Goal: Transaction & Acquisition: Book appointment/travel/reservation

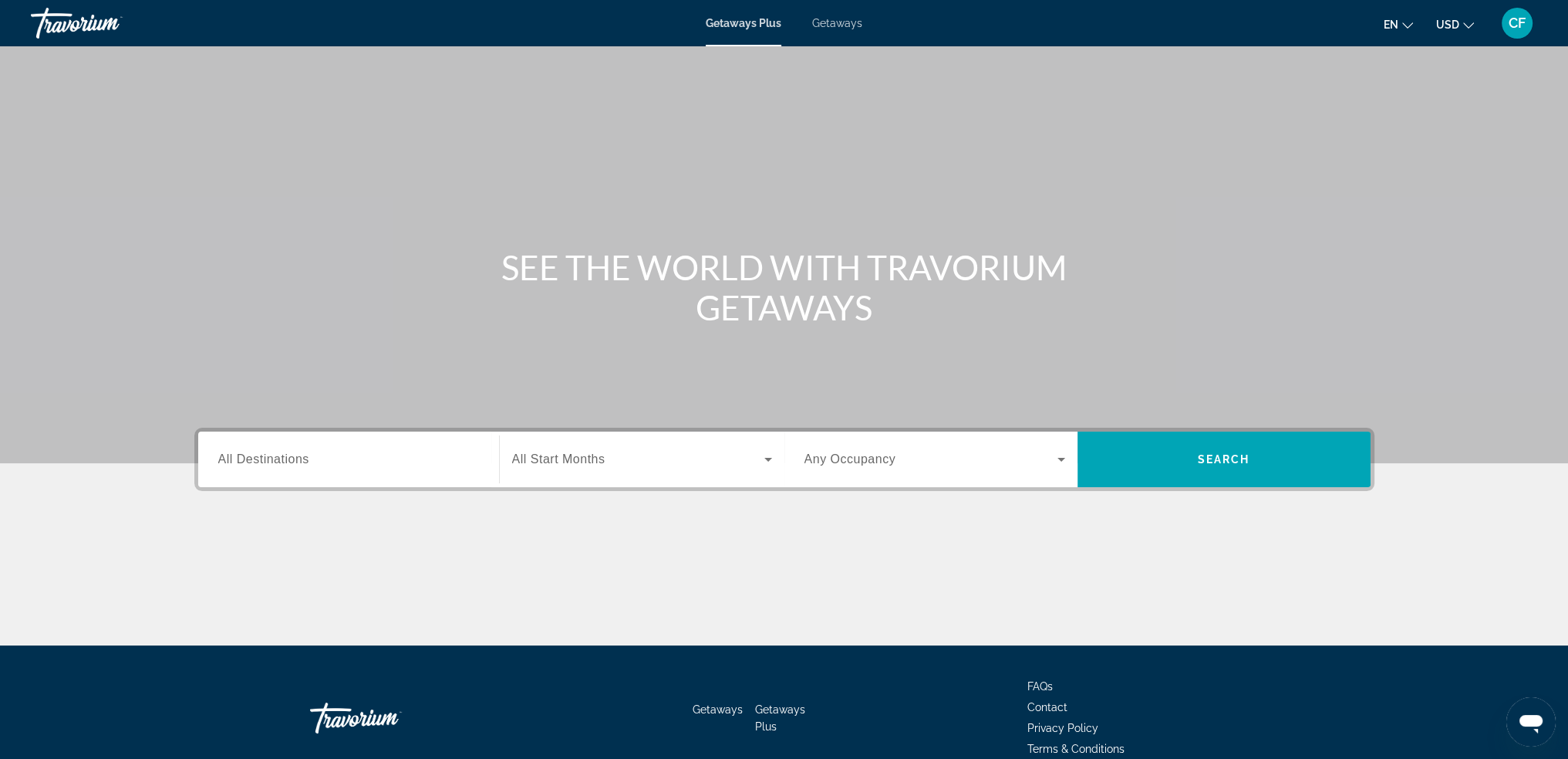
click at [374, 469] on div "Search widget" at bounding box center [348, 460] width 261 height 44
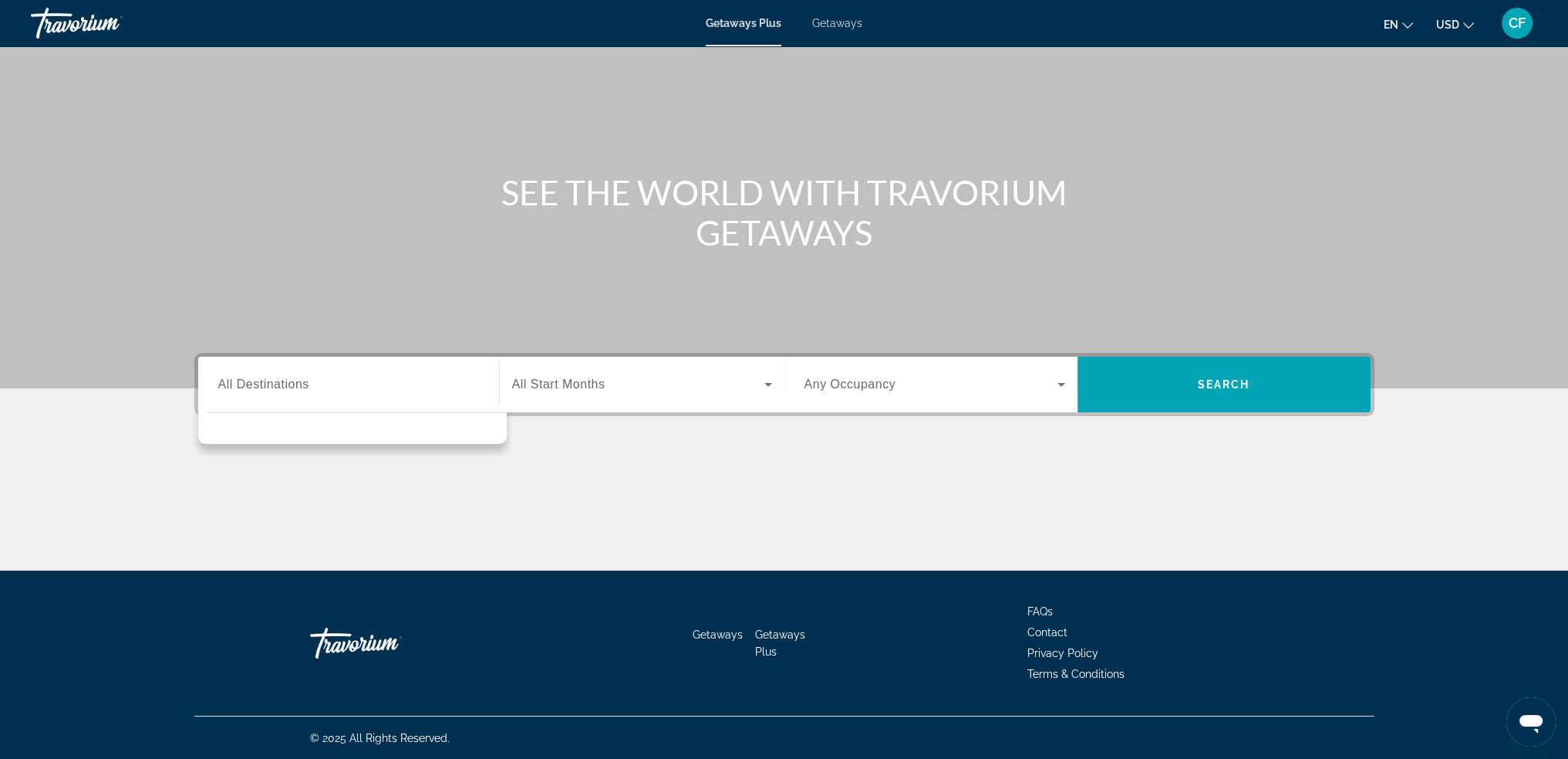
click at [557, 382] on span "All Start Months" at bounding box center [558, 384] width 93 height 13
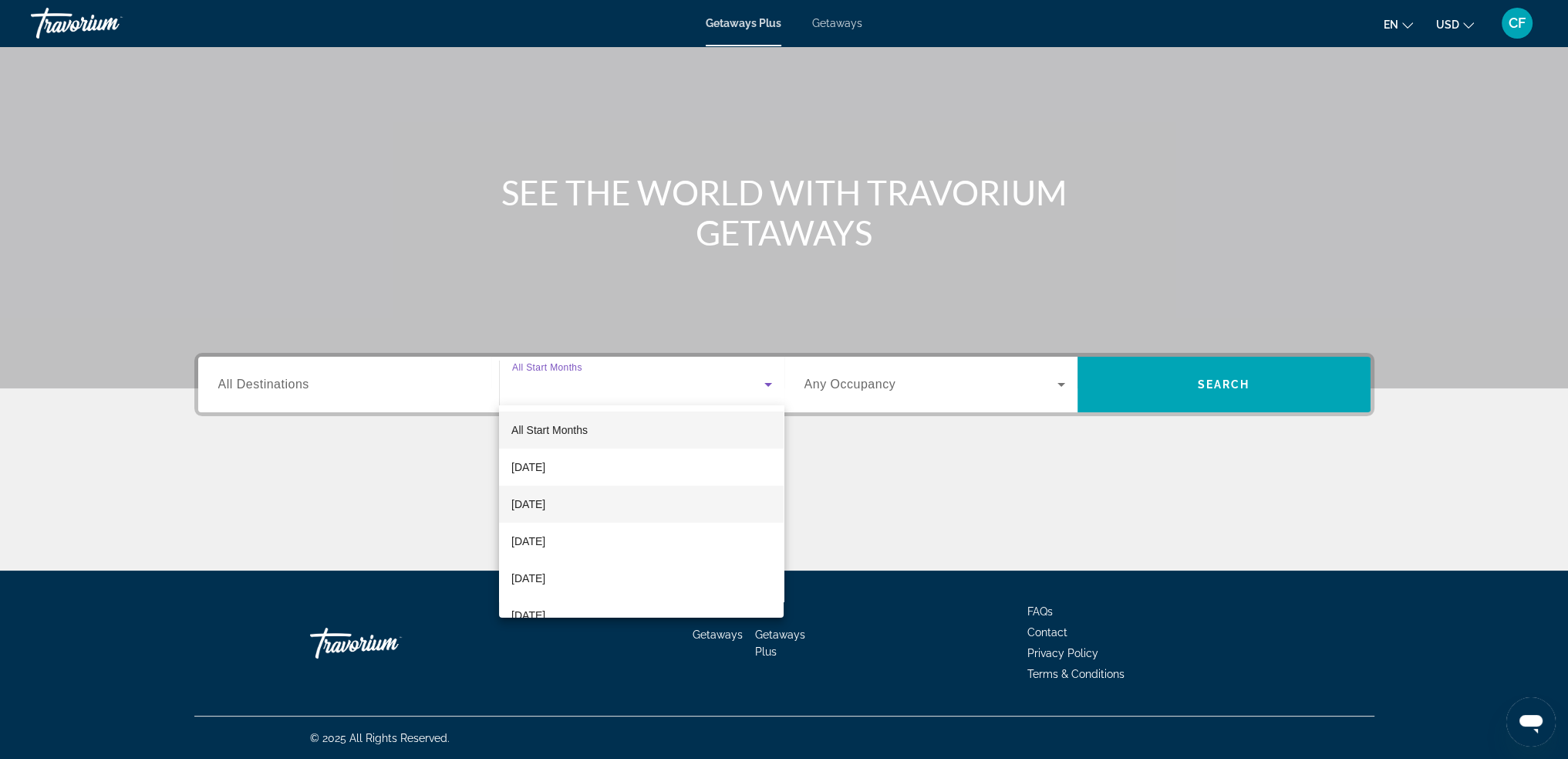
click at [591, 504] on mat-option "[DATE]" at bounding box center [641, 504] width 284 height 37
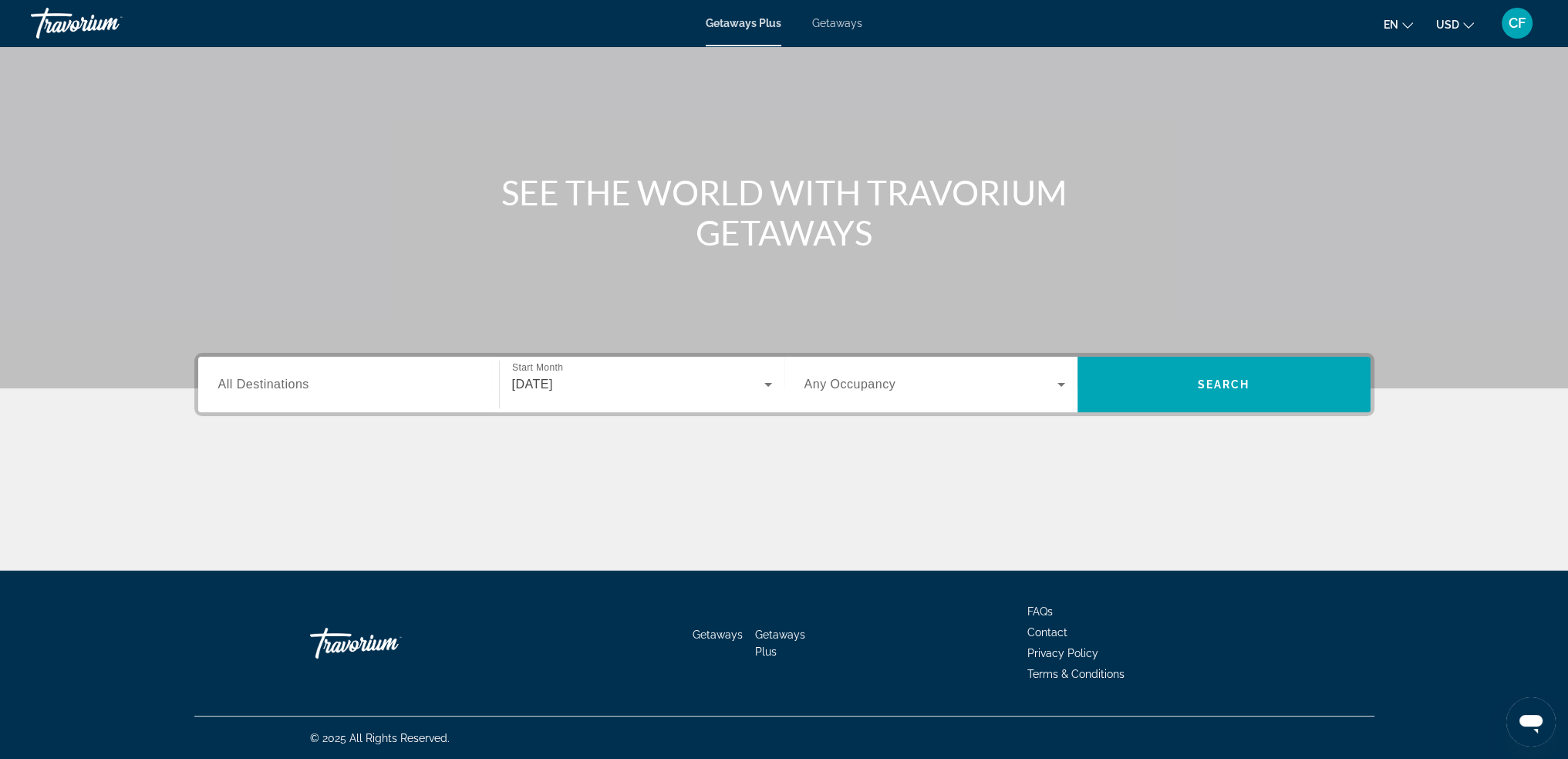
click at [828, 396] on div "Search widget" at bounding box center [935, 384] width 261 height 43
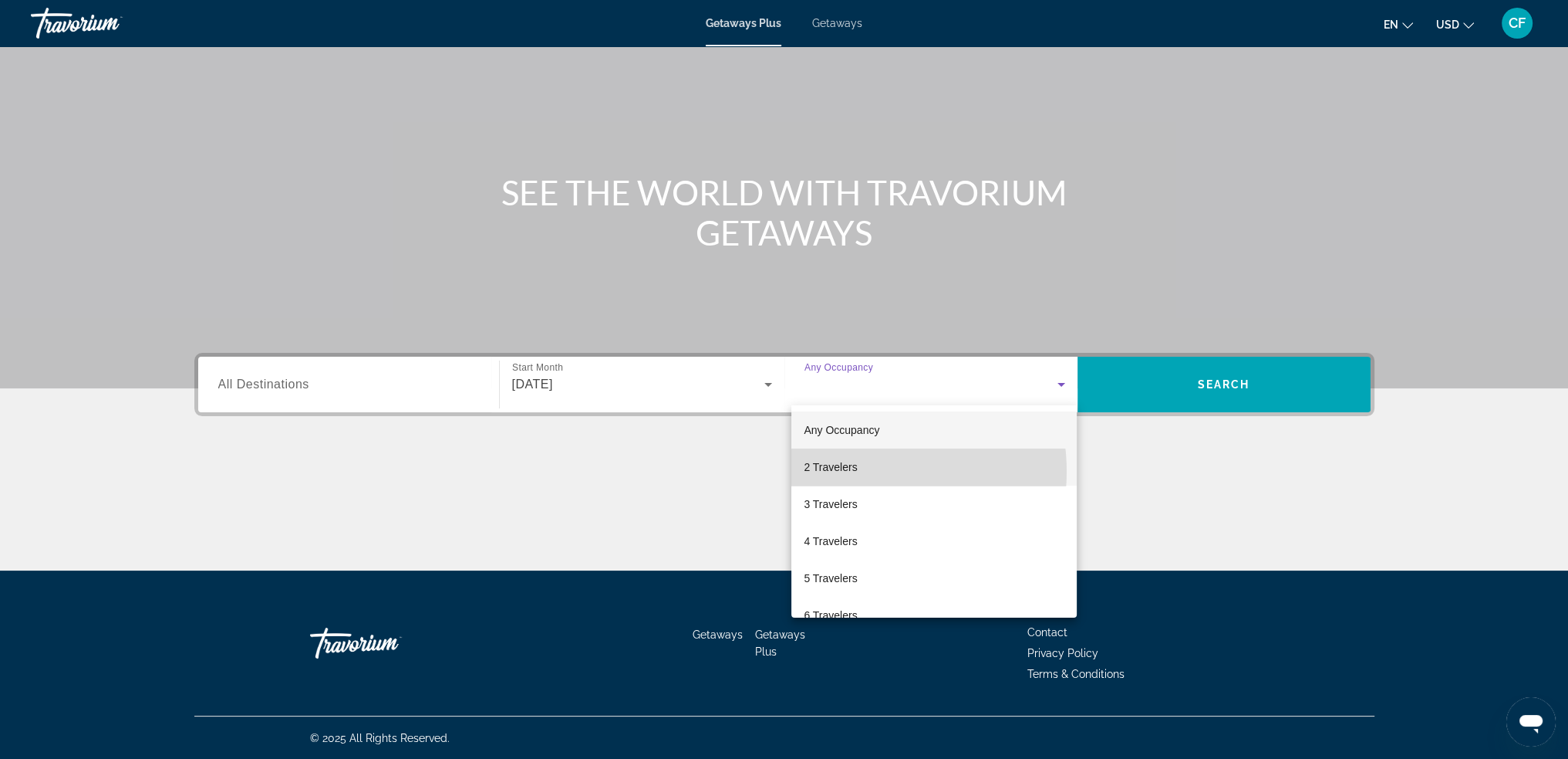
click at [856, 472] on span "2 Travelers" at bounding box center [830, 467] width 54 height 19
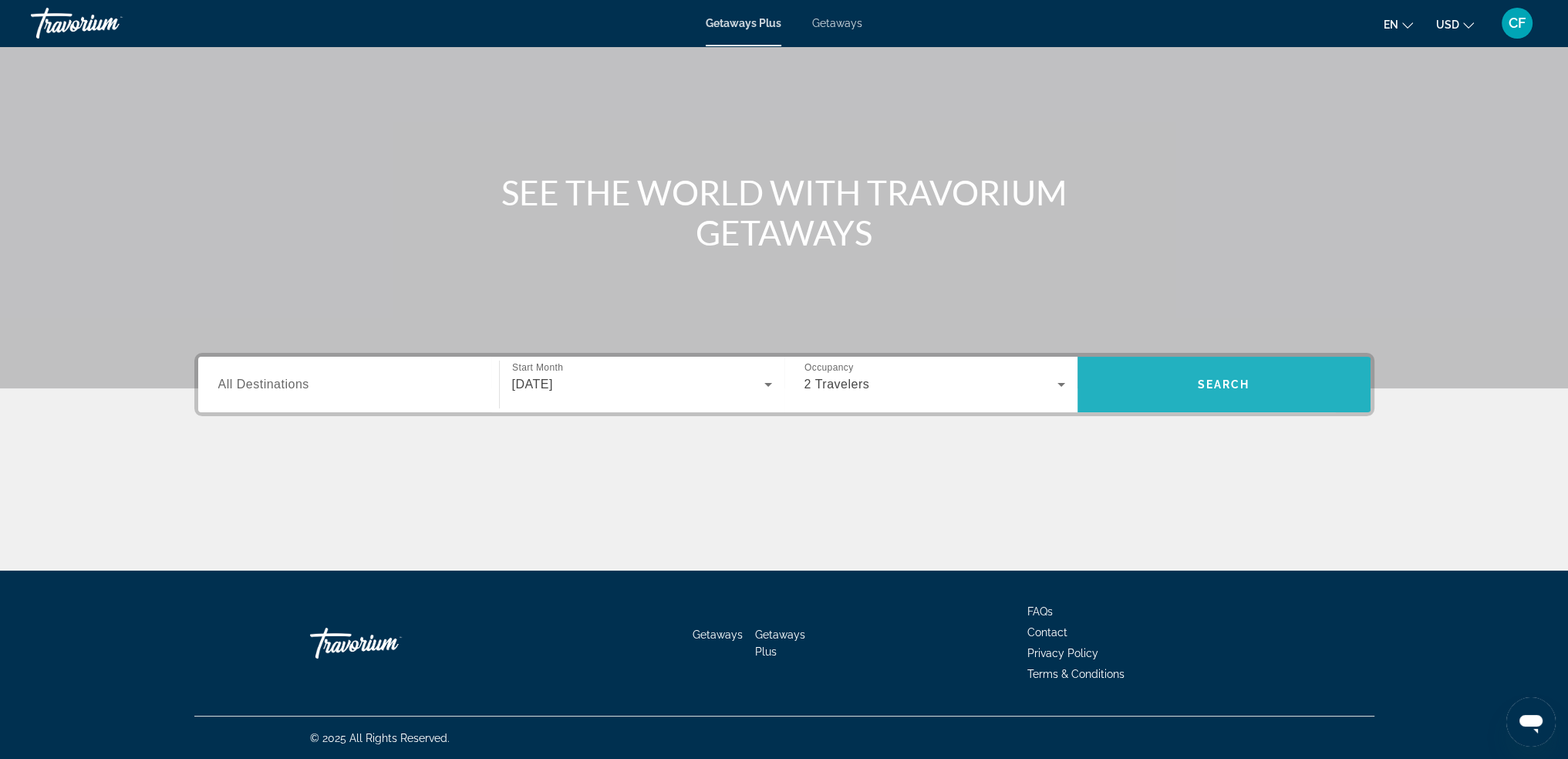
click at [1159, 395] on span "Search" at bounding box center [1224, 384] width 293 height 37
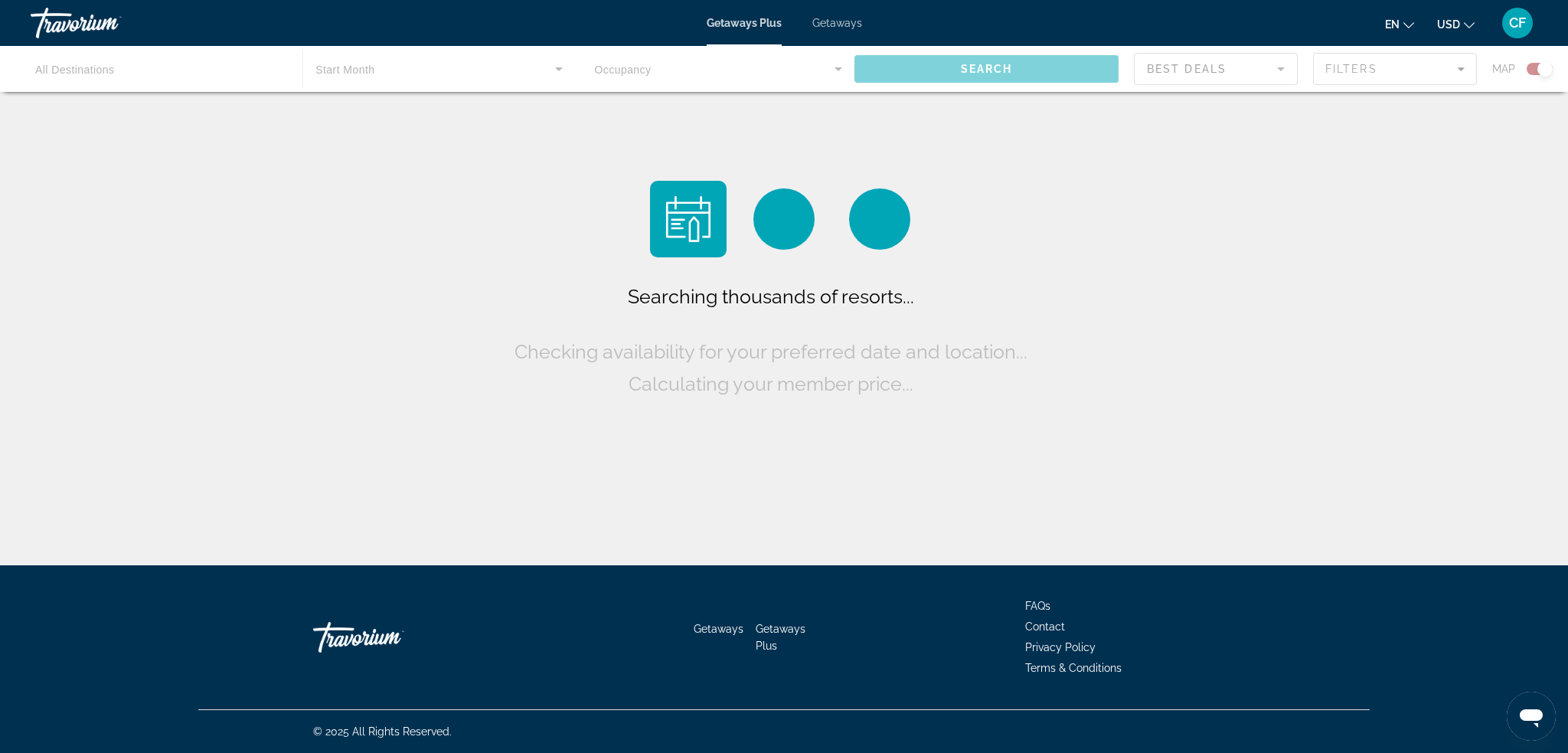
click at [940, 60] on div "Main content" at bounding box center [784, 68] width 1568 height 46
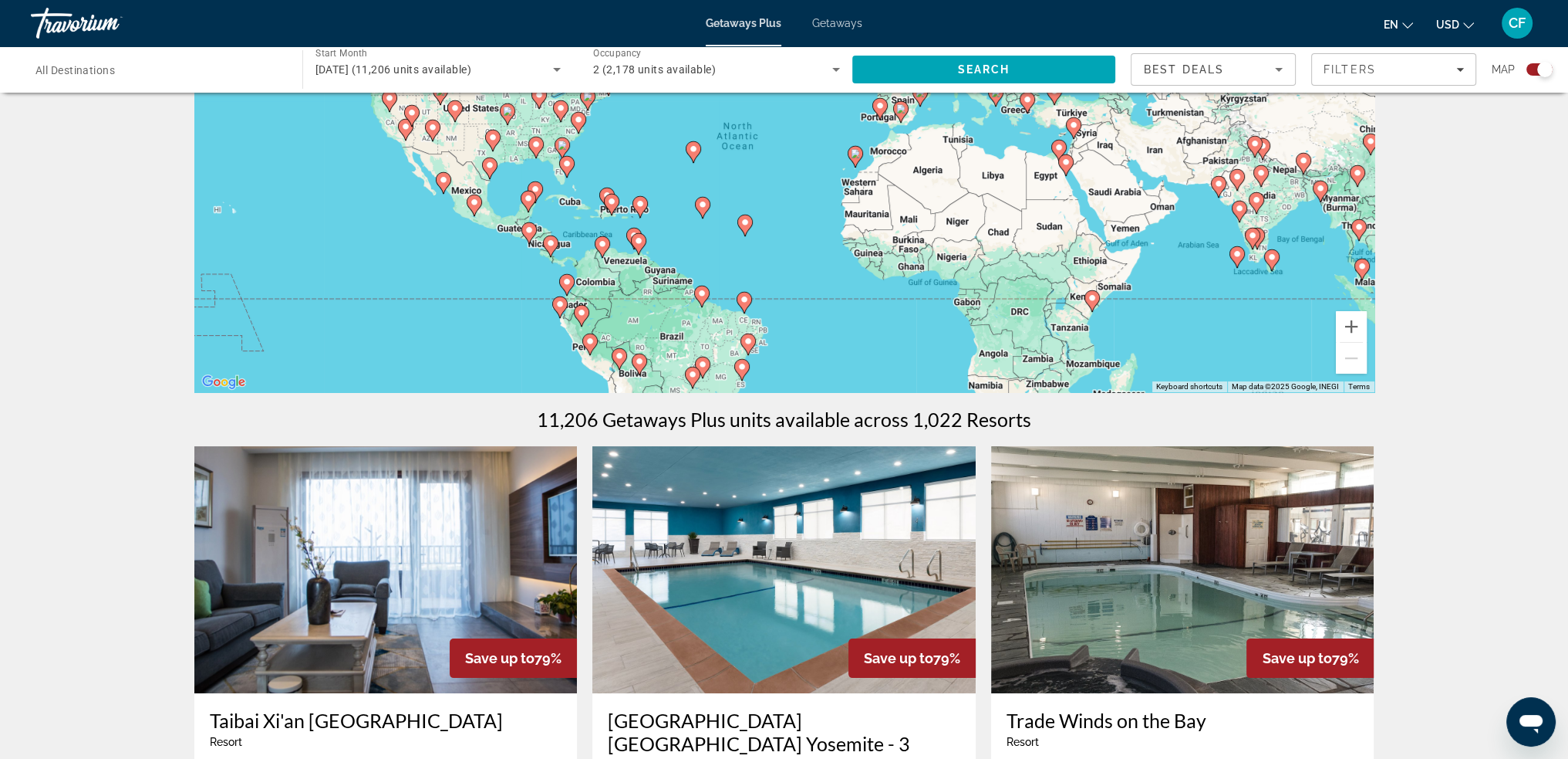
scroll to position [154, 0]
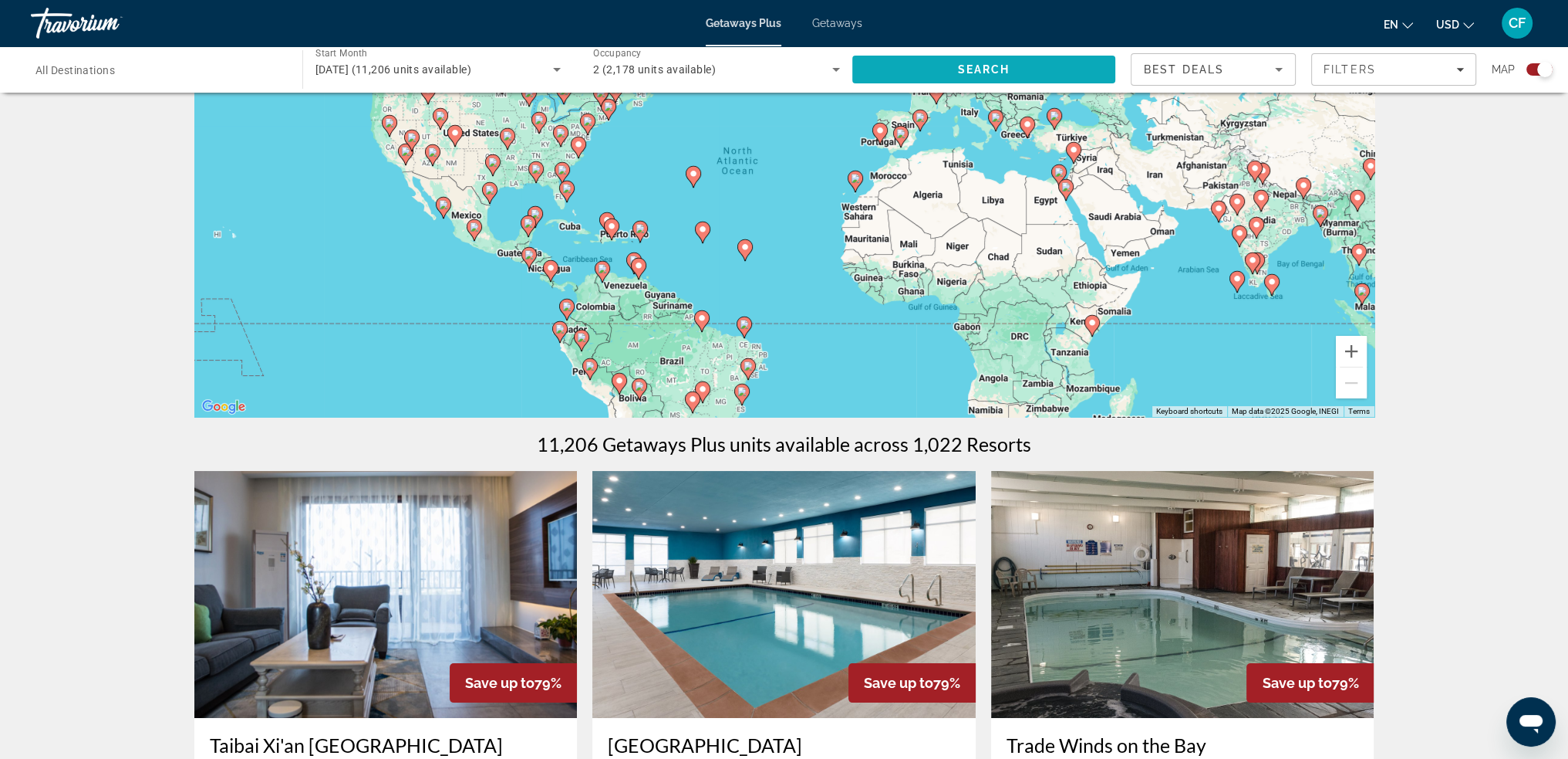
click at [1035, 69] on span "Search" at bounding box center [984, 69] width 264 height 37
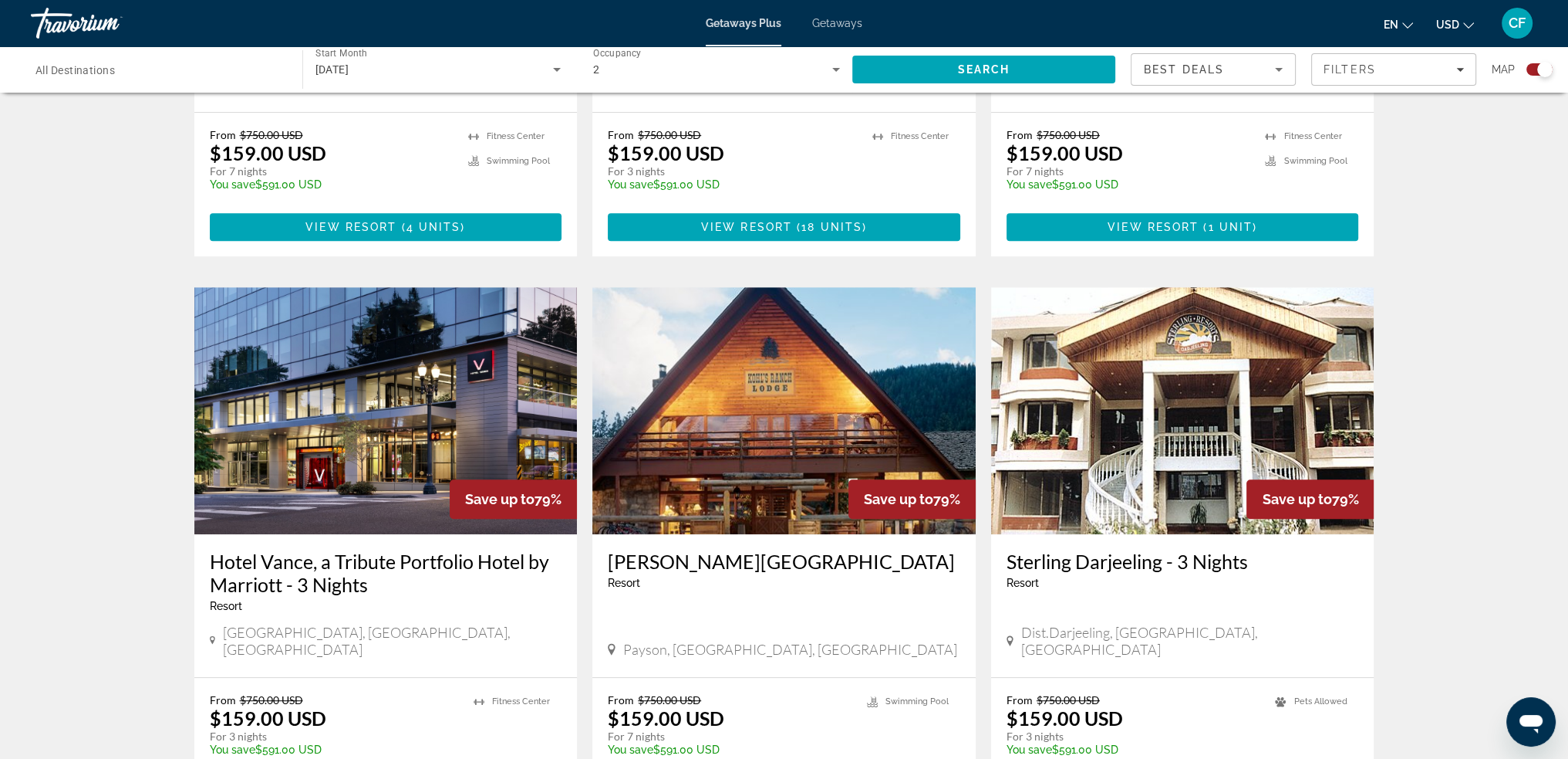
scroll to position [618, 0]
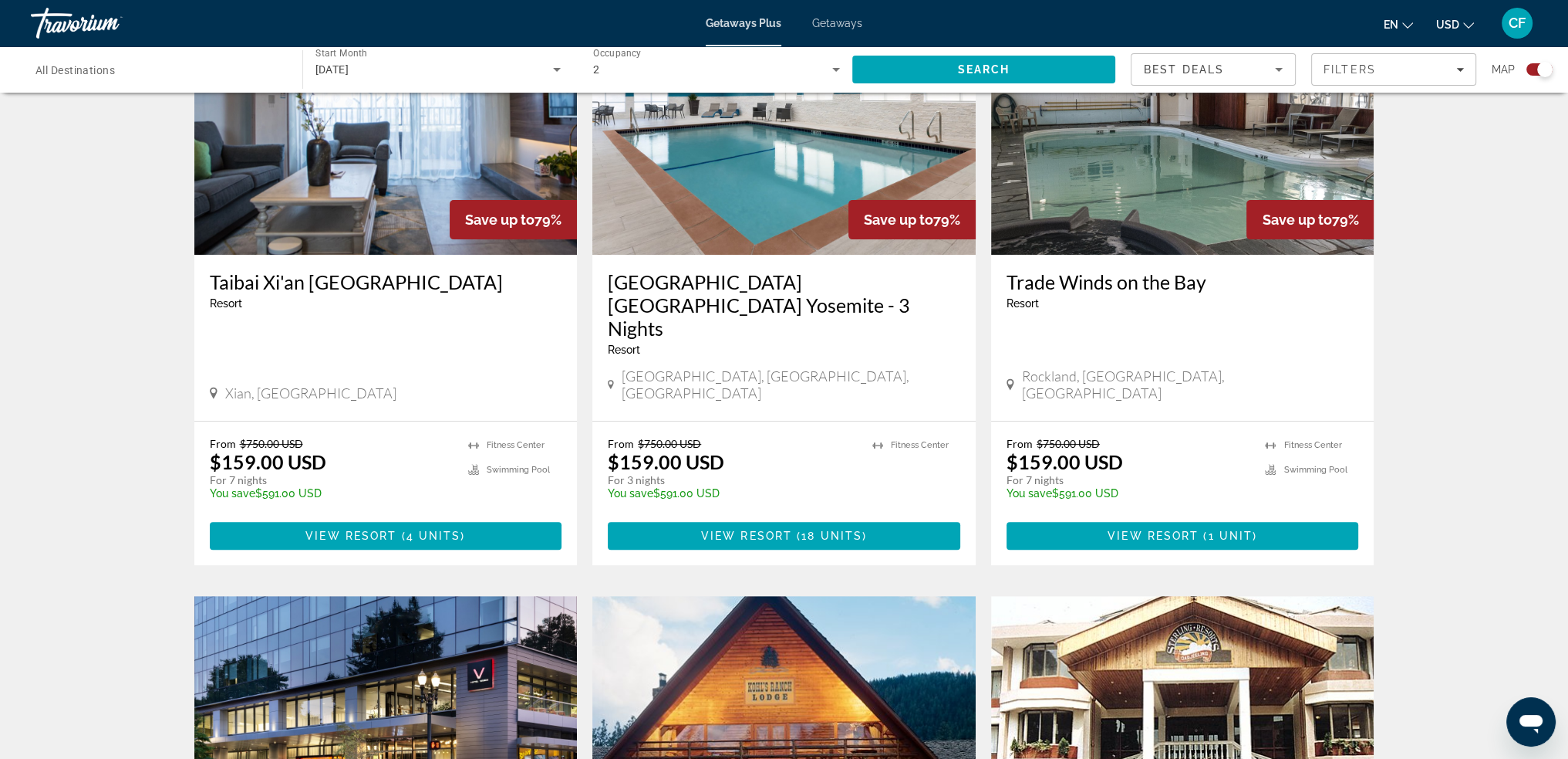
click at [93, 67] on span "All Destinations" at bounding box center [75, 70] width 79 height 12
click at [93, 67] on input "Destination All Destinations" at bounding box center [159, 71] width 247 height 19
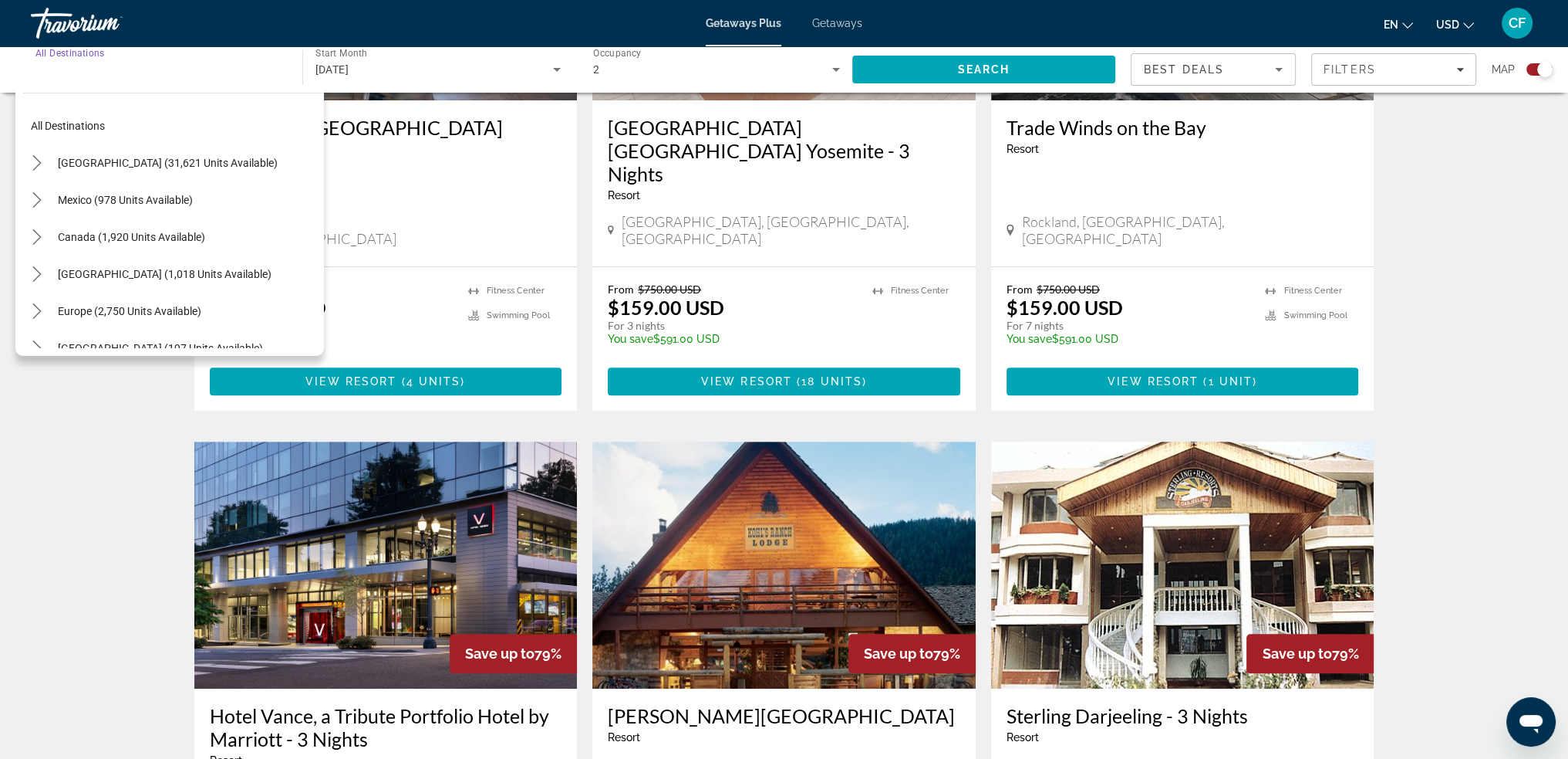
scroll to position [0, 0]
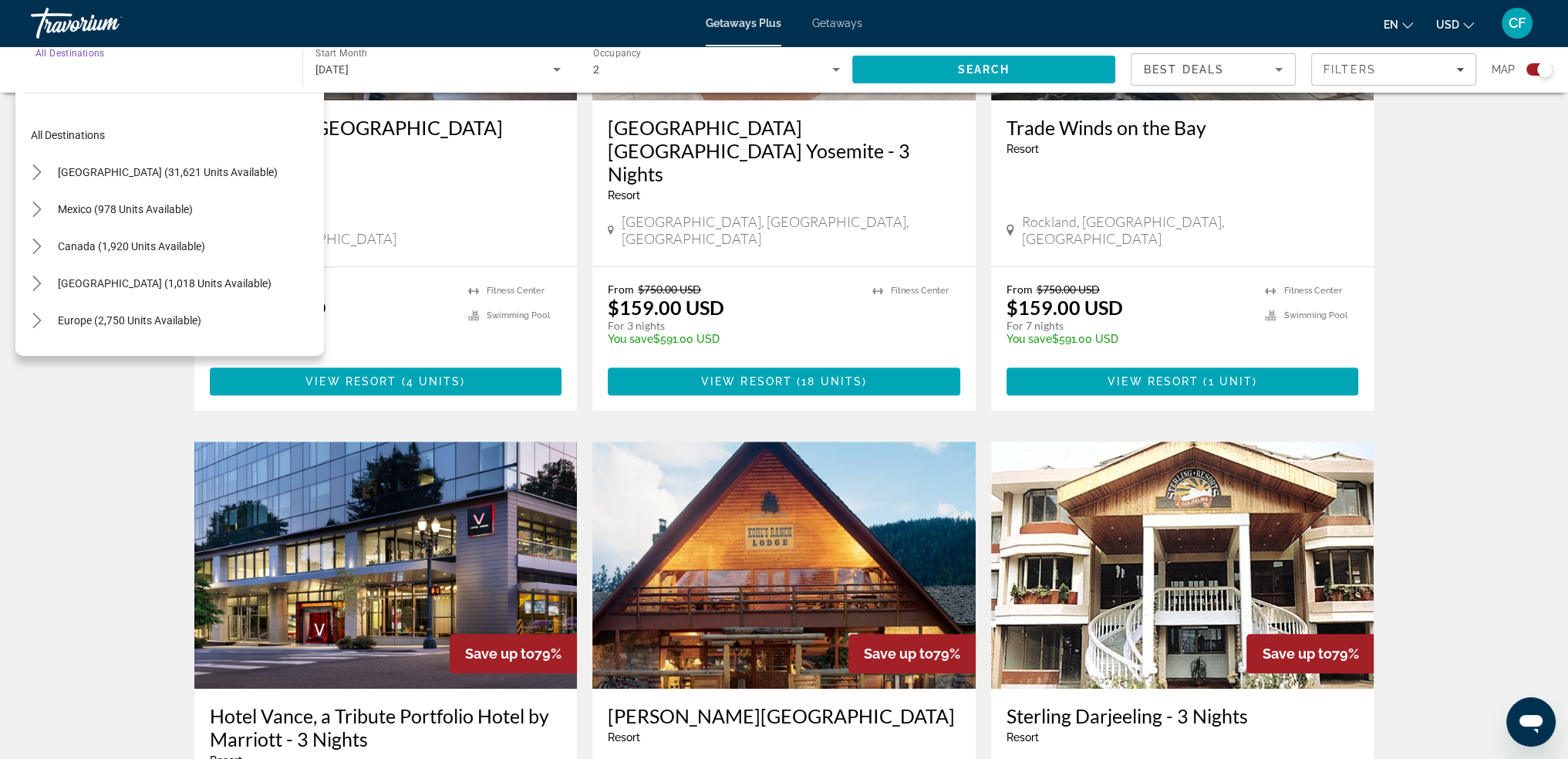
click at [158, 67] on input "Destination All Destinations" at bounding box center [159, 71] width 247 height 19
click at [100, 67] on input "Destination All Destinations" at bounding box center [159, 71] width 247 height 19
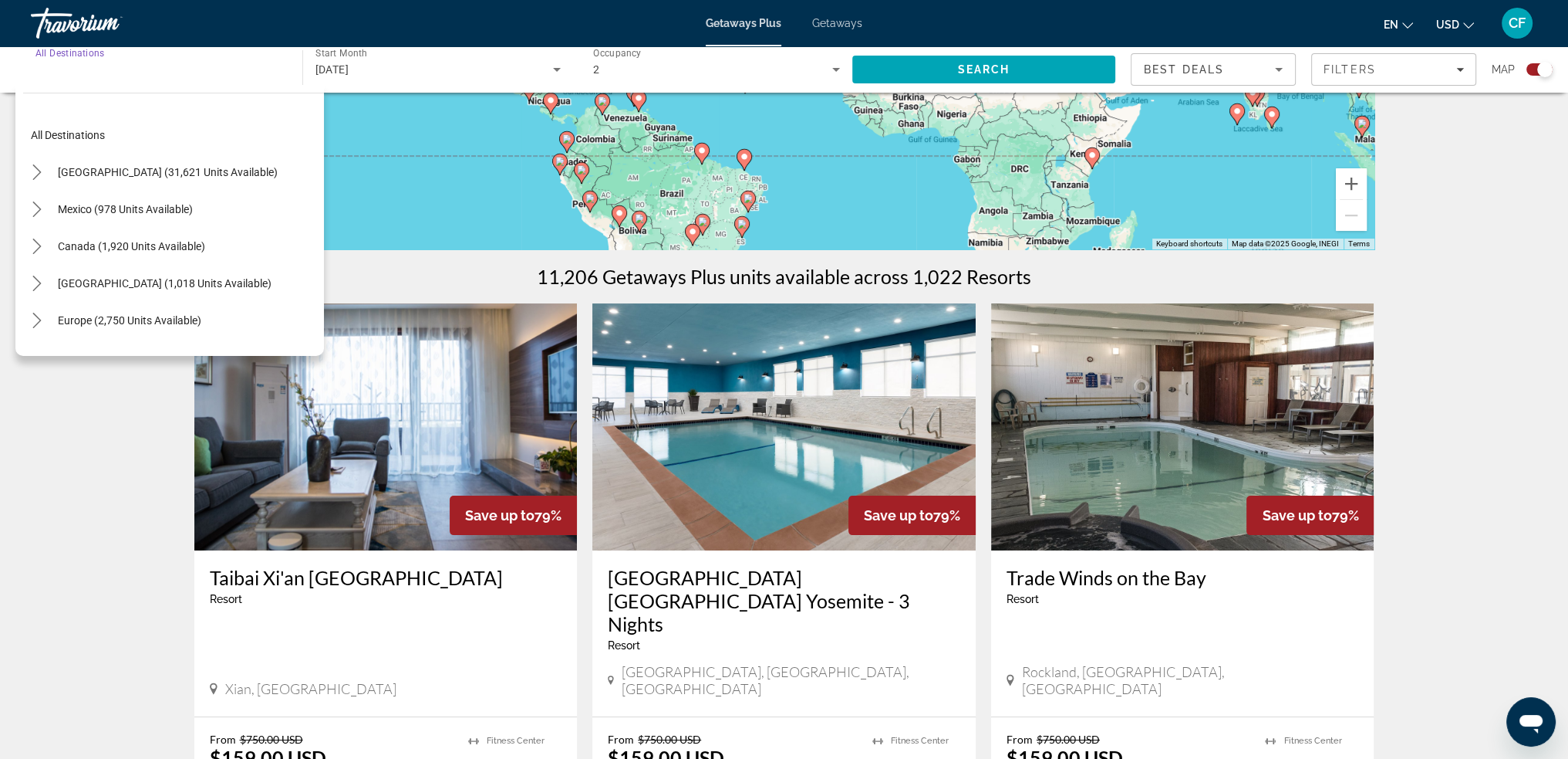
scroll to position [309, 0]
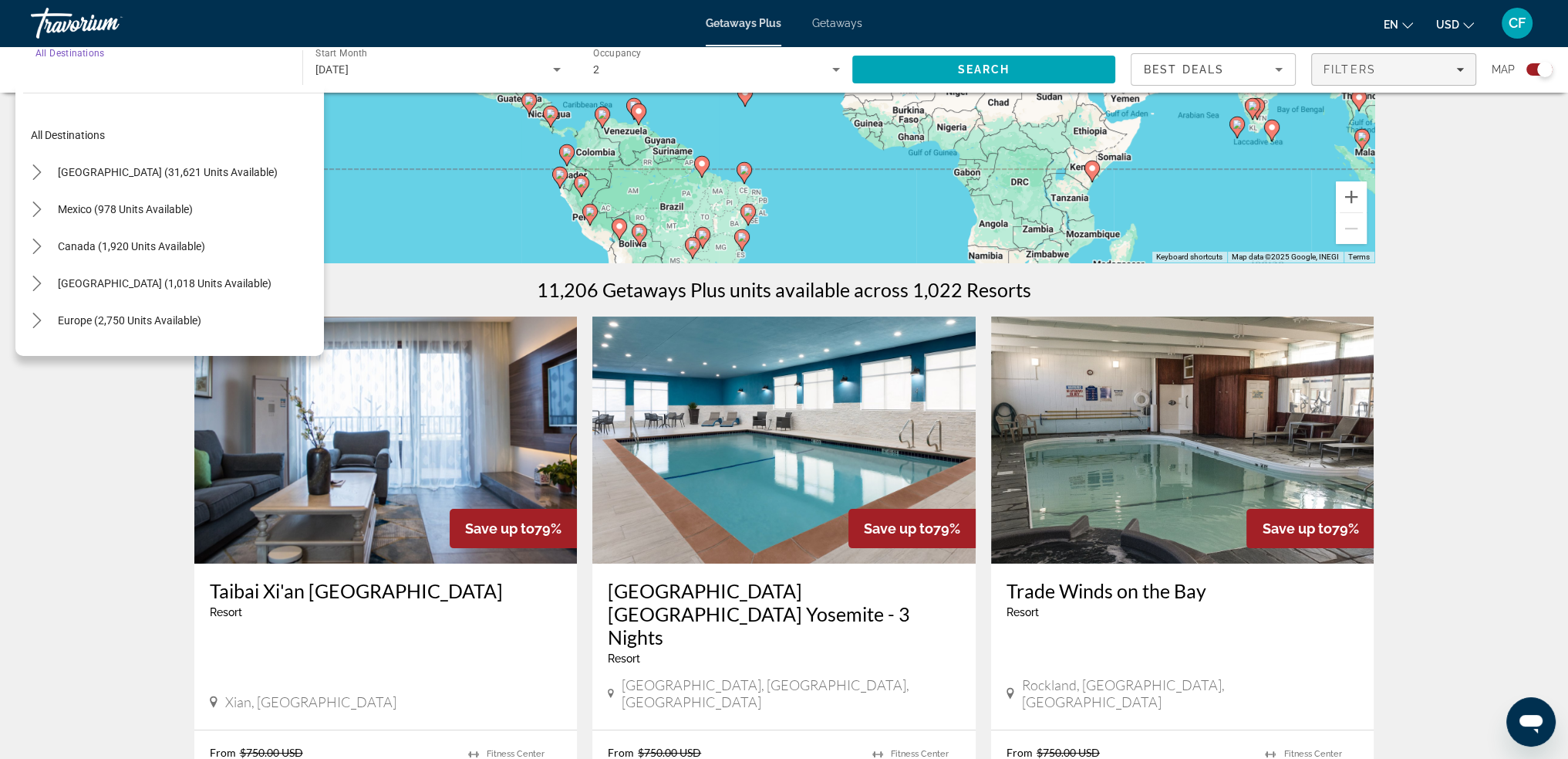
click at [1339, 73] on span "Filters" at bounding box center [1351, 69] width 53 height 12
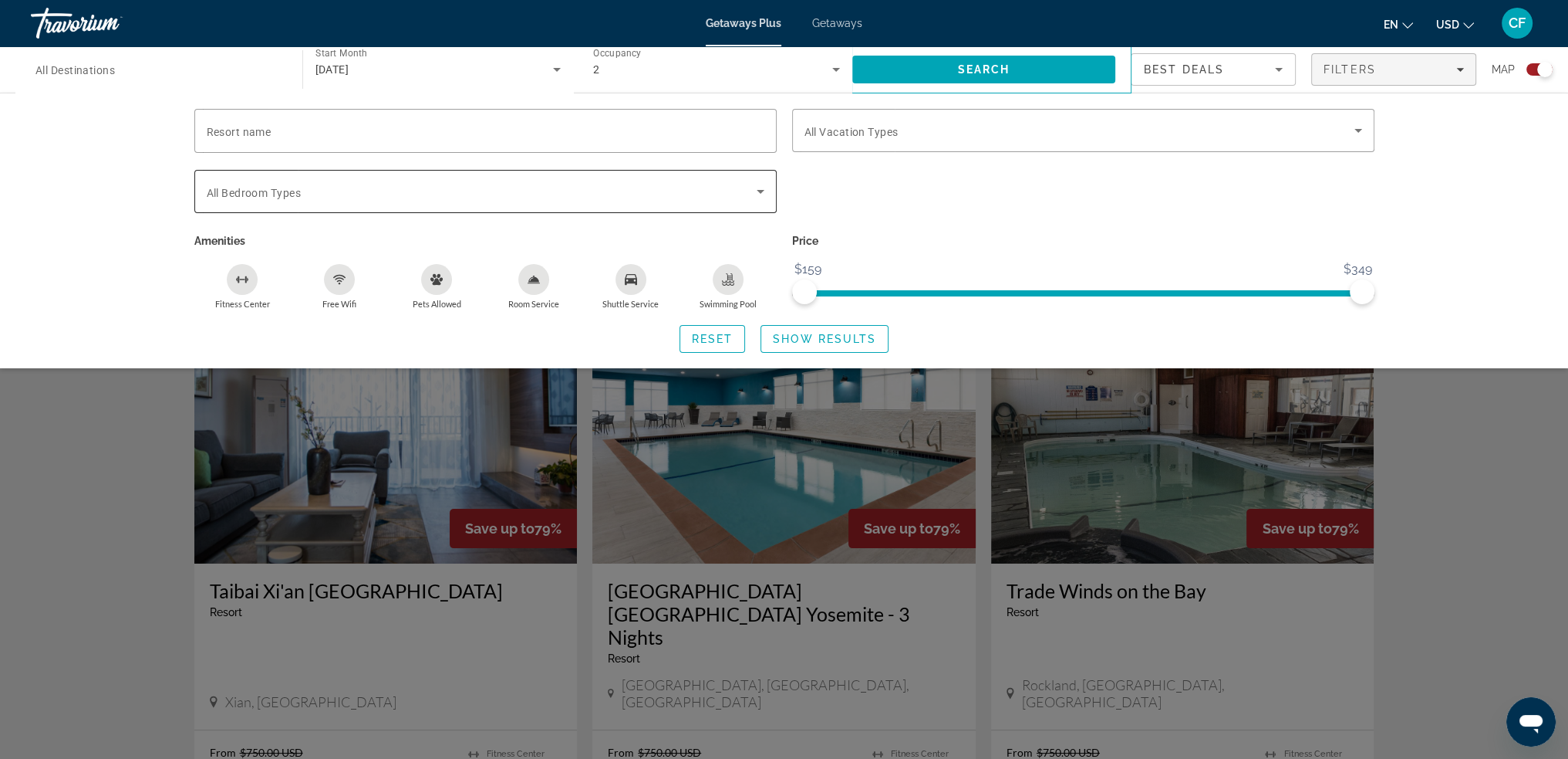
click at [399, 197] on span "Search widget" at bounding box center [482, 191] width 550 height 19
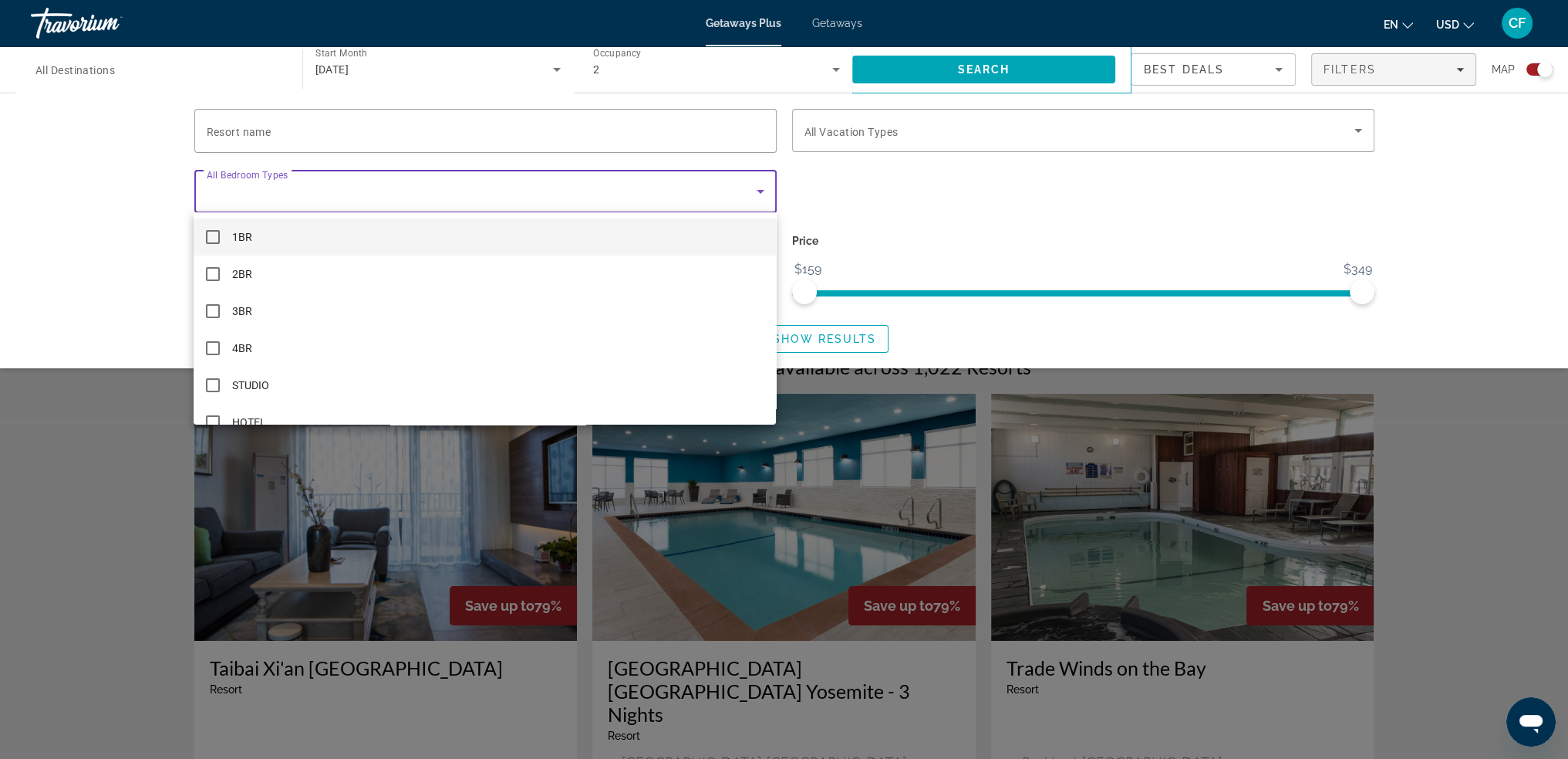
scroll to position [77, 0]
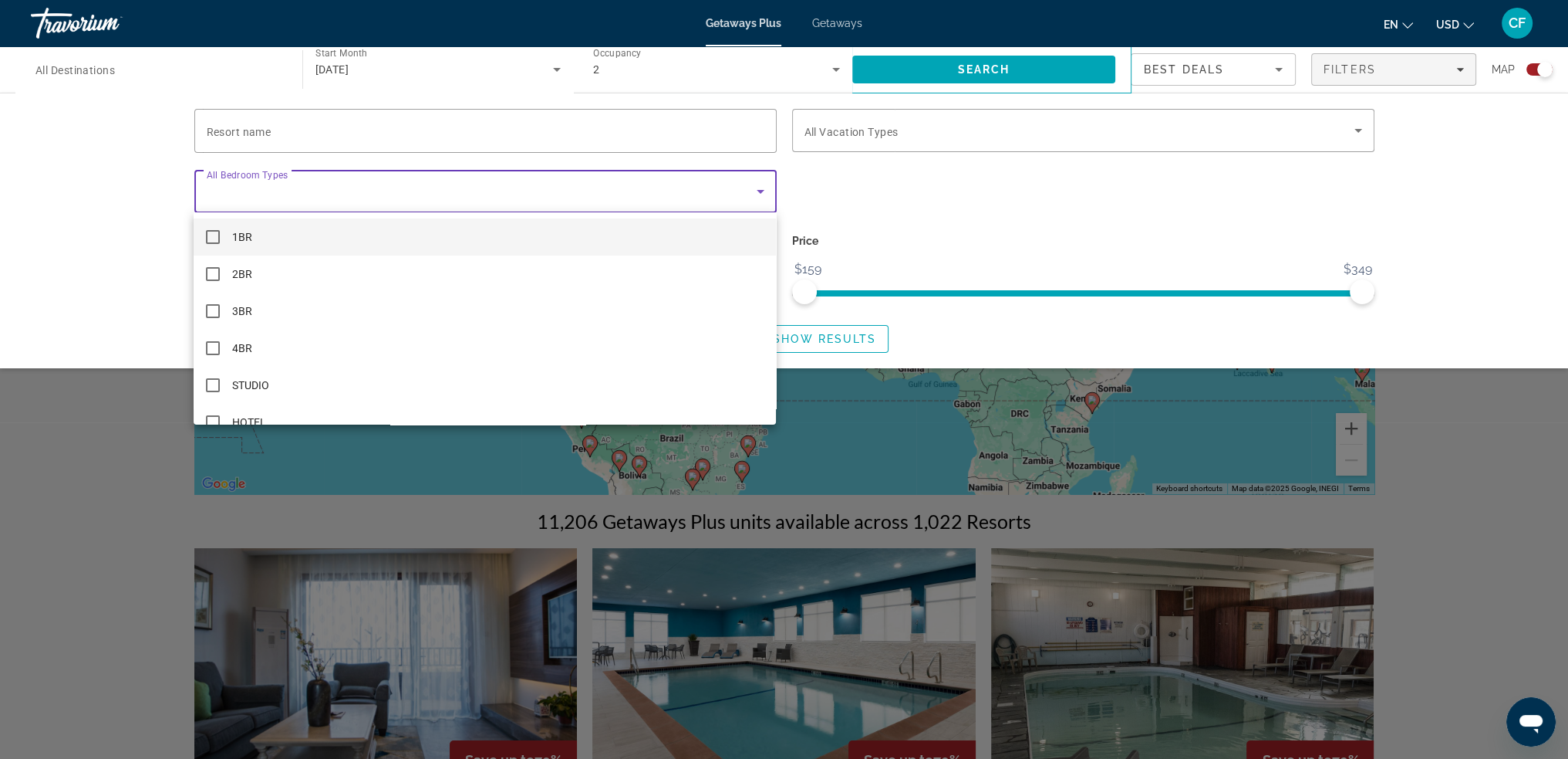
click at [327, 192] on div at bounding box center [784, 380] width 1568 height 759
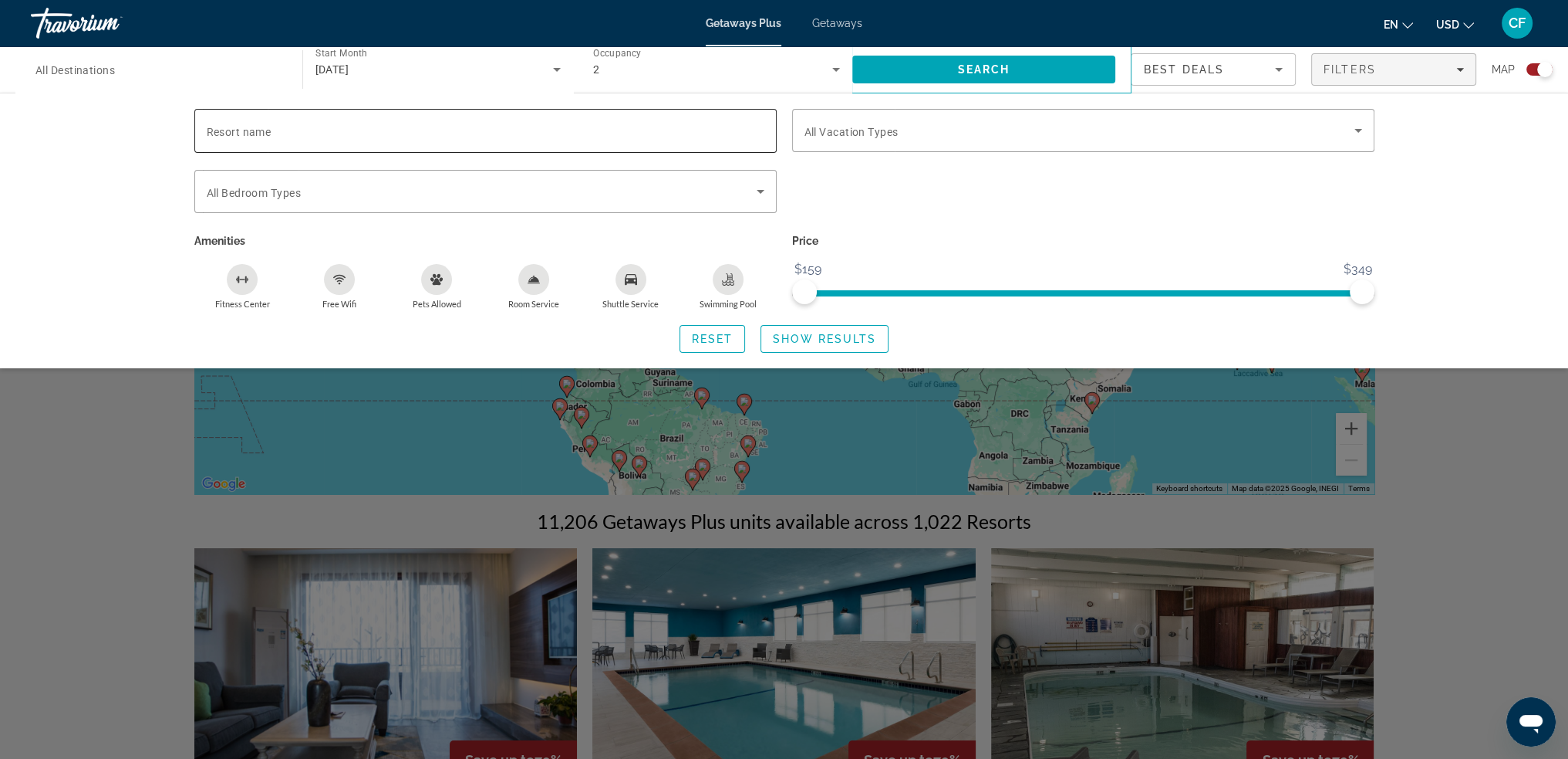
click at [333, 131] on input "Resort name" at bounding box center [486, 132] width 558 height 19
click at [682, 138] on input "*******" at bounding box center [486, 132] width 558 height 19
type input "*******"
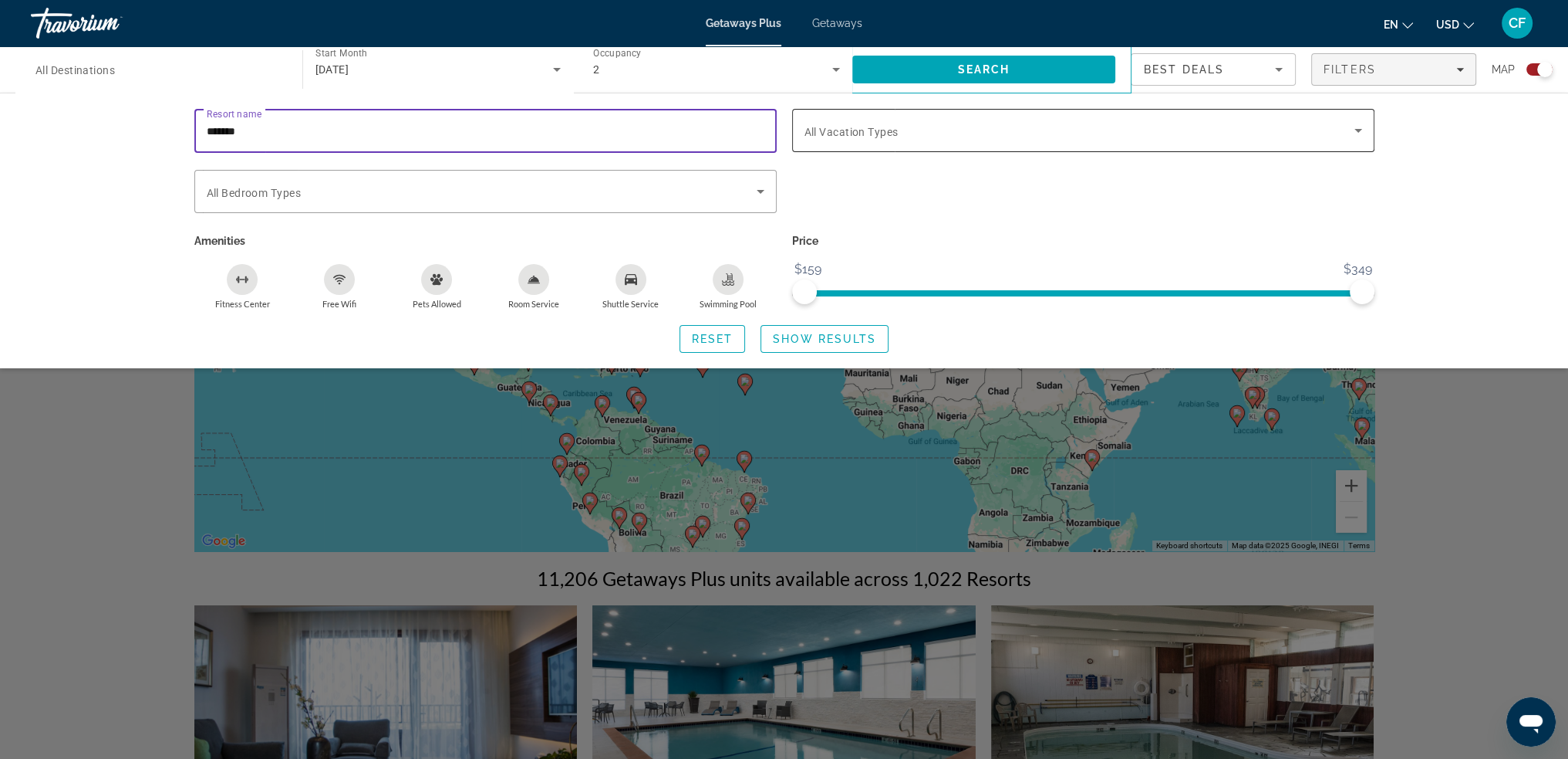
scroll to position [0, 0]
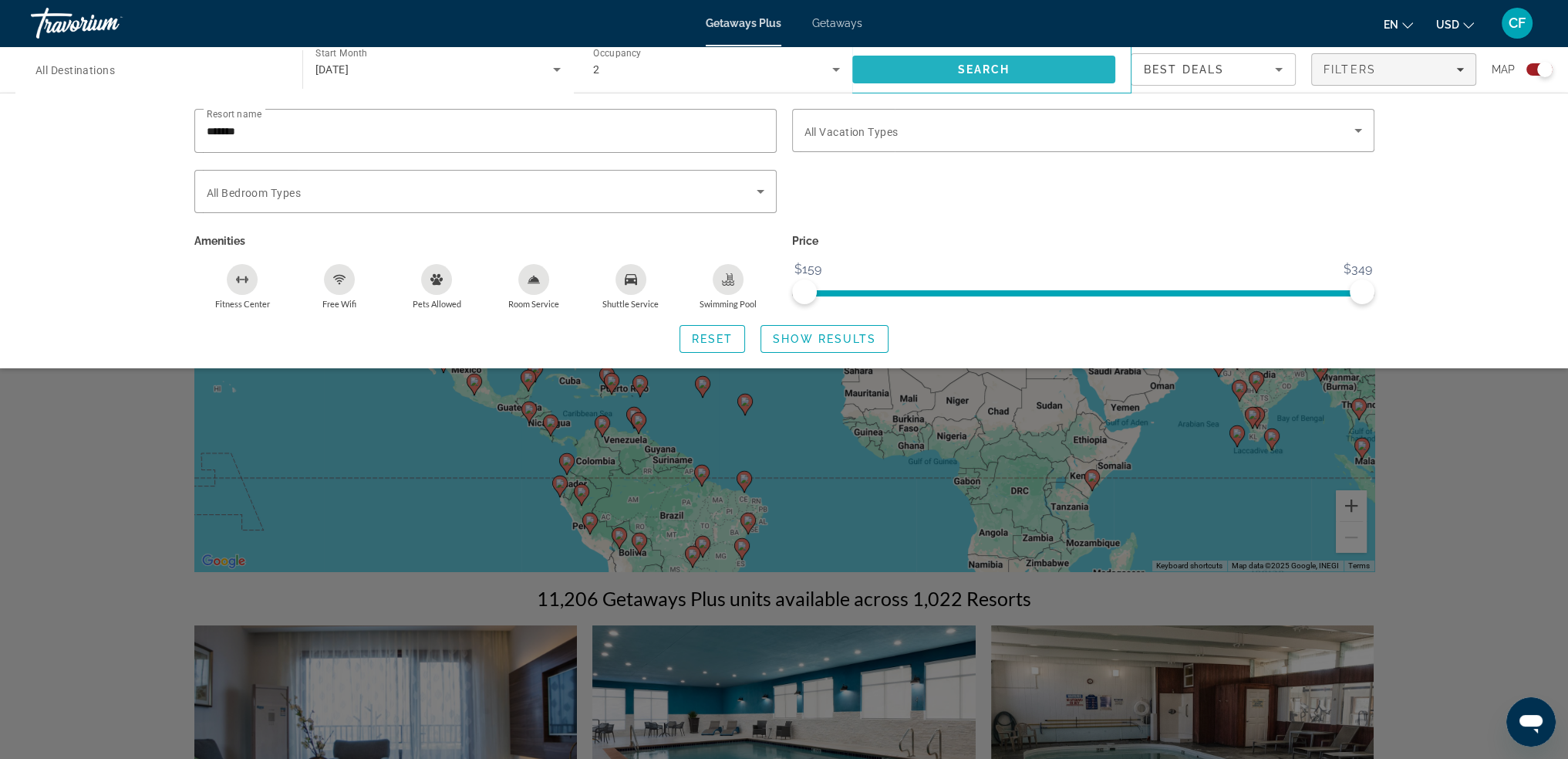
click at [898, 75] on span "Search" at bounding box center [984, 69] width 264 height 37
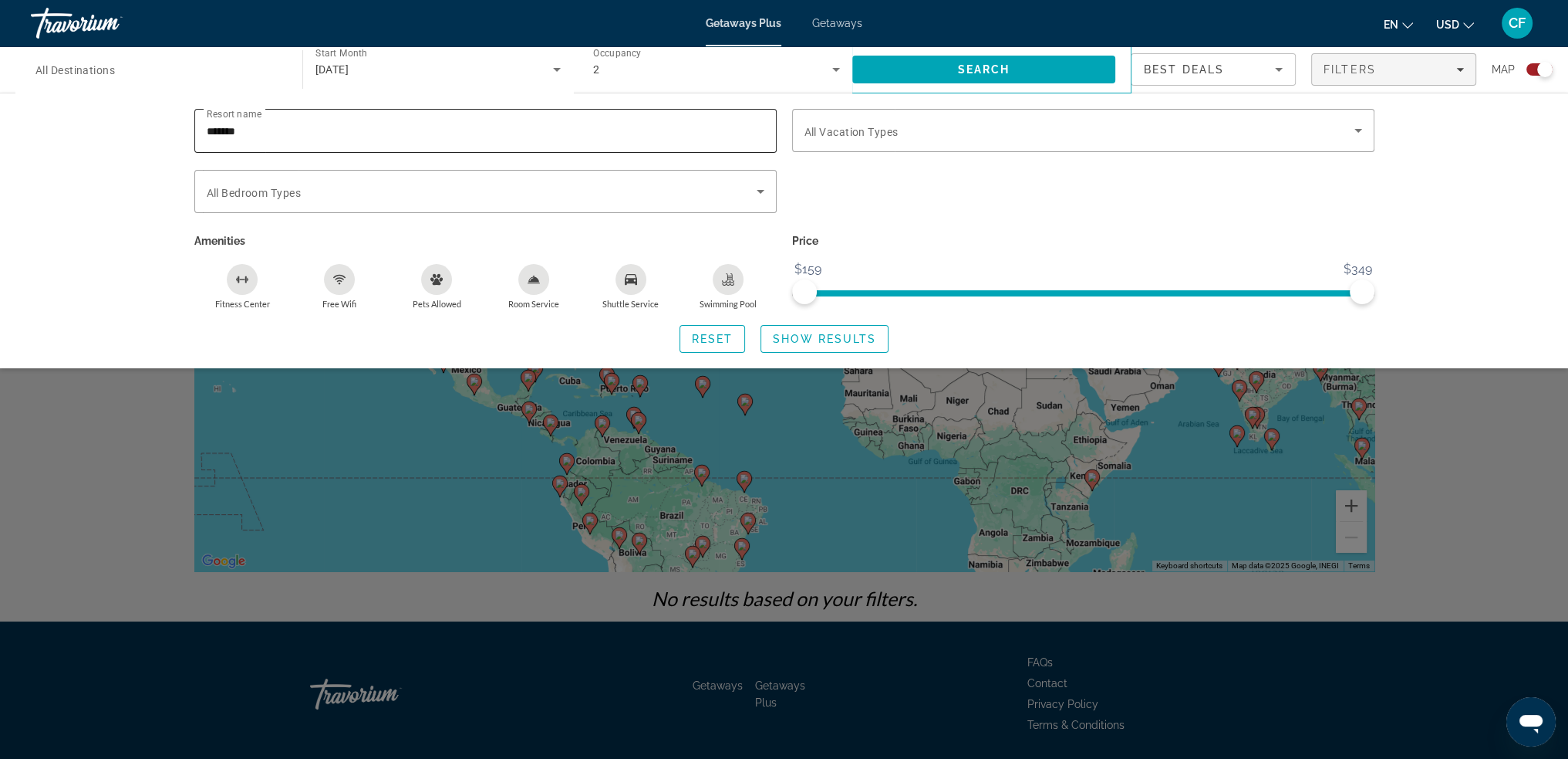
click at [395, 137] on input "*******" at bounding box center [486, 132] width 558 height 19
click at [790, 340] on span "Show Results" at bounding box center [824, 338] width 104 height 12
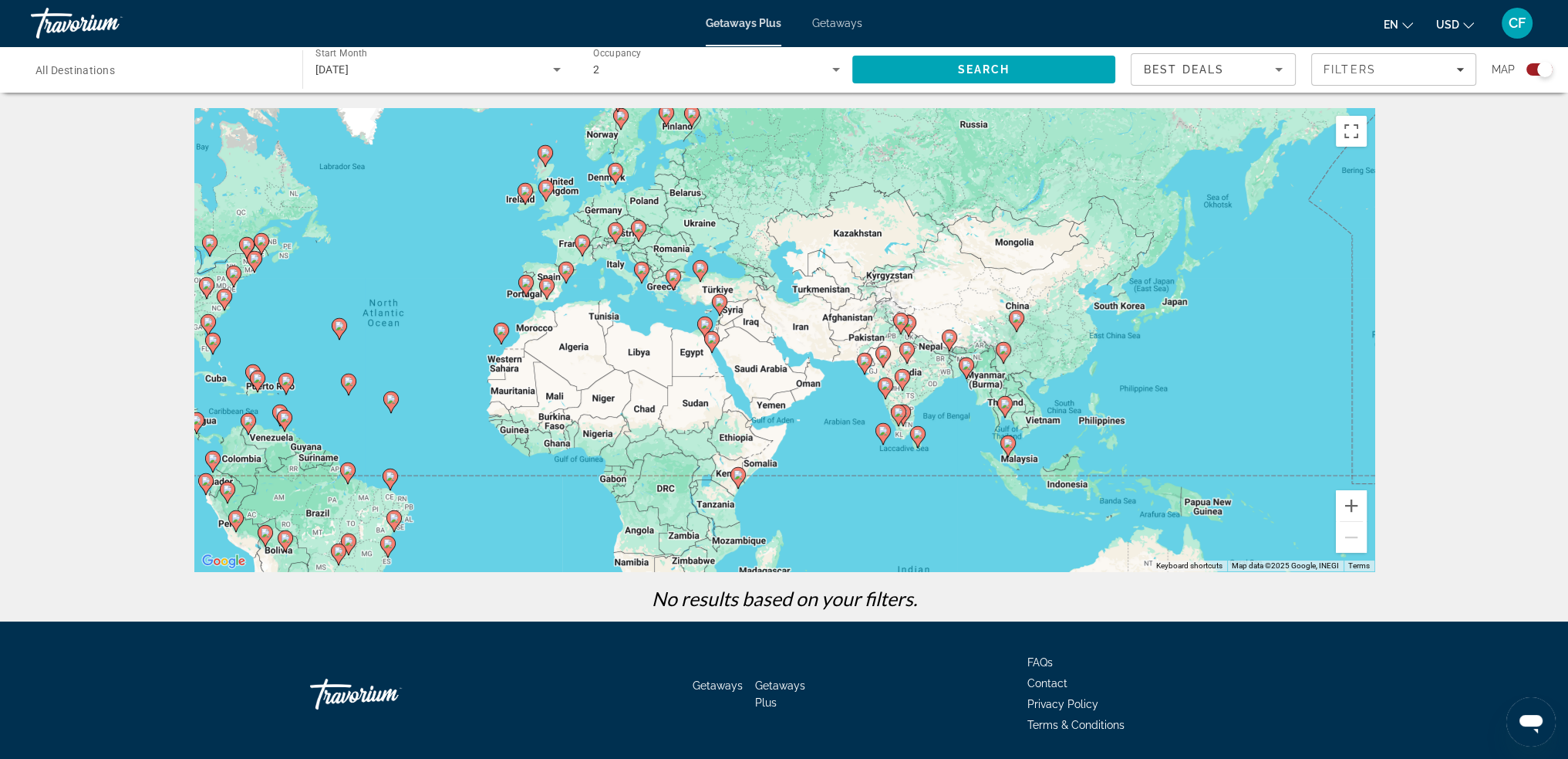
drag, startPoint x: 948, startPoint y: 277, endPoint x: 592, endPoint y: 275, distance: 356.0
click at [592, 275] on div "To activate drag with keyboard, press Alt + Enter. Once in keyboard drag state,…" at bounding box center [785, 340] width 1180 height 463
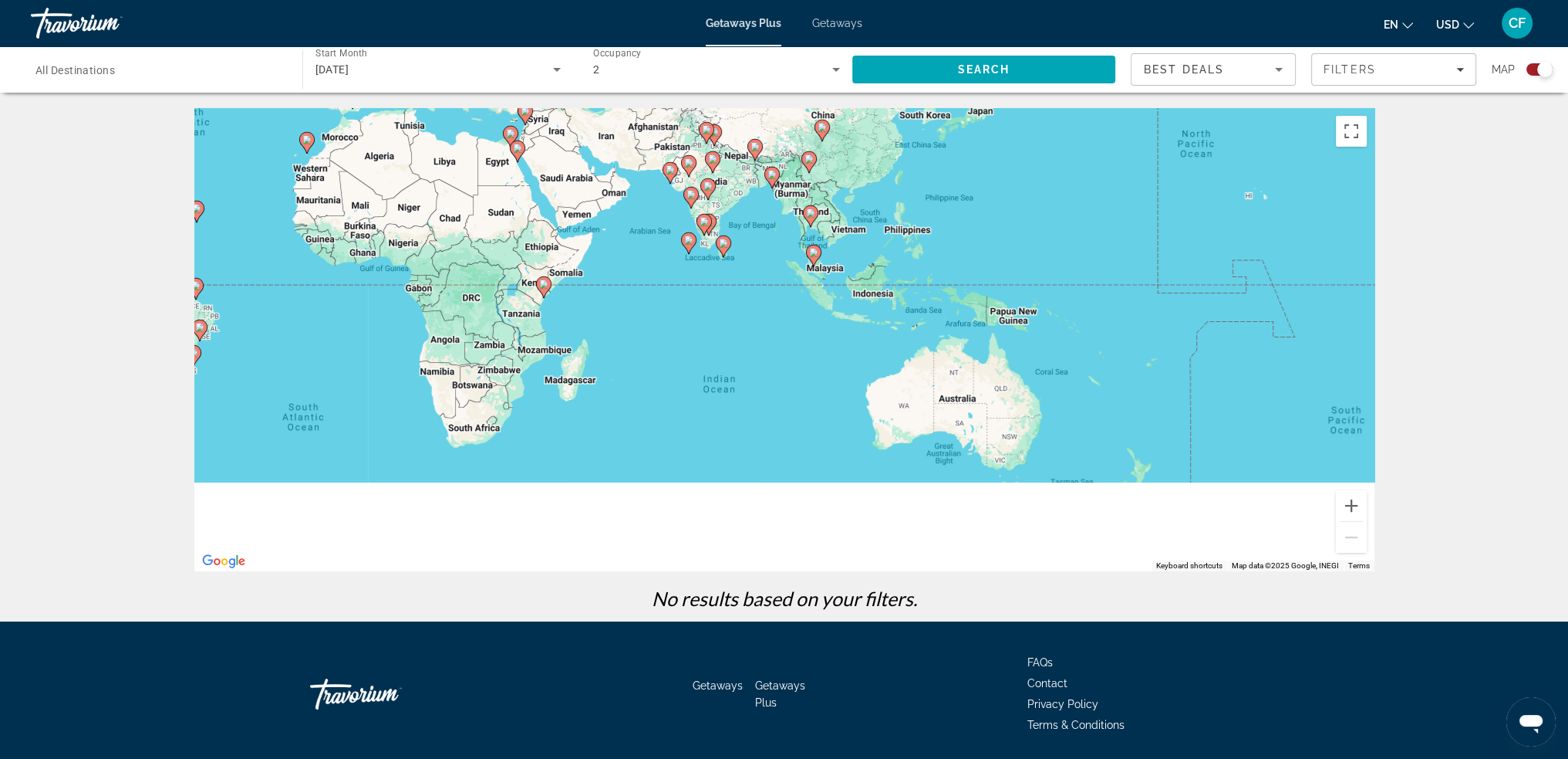
drag, startPoint x: 1009, startPoint y: 286, endPoint x: 802, endPoint y: 65, distance: 302.8
click at [806, 108] on div "Destination All Destinations Start Month All Start Months [DATE] Occupancy Any …" at bounding box center [784, 419] width 1568 height 622
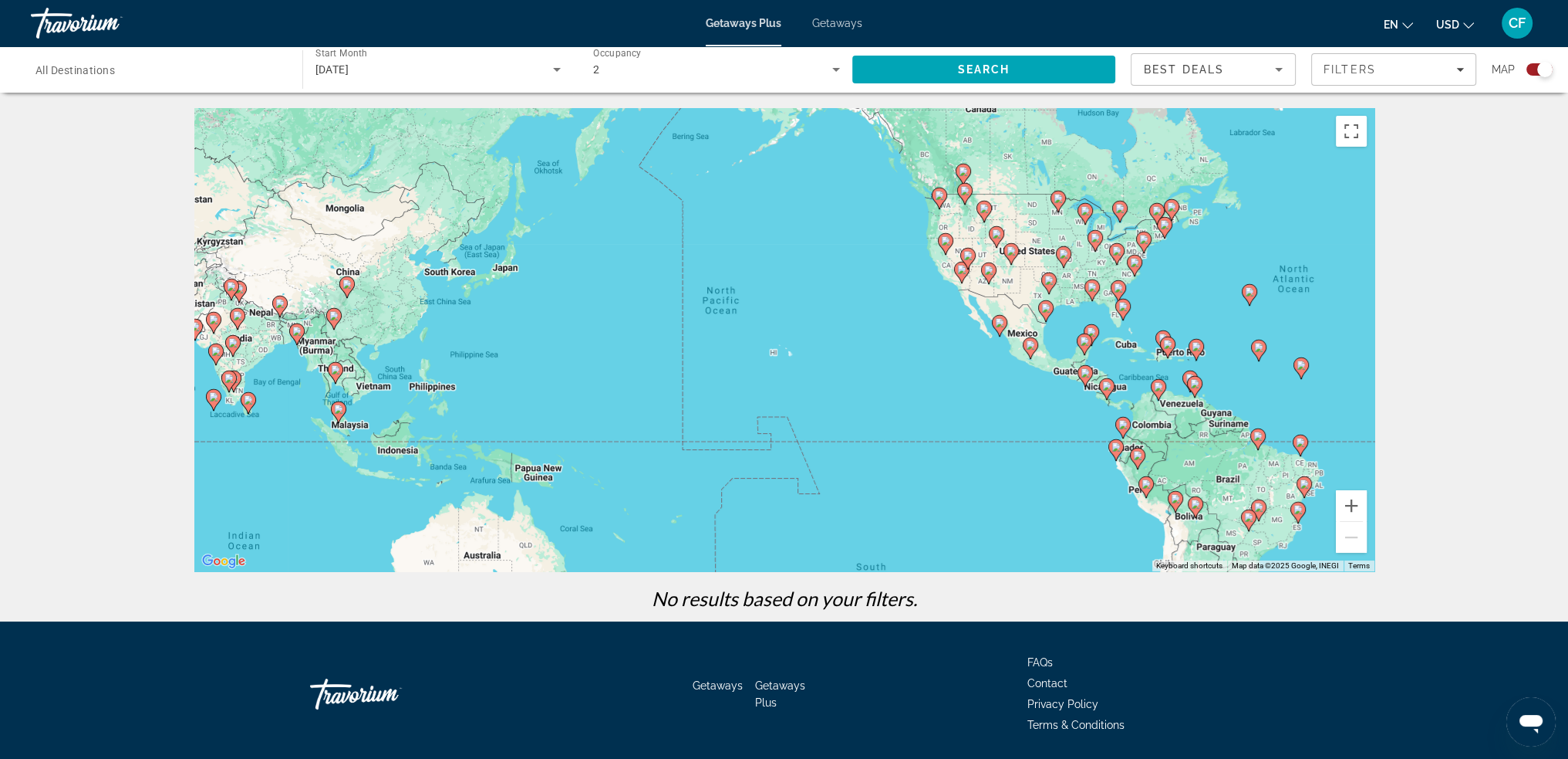
drag, startPoint x: 1081, startPoint y: 236, endPoint x: 621, endPoint y: 426, distance: 497.7
click at [621, 426] on div "To activate drag with keyboard, press Alt + Enter. Once in keyboard drag state,…" at bounding box center [785, 340] width 1180 height 463
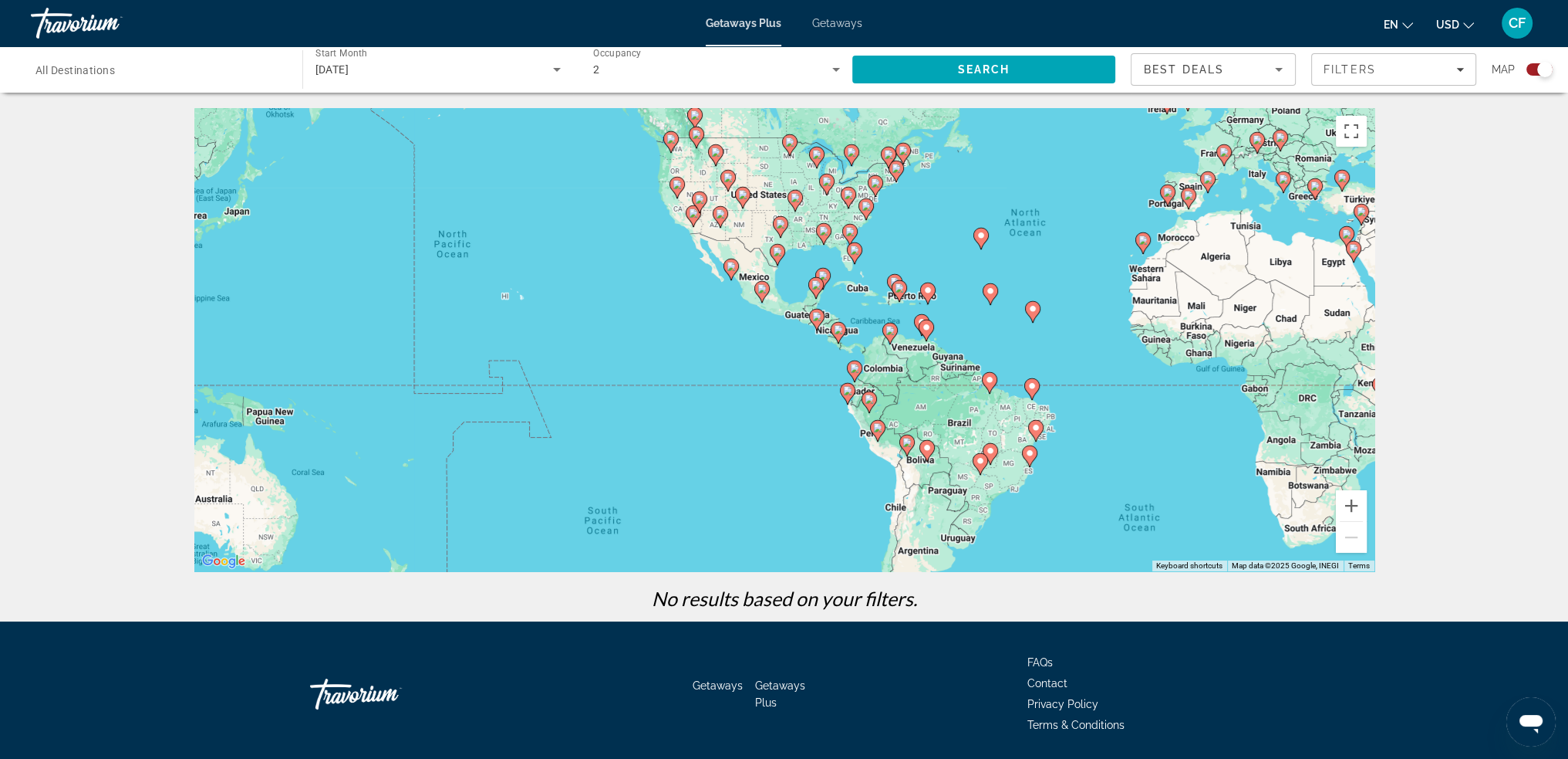
drag, startPoint x: 808, startPoint y: 387, endPoint x: 563, endPoint y: 330, distance: 251.5
click at [563, 330] on div "To activate drag with keyboard, press Alt + Enter. Once in keyboard drag state,…" at bounding box center [785, 340] width 1180 height 463
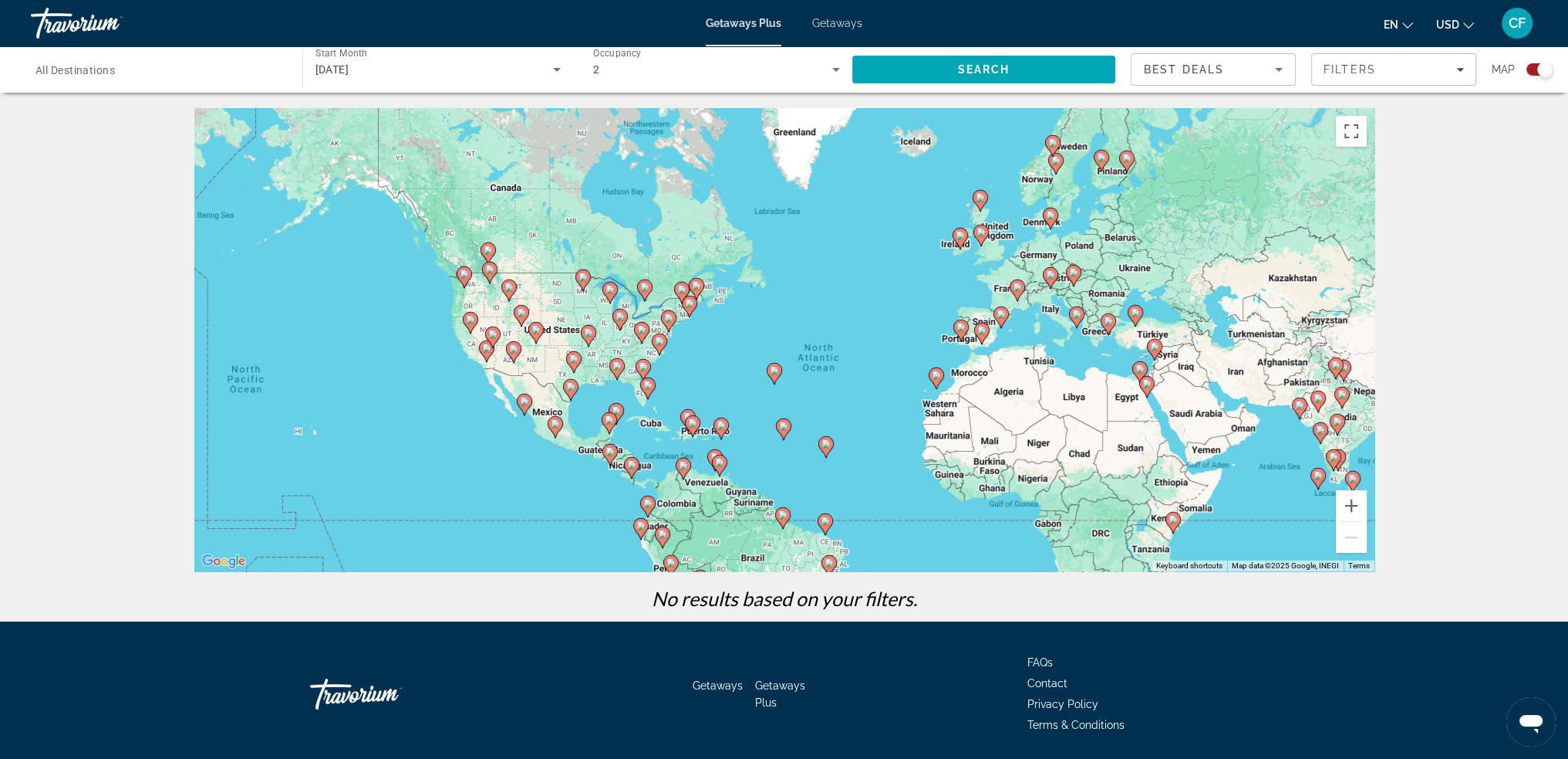
drag, startPoint x: 1000, startPoint y: 323, endPoint x: 790, endPoint y: 462, distance: 251.8
click at [790, 462] on div "To activate drag with keyboard, press Alt + Enter. Once in keyboard drag state,…" at bounding box center [785, 340] width 1180 height 463
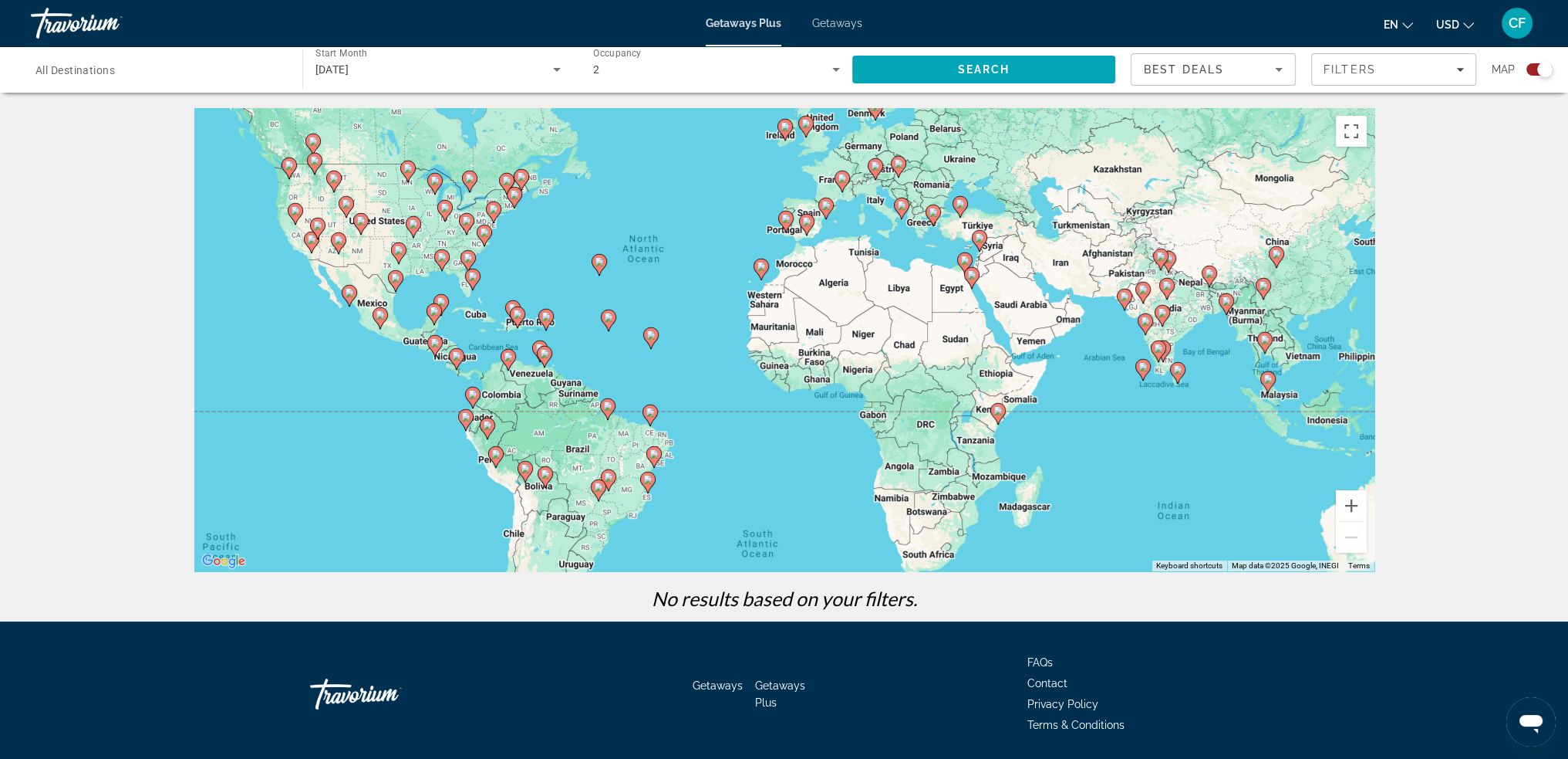
drag, startPoint x: 858, startPoint y: 310, endPoint x: 673, endPoint y: 126, distance: 260.9
click at [677, 157] on div "To activate drag with keyboard, press Alt + Enter. Once in keyboard drag state,…" at bounding box center [785, 340] width 1180 height 463
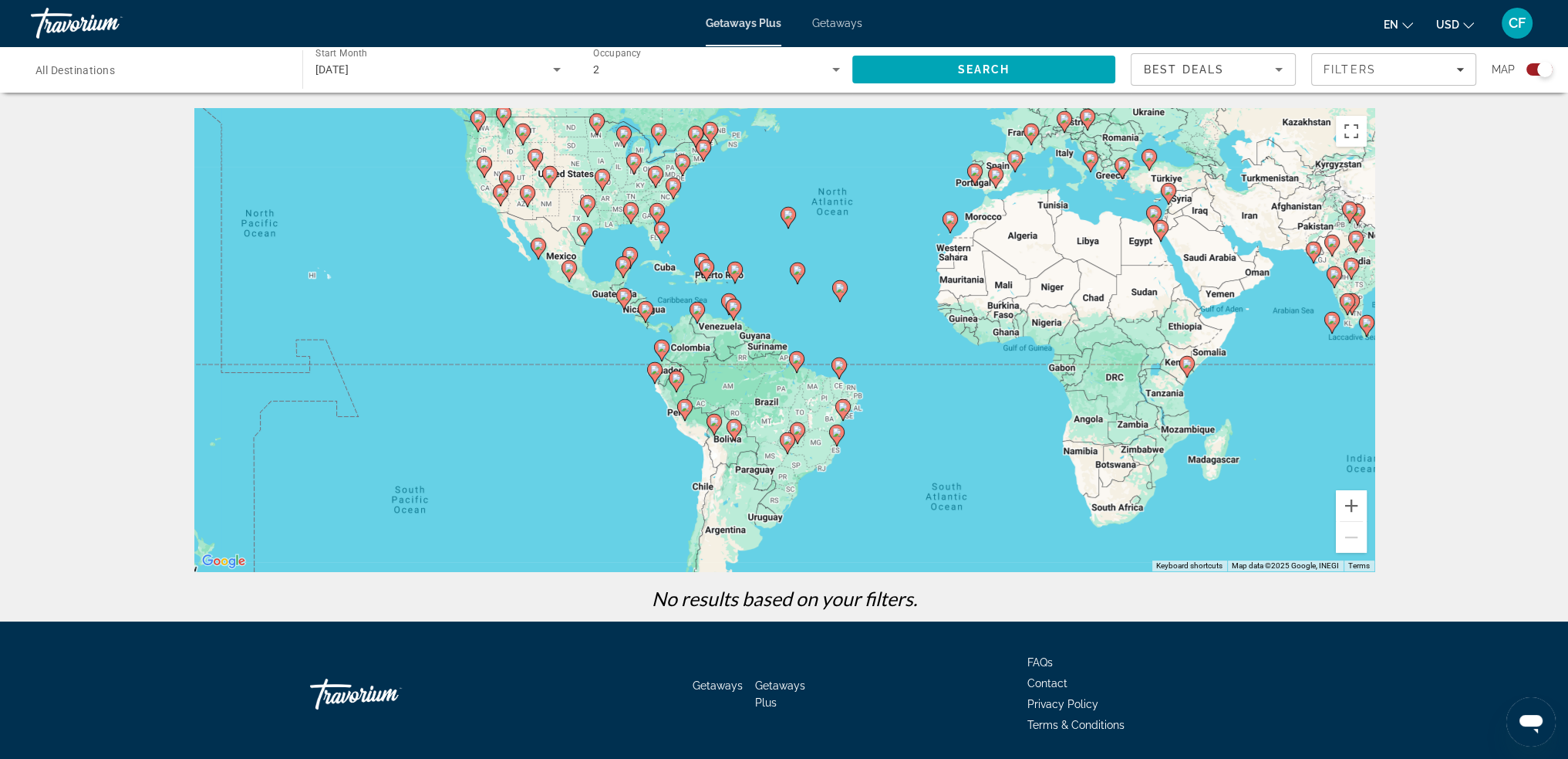
drag, startPoint x: 824, startPoint y: 381, endPoint x: 1050, endPoint y: 506, distance: 258.3
click at [1050, 506] on div "To activate drag with keyboard, press Alt + Enter. Once in keyboard drag state,…" at bounding box center [785, 340] width 1180 height 463
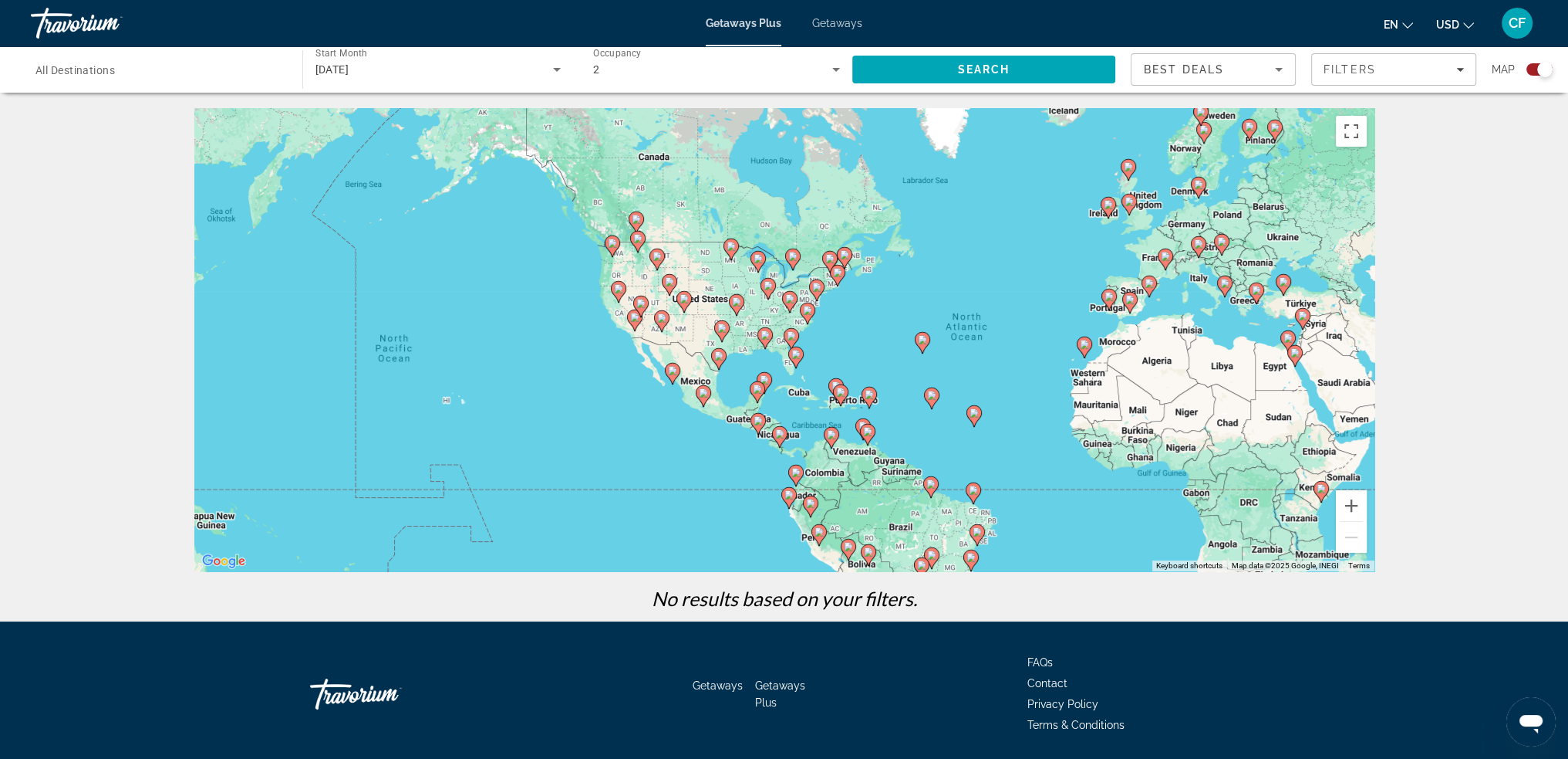
drag, startPoint x: 865, startPoint y: 228, endPoint x: 990, endPoint y: 324, distance: 157.6
click at [993, 345] on div "To activate drag with keyboard, press Alt + Enter. Once in keyboard drag state,…" at bounding box center [785, 340] width 1180 height 463
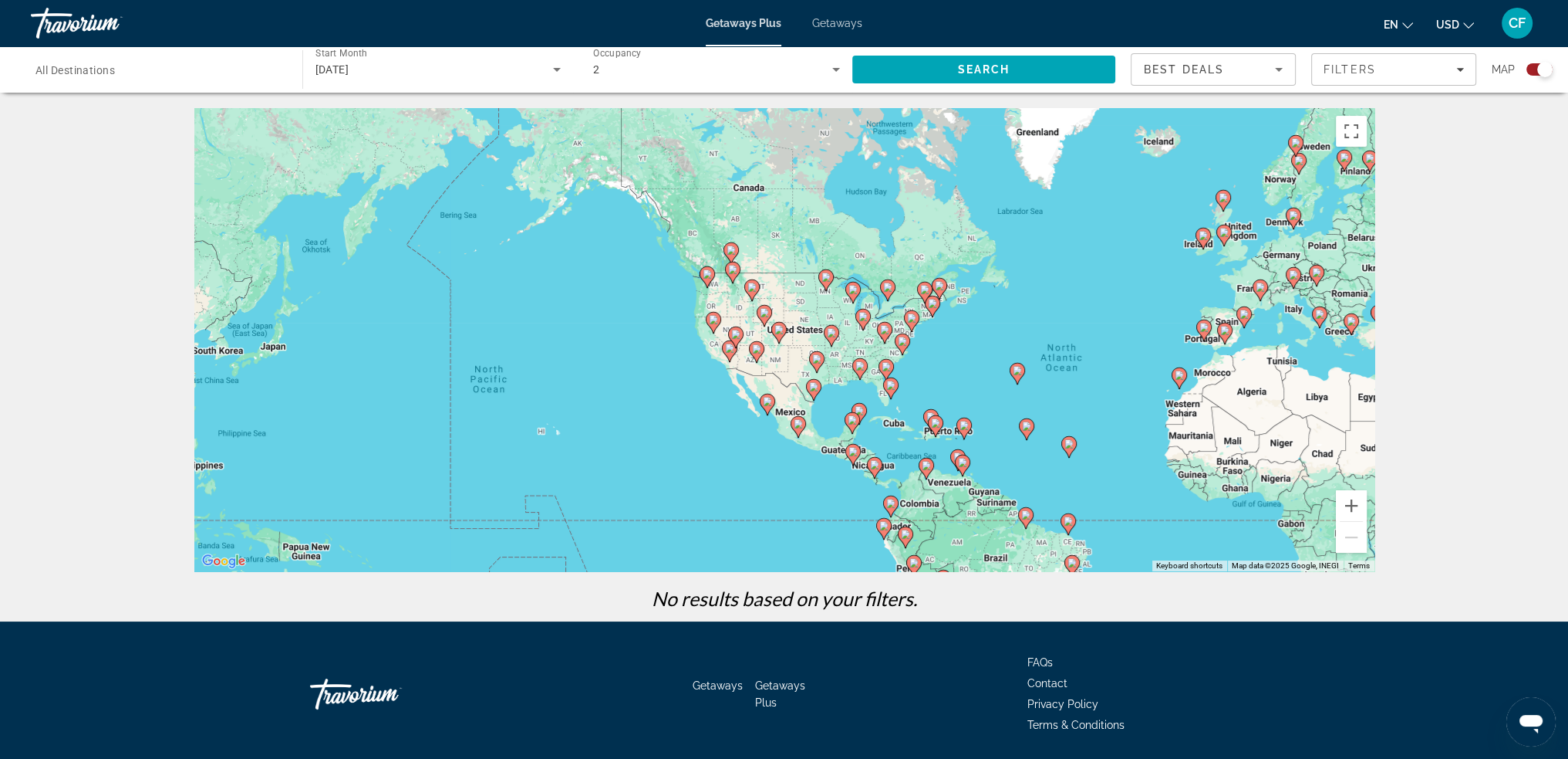
drag, startPoint x: 899, startPoint y: 262, endPoint x: 991, endPoint y: 293, distance: 97.1
click at [991, 293] on div "To activate drag with keyboard, press Alt + Enter. Once in keyboard drag state,…" at bounding box center [785, 340] width 1180 height 463
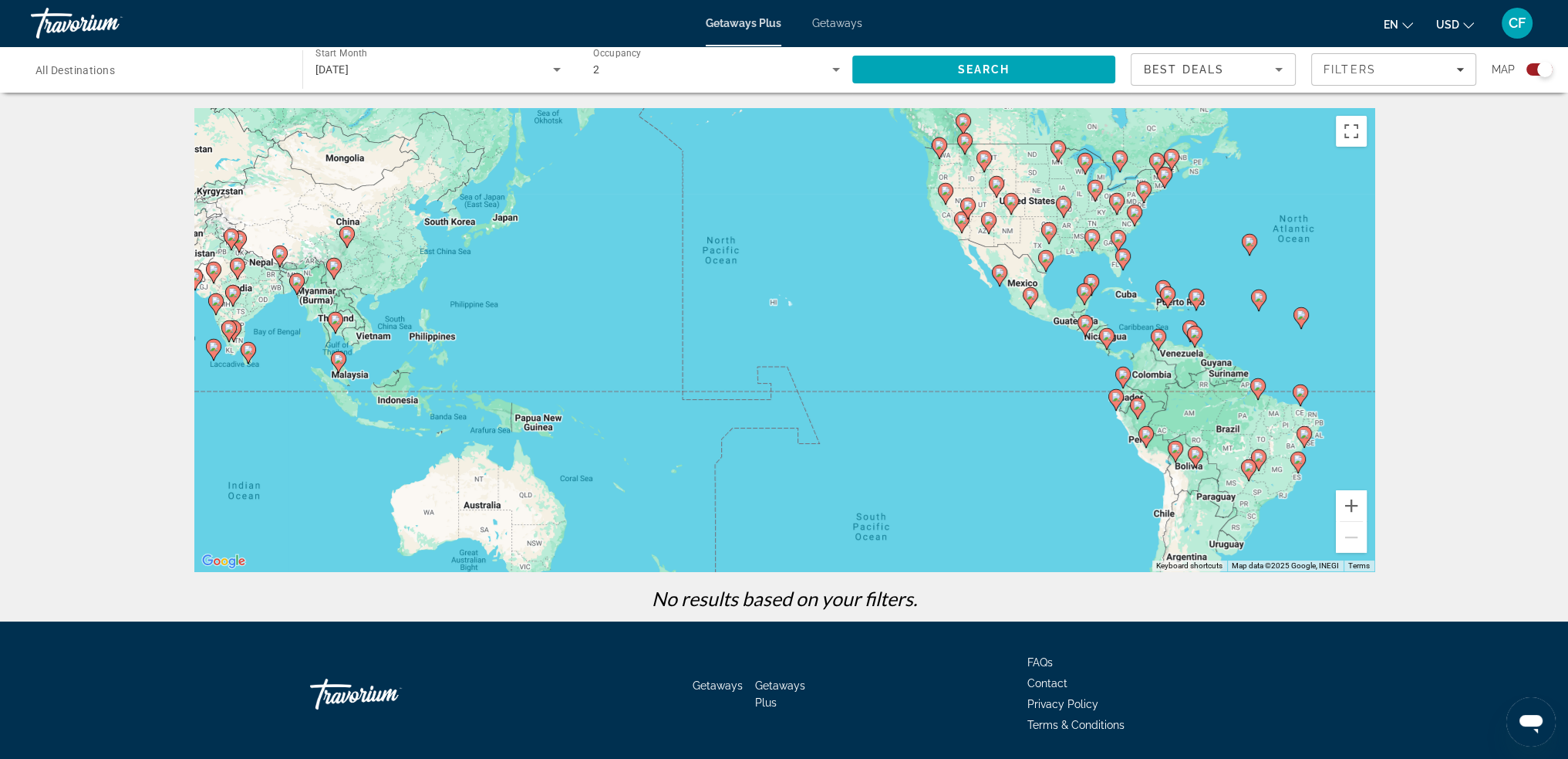
drag, startPoint x: 652, startPoint y: 332, endPoint x: 887, endPoint y: 203, distance: 268.1
click at [887, 203] on div "To activate drag with keyboard, press Alt + Enter. Once in keyboard drag state,…" at bounding box center [785, 340] width 1180 height 463
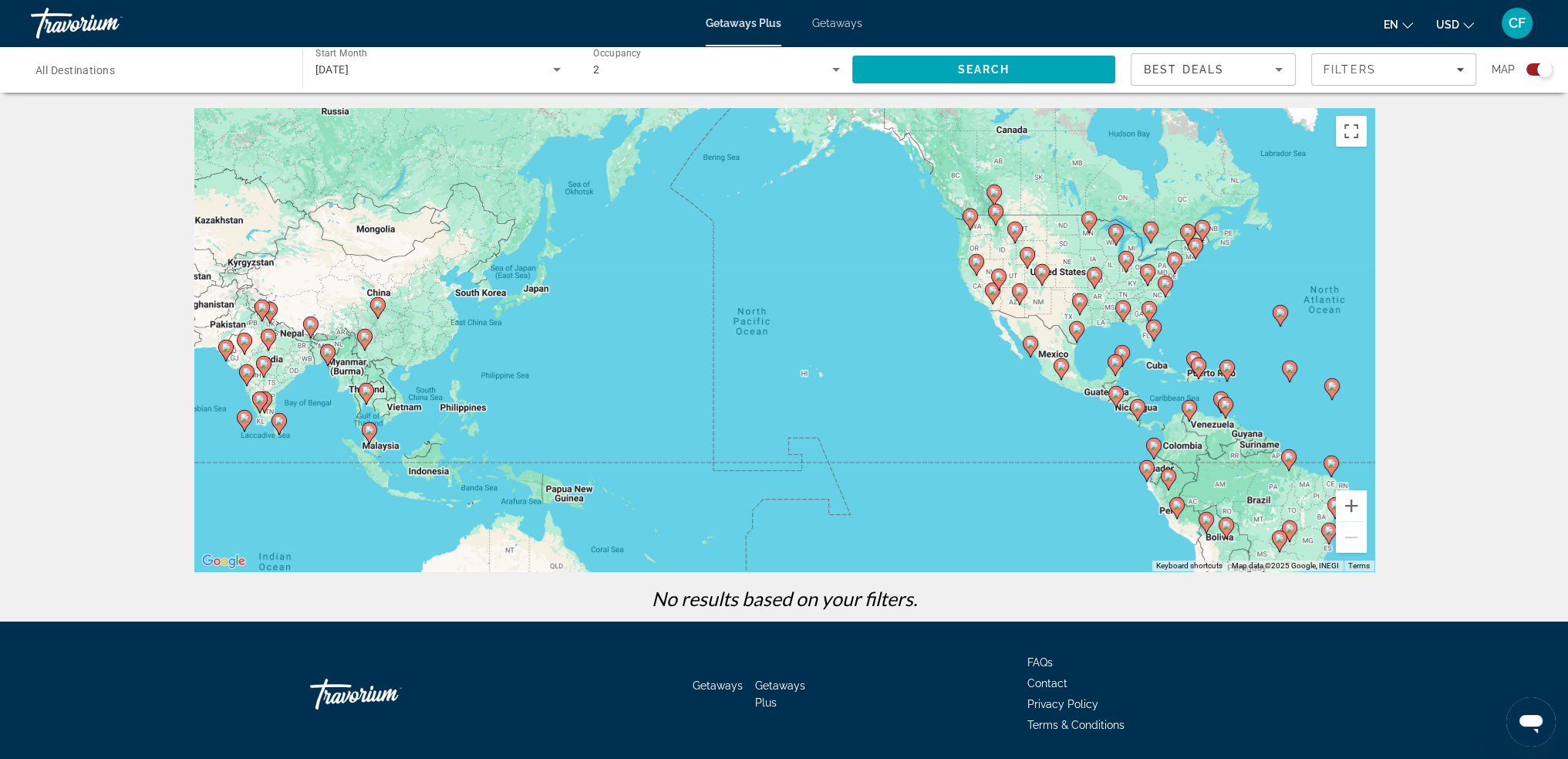
drag, startPoint x: 887, startPoint y: 203, endPoint x: 915, endPoint y: 274, distance: 76.3
click at [915, 274] on div "To activate drag with keyboard, press Alt + Enter. Once in keyboard drag state,…" at bounding box center [785, 340] width 1180 height 463
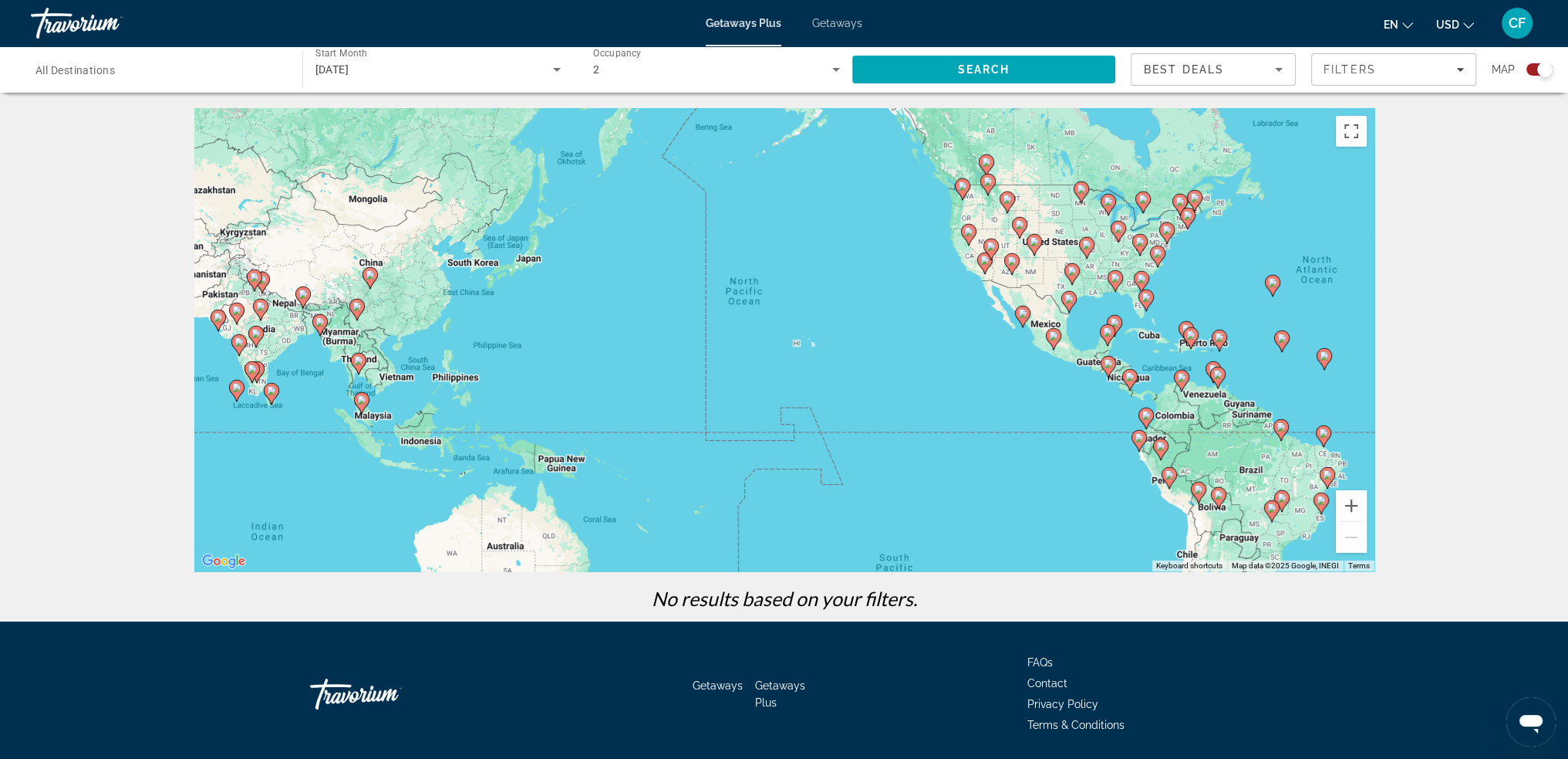
drag, startPoint x: 915, startPoint y: 268, endPoint x: 904, endPoint y: 237, distance: 32.9
click at [904, 237] on div "To activate drag with keyboard, press Alt + Enter. Once in keyboard drag state,…" at bounding box center [785, 340] width 1180 height 463
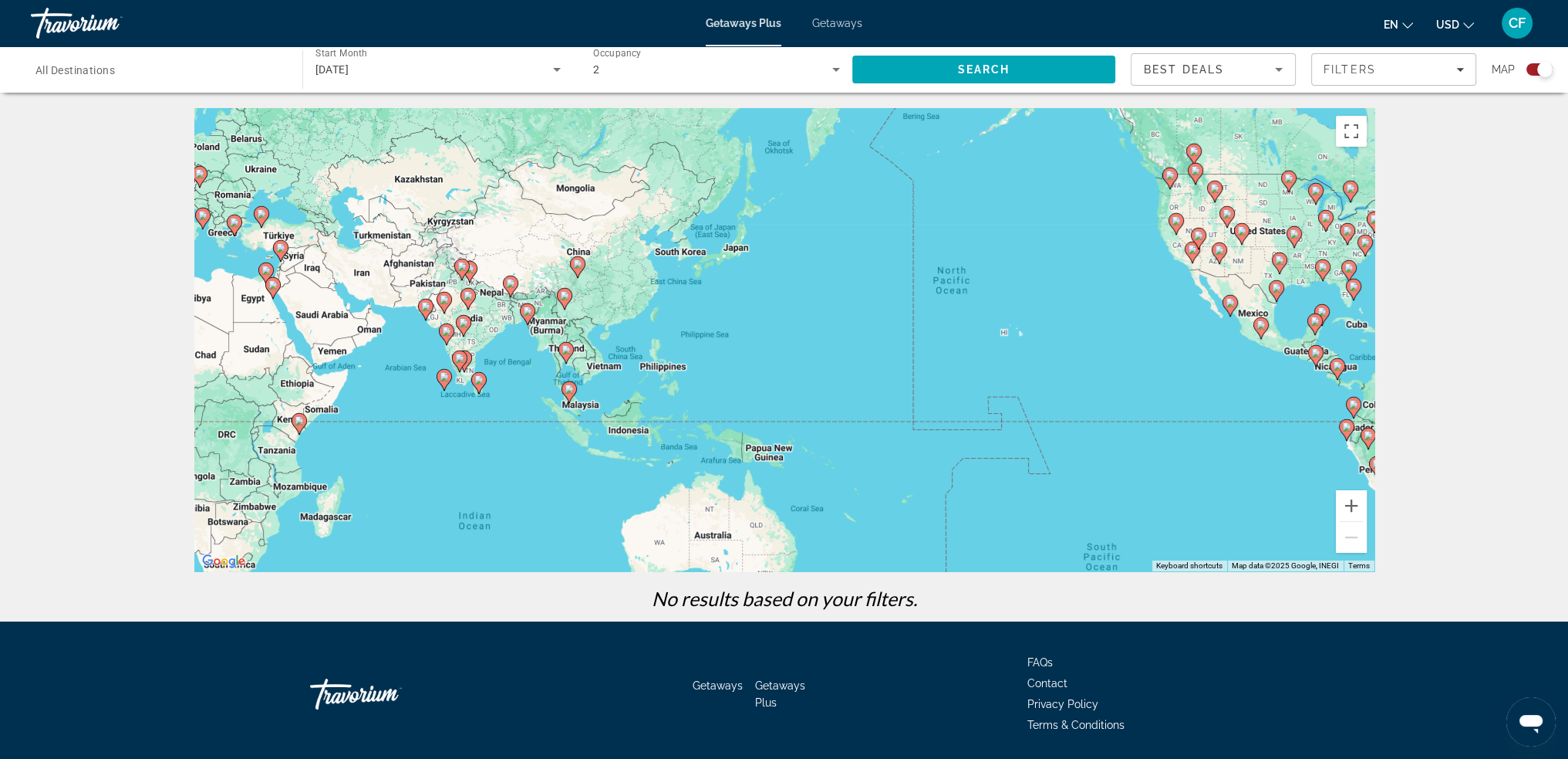
drag, startPoint x: 860, startPoint y: 261, endPoint x: 1018, endPoint y: 251, distance: 158.3
click at [1018, 251] on div "To activate drag with keyboard, press Alt + Enter. Once in keyboard drag state,…" at bounding box center [785, 340] width 1180 height 463
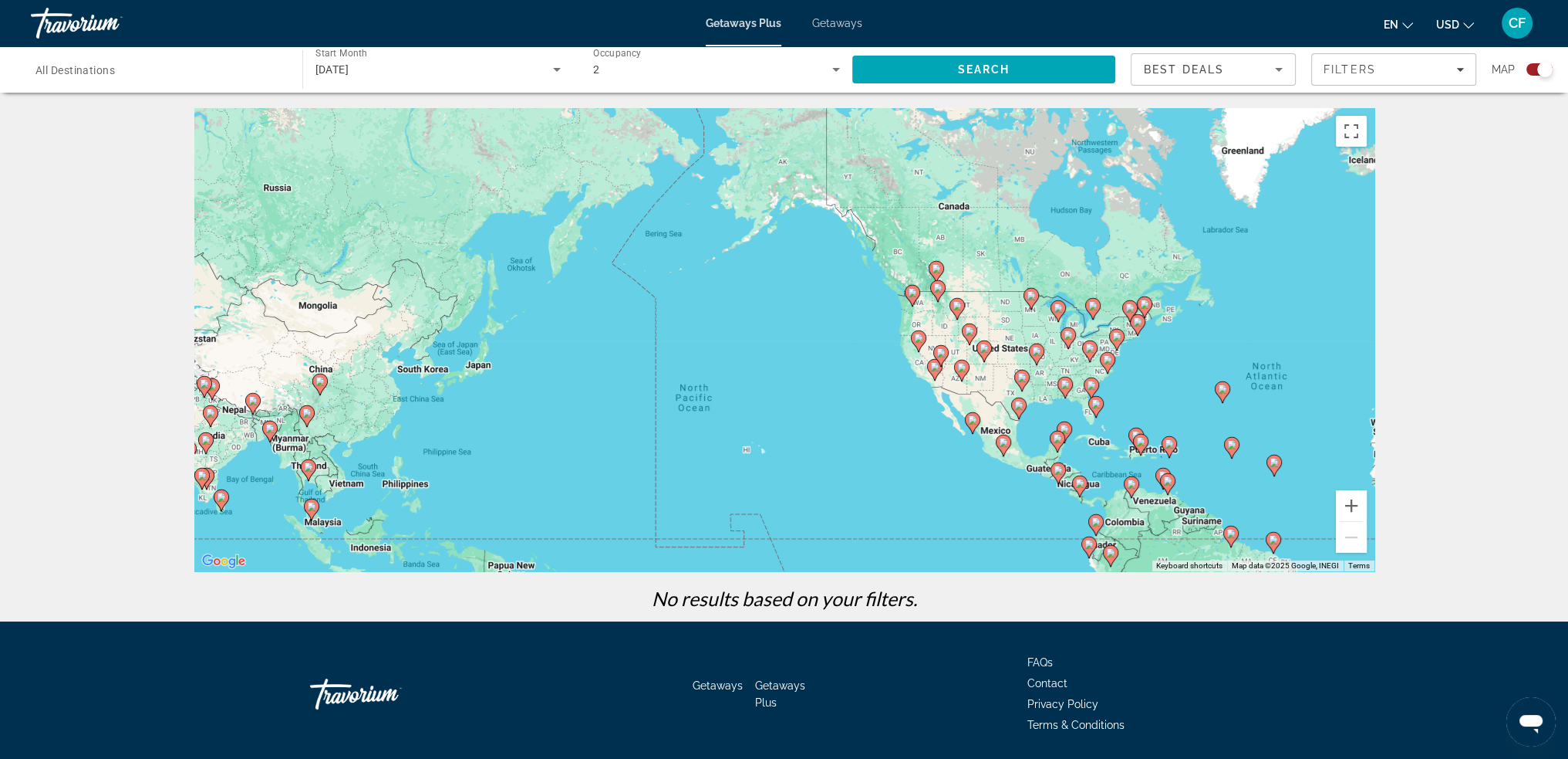
drag, startPoint x: 806, startPoint y: 289, endPoint x: 523, endPoint y: 405, distance: 305.9
click at [523, 405] on div "To activate drag with keyboard, press Alt + Enter. Once in keyboard drag state,…" at bounding box center [785, 340] width 1180 height 463
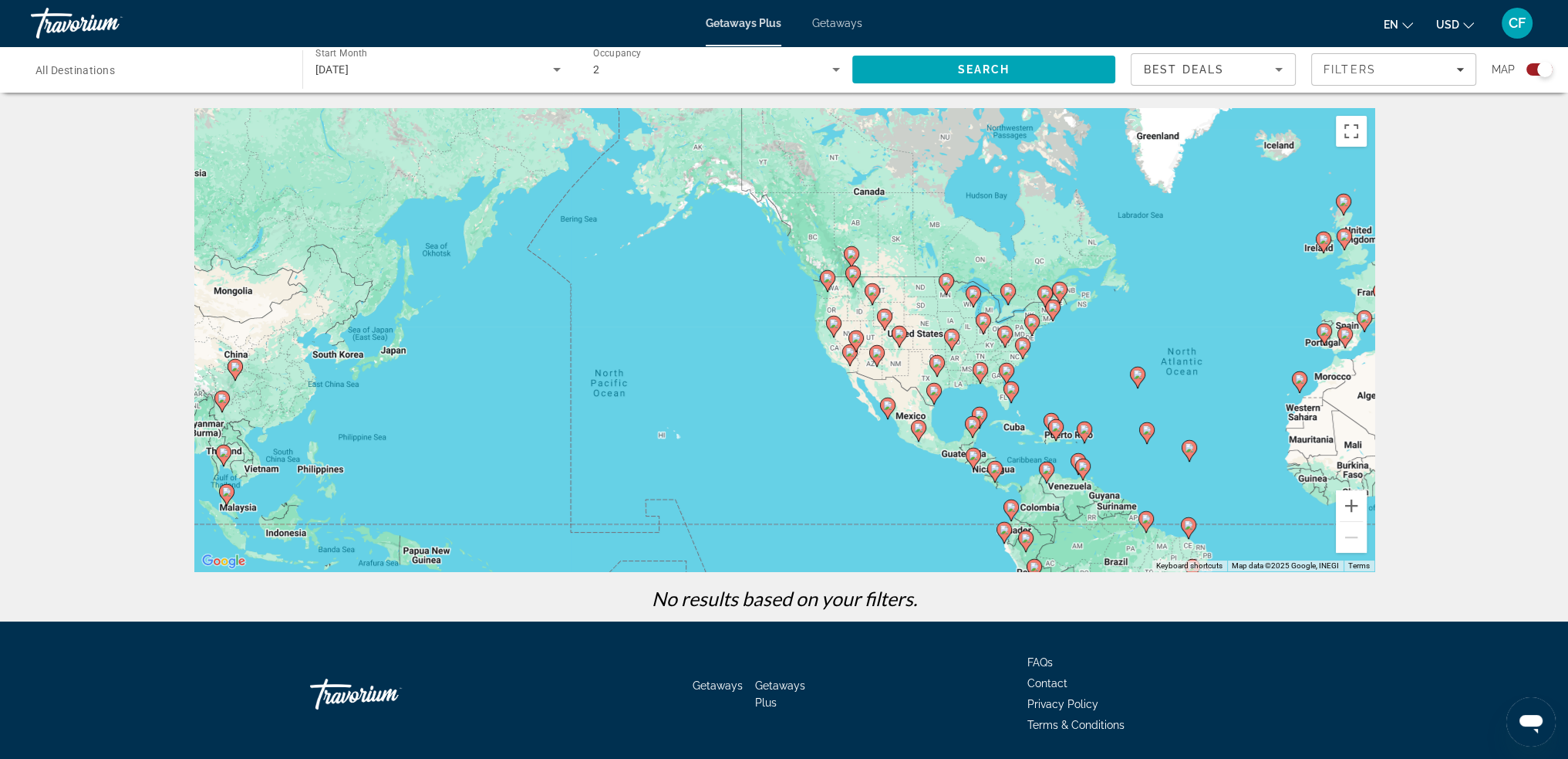
click at [1274, 64] on icon "Sort by" at bounding box center [1279, 70] width 19 height 19
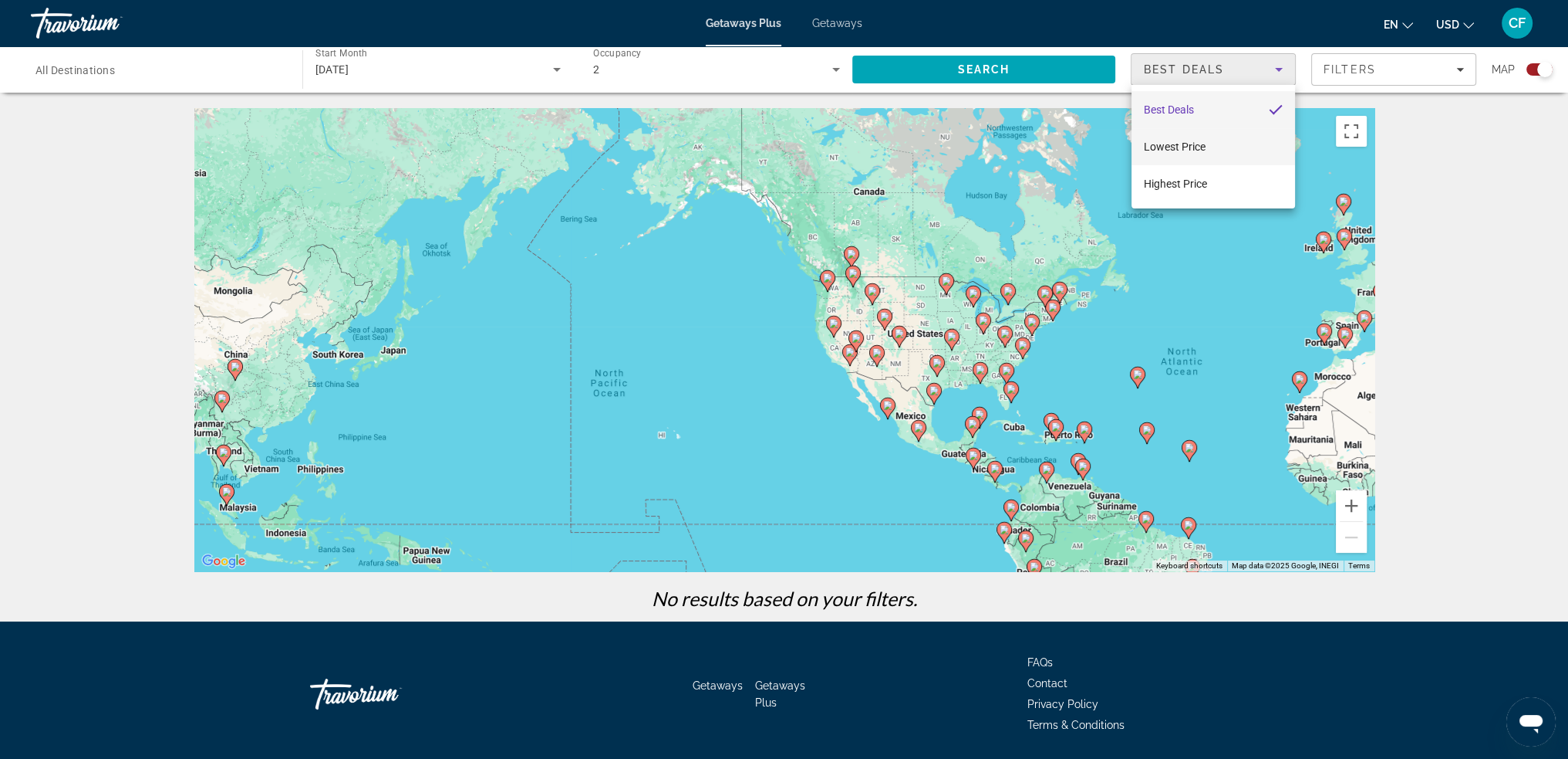
click at [1219, 148] on mat-option "Lowest Price" at bounding box center [1213, 146] width 164 height 37
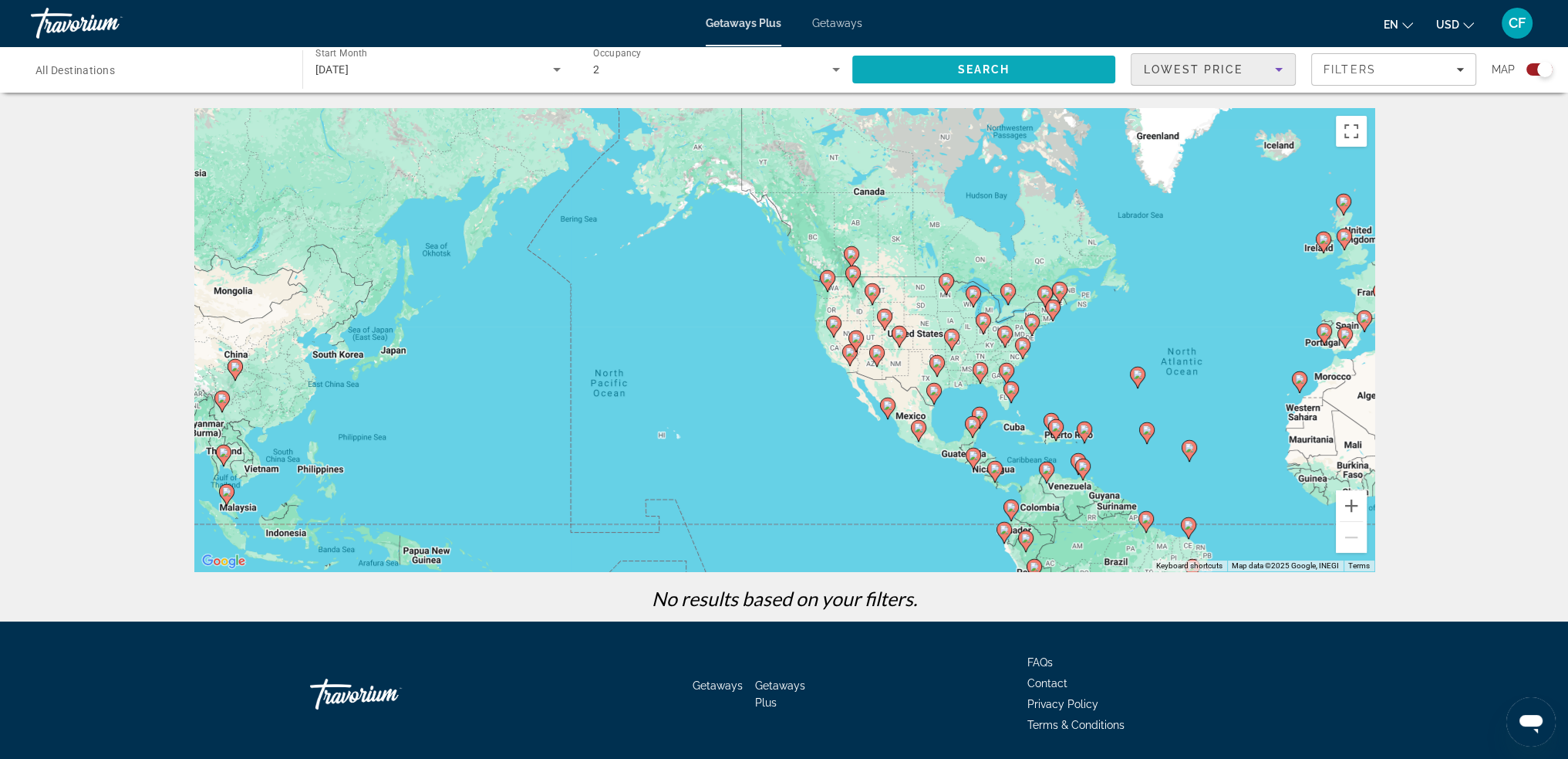
click at [1028, 74] on span "Search" at bounding box center [984, 69] width 264 height 37
click at [178, 64] on input "Destination All Destinations" at bounding box center [159, 71] width 247 height 19
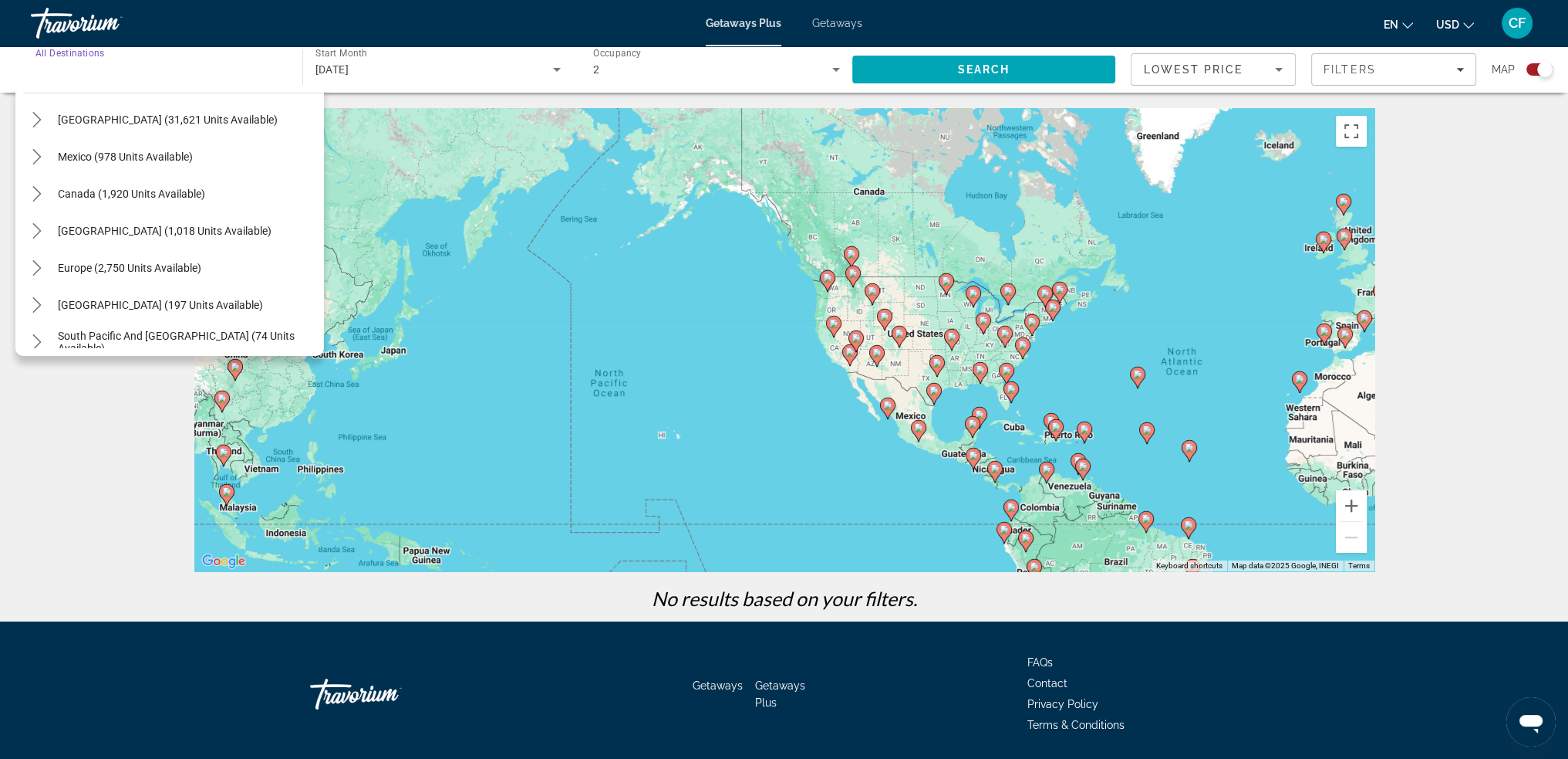
scroll to position [77, 0]
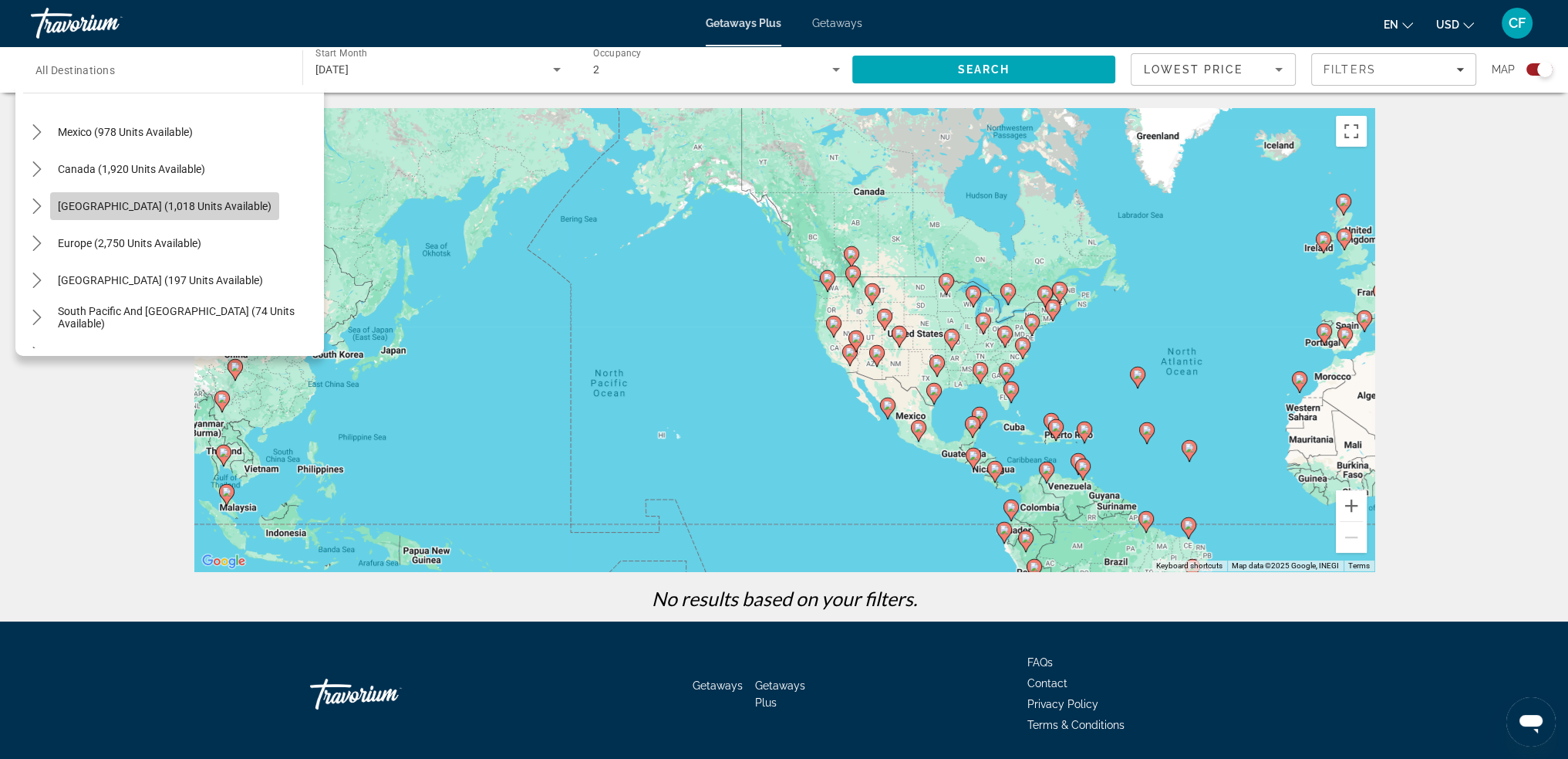
click at [149, 209] on span "[GEOGRAPHIC_DATA] (1,018 units available)" at bounding box center [164, 205] width 214 height 12
type input "**********"
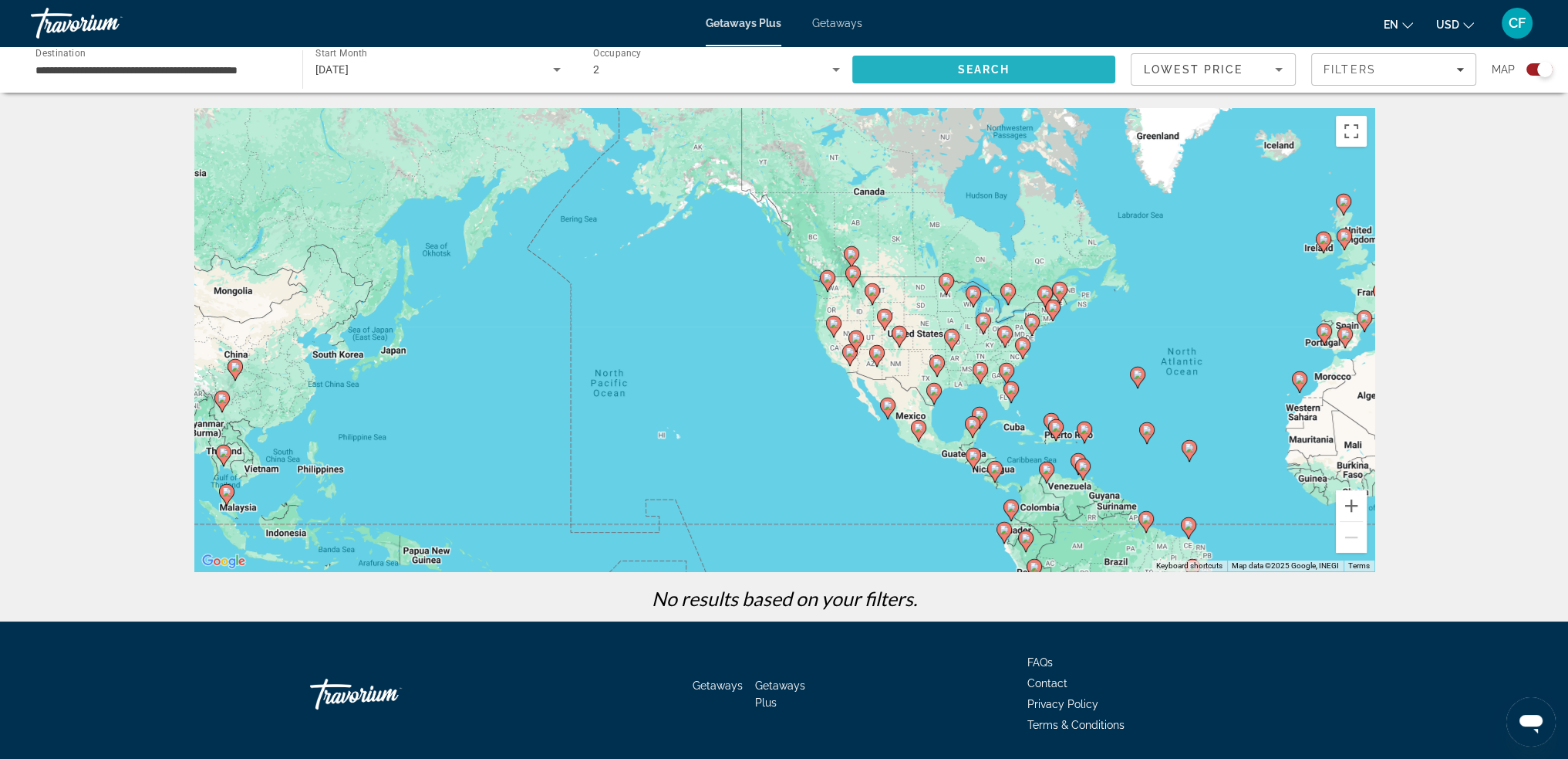
click at [926, 71] on span "Search" at bounding box center [984, 69] width 264 height 37
click at [557, 71] on icon "Search widget" at bounding box center [557, 70] width 8 height 4
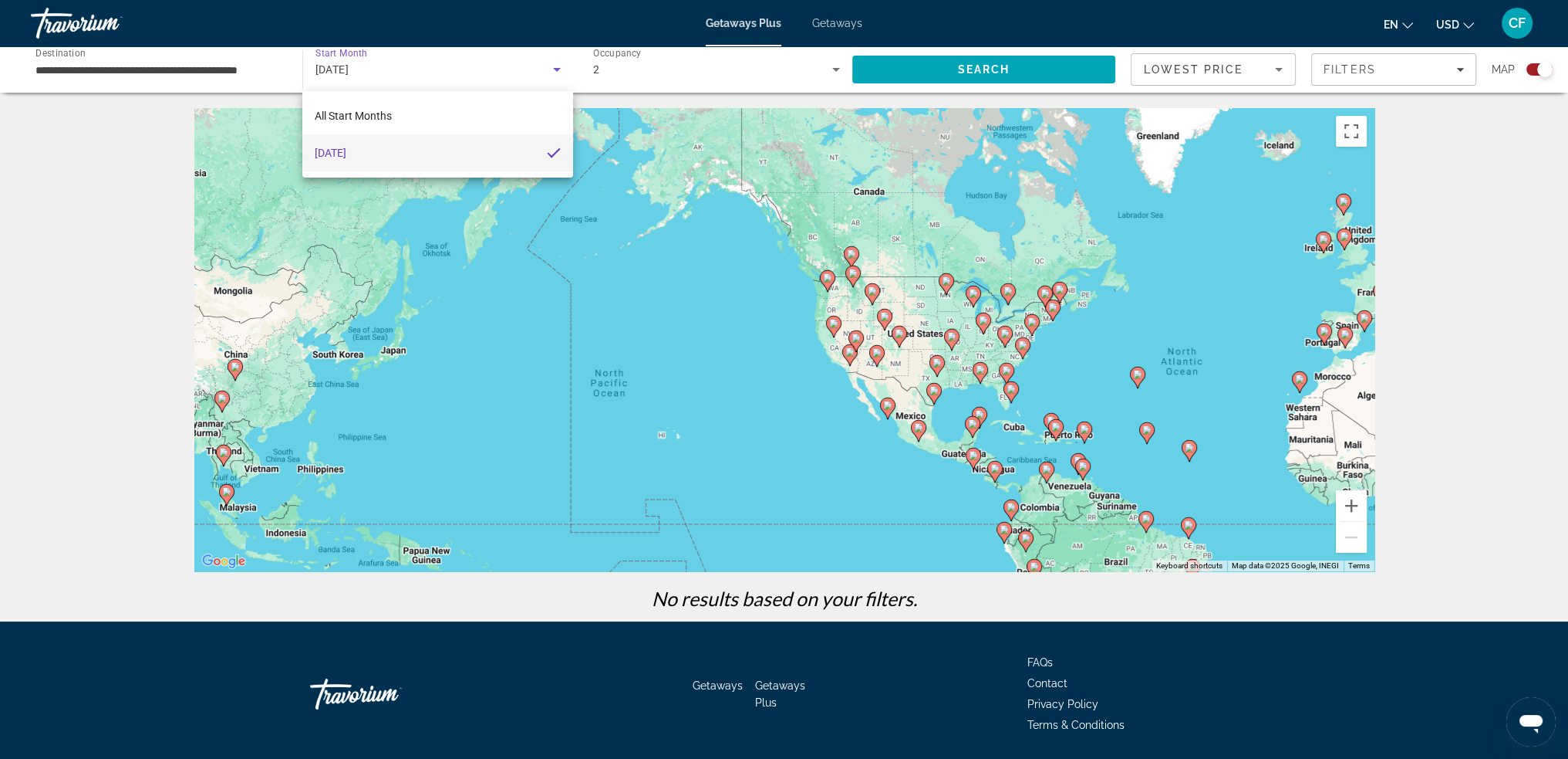
click at [557, 71] on div at bounding box center [784, 380] width 1568 height 759
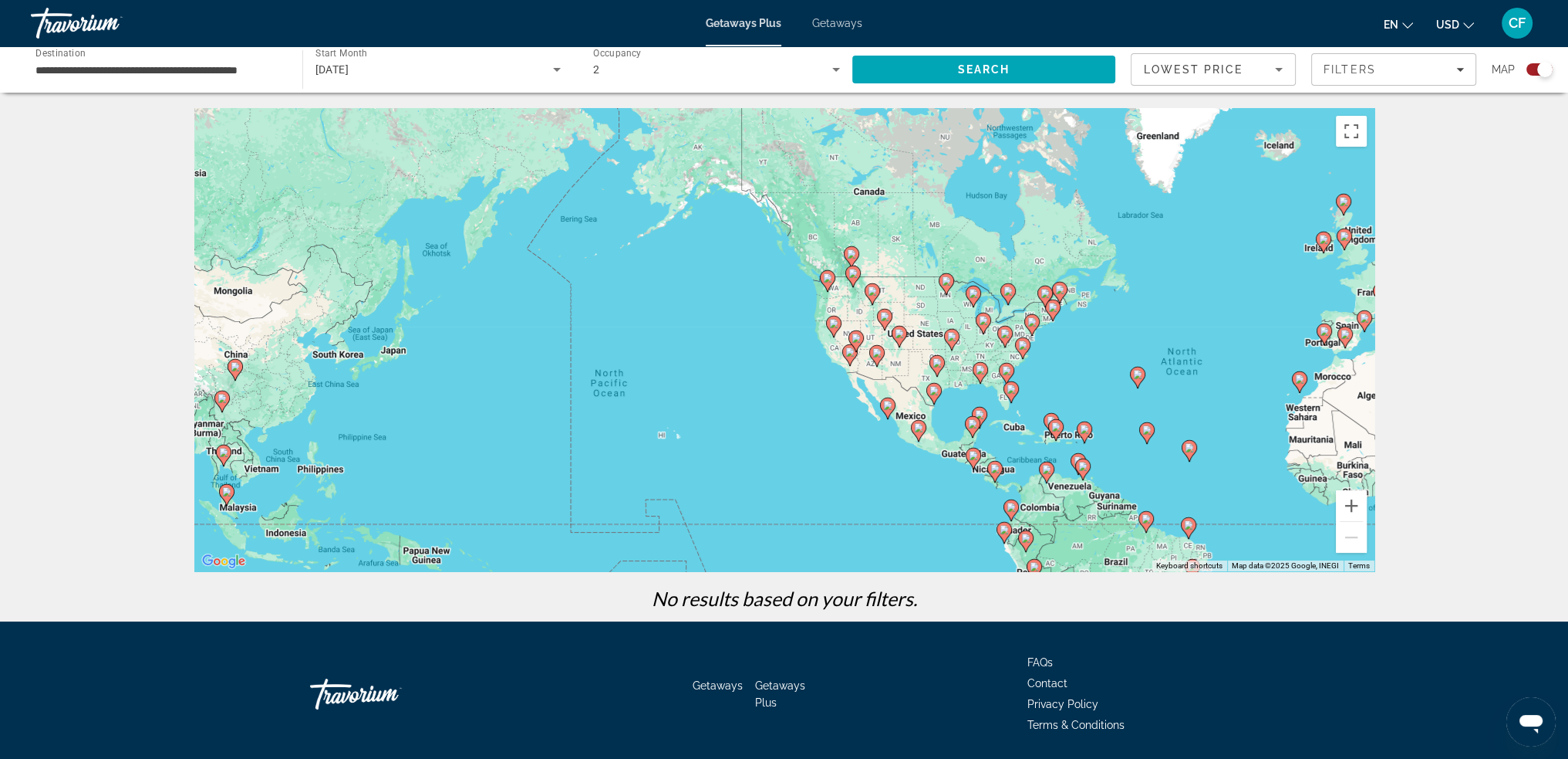
click at [220, 71] on input "**********" at bounding box center [159, 71] width 247 height 19
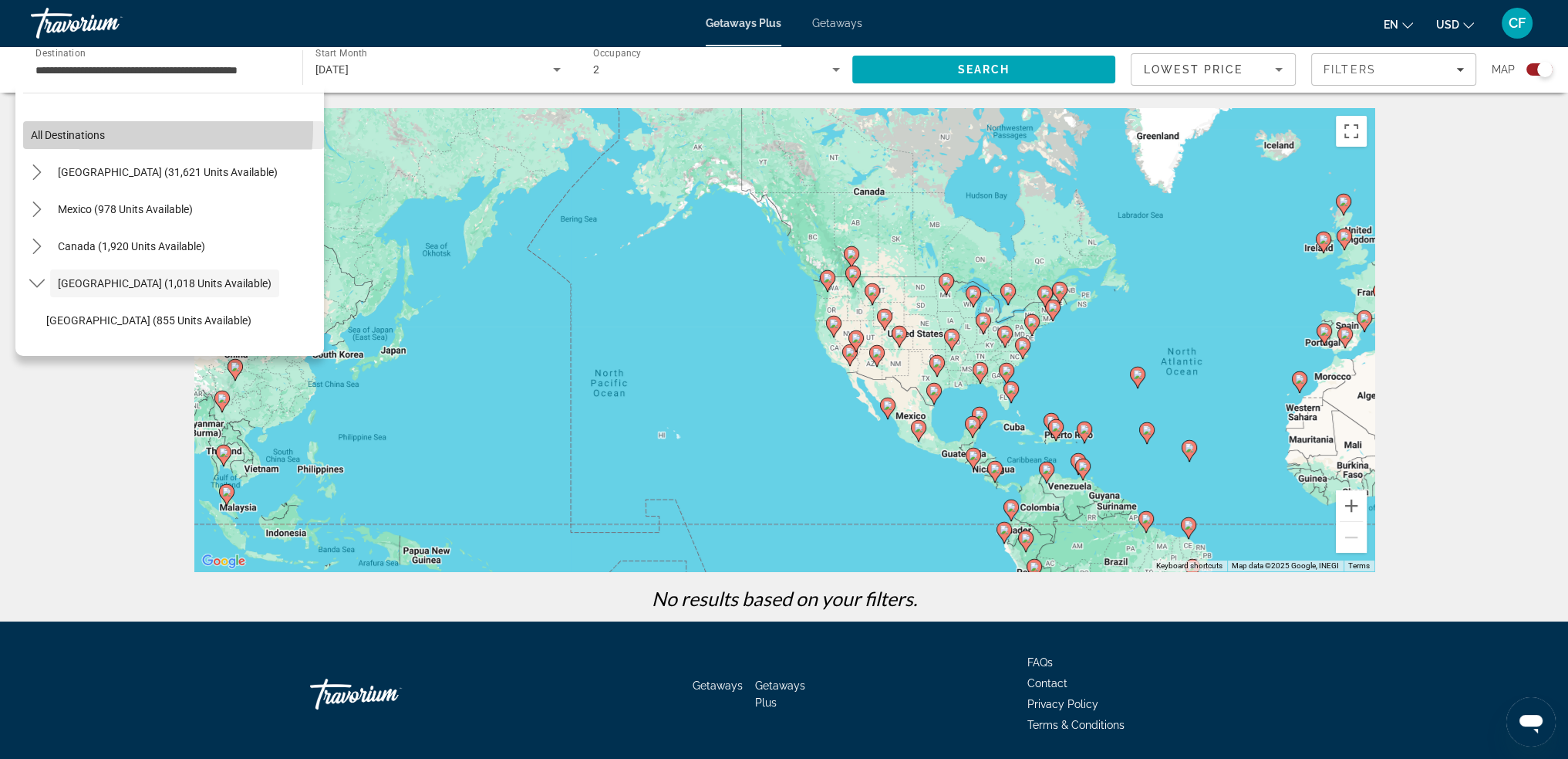
click at [98, 126] on span "Select destination: All destinations" at bounding box center [174, 135] width 301 height 37
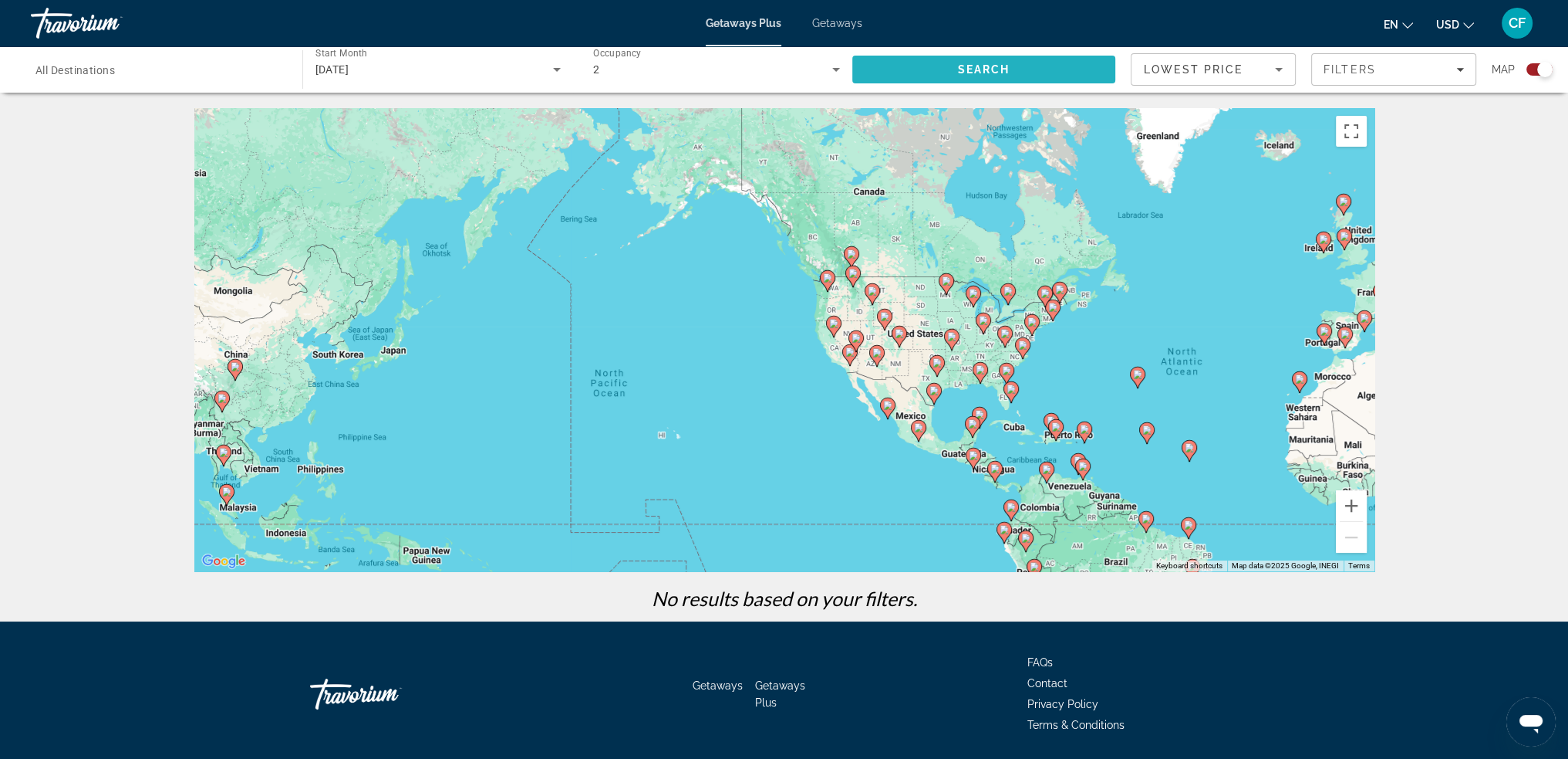
click at [964, 59] on span "Search" at bounding box center [984, 69] width 264 height 37
click at [204, 72] on input "Destination All Destinations" at bounding box center [159, 71] width 247 height 19
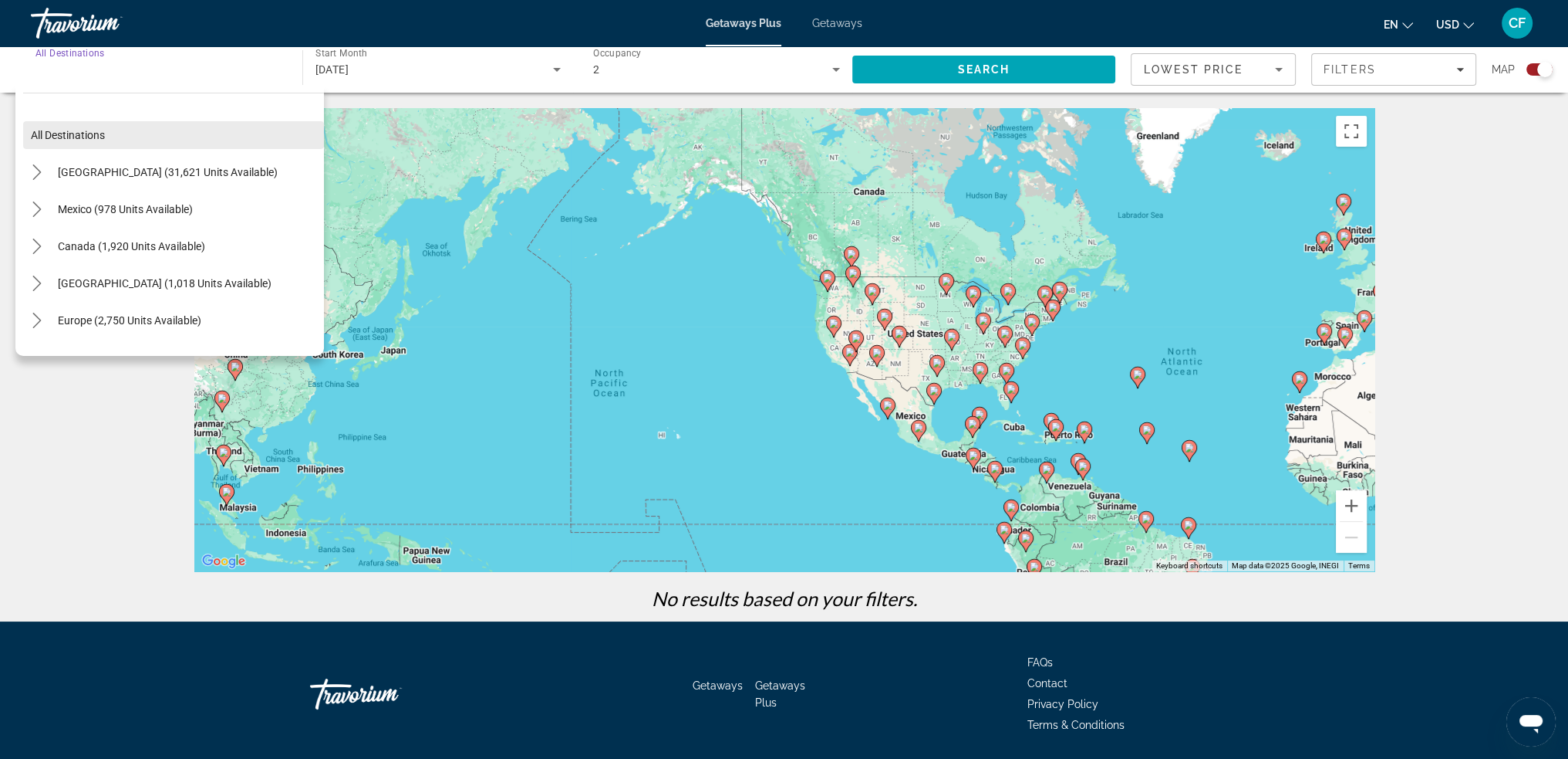
click at [85, 138] on span "All destinations" at bounding box center [68, 135] width 74 height 12
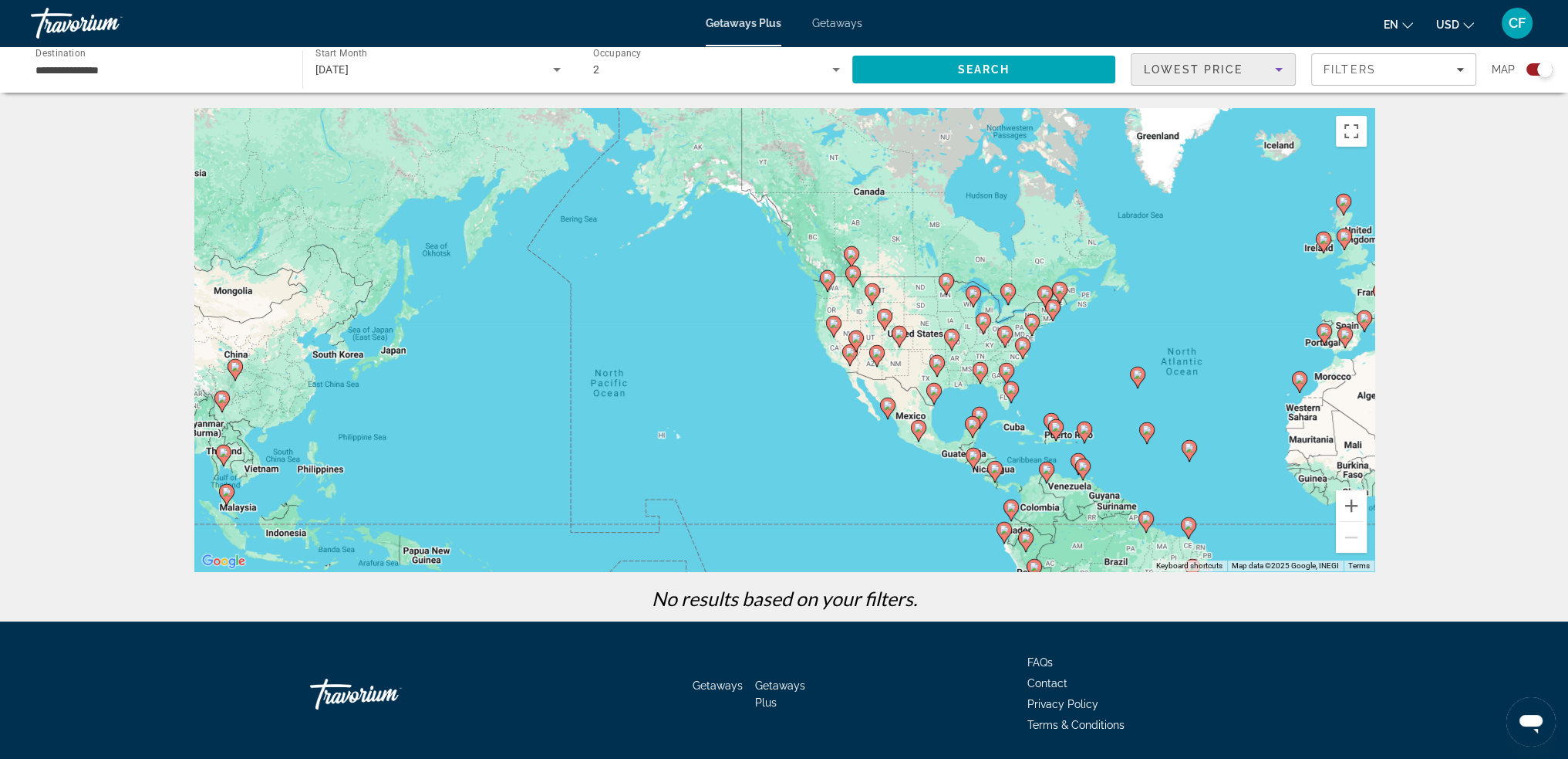
click at [1231, 73] on span "Lowest Price" at bounding box center [1193, 69] width 99 height 12
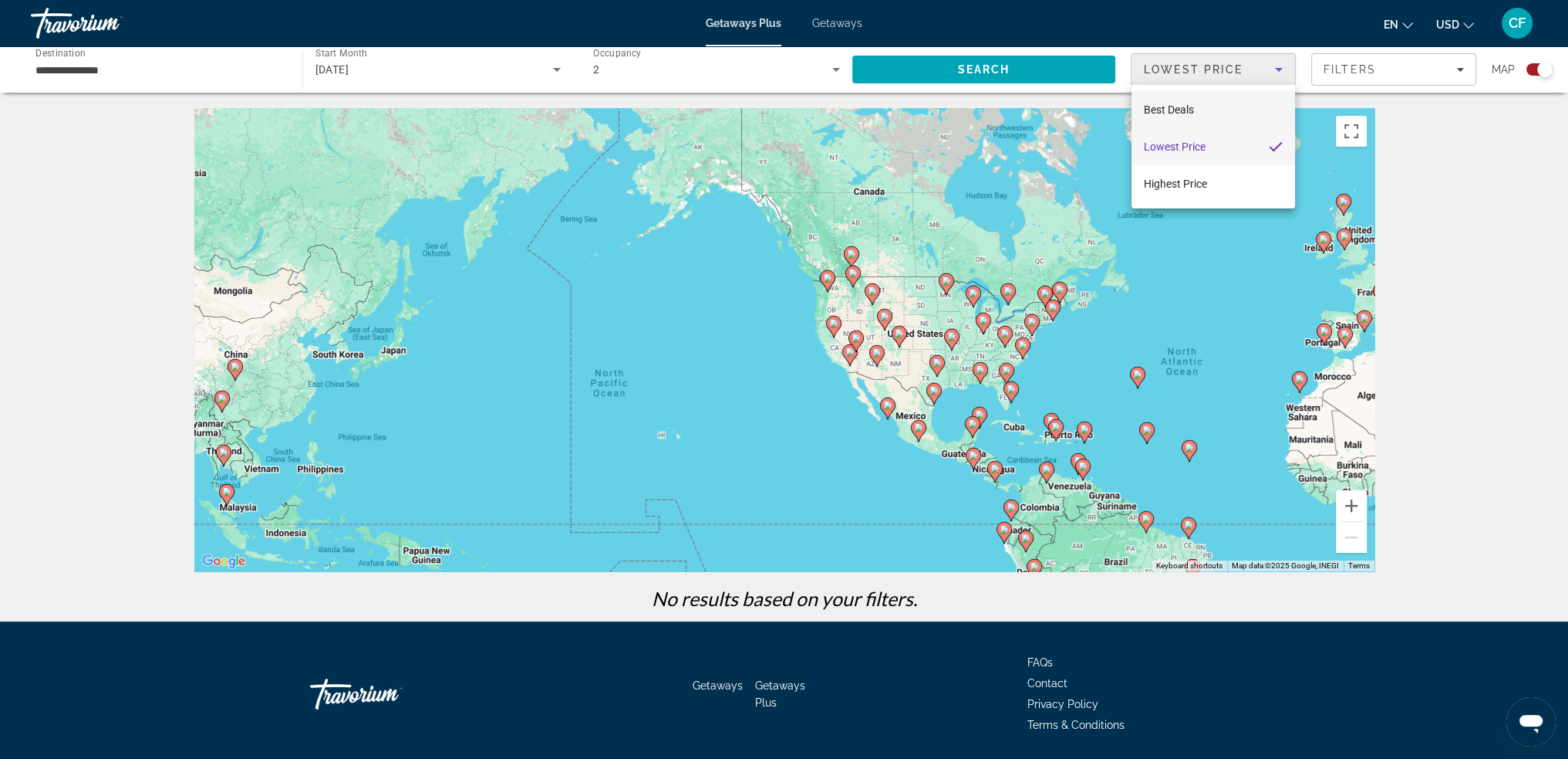
click at [1205, 106] on mat-option "Best Deals" at bounding box center [1213, 109] width 164 height 37
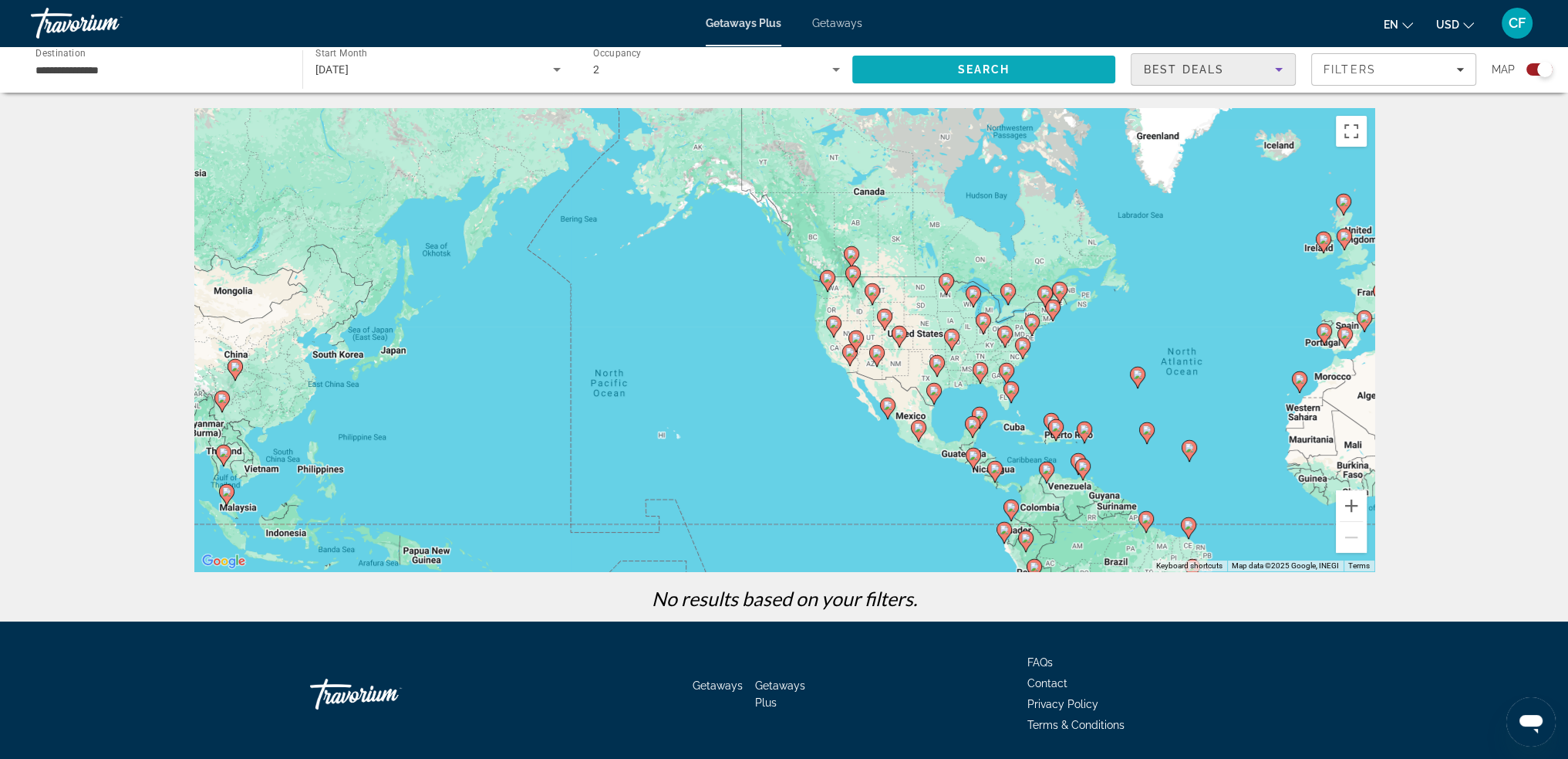
click at [1089, 76] on span "Search" at bounding box center [984, 69] width 264 height 37
click at [215, 71] on input "**********" at bounding box center [159, 71] width 247 height 19
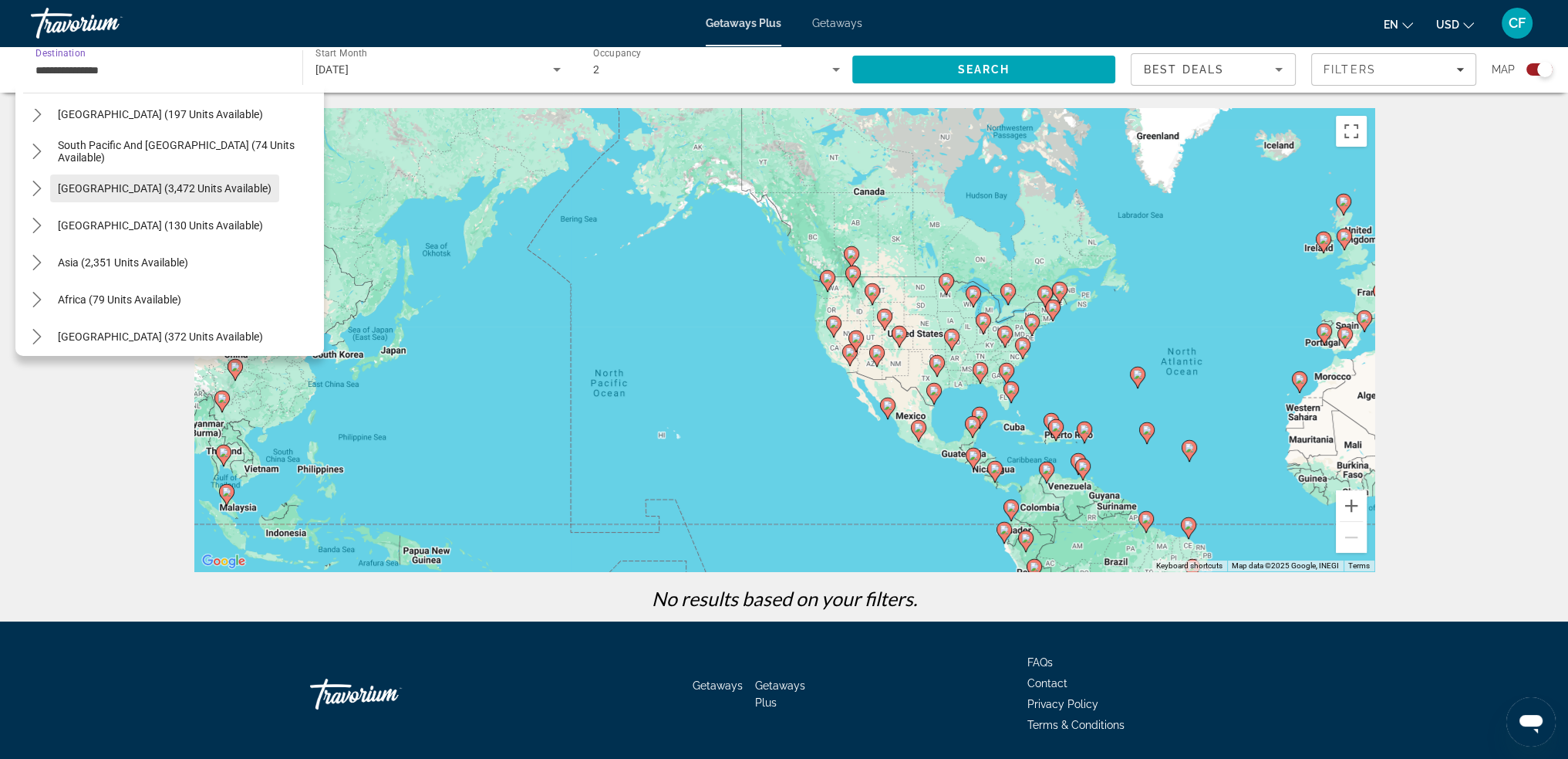
scroll to position [250, 0]
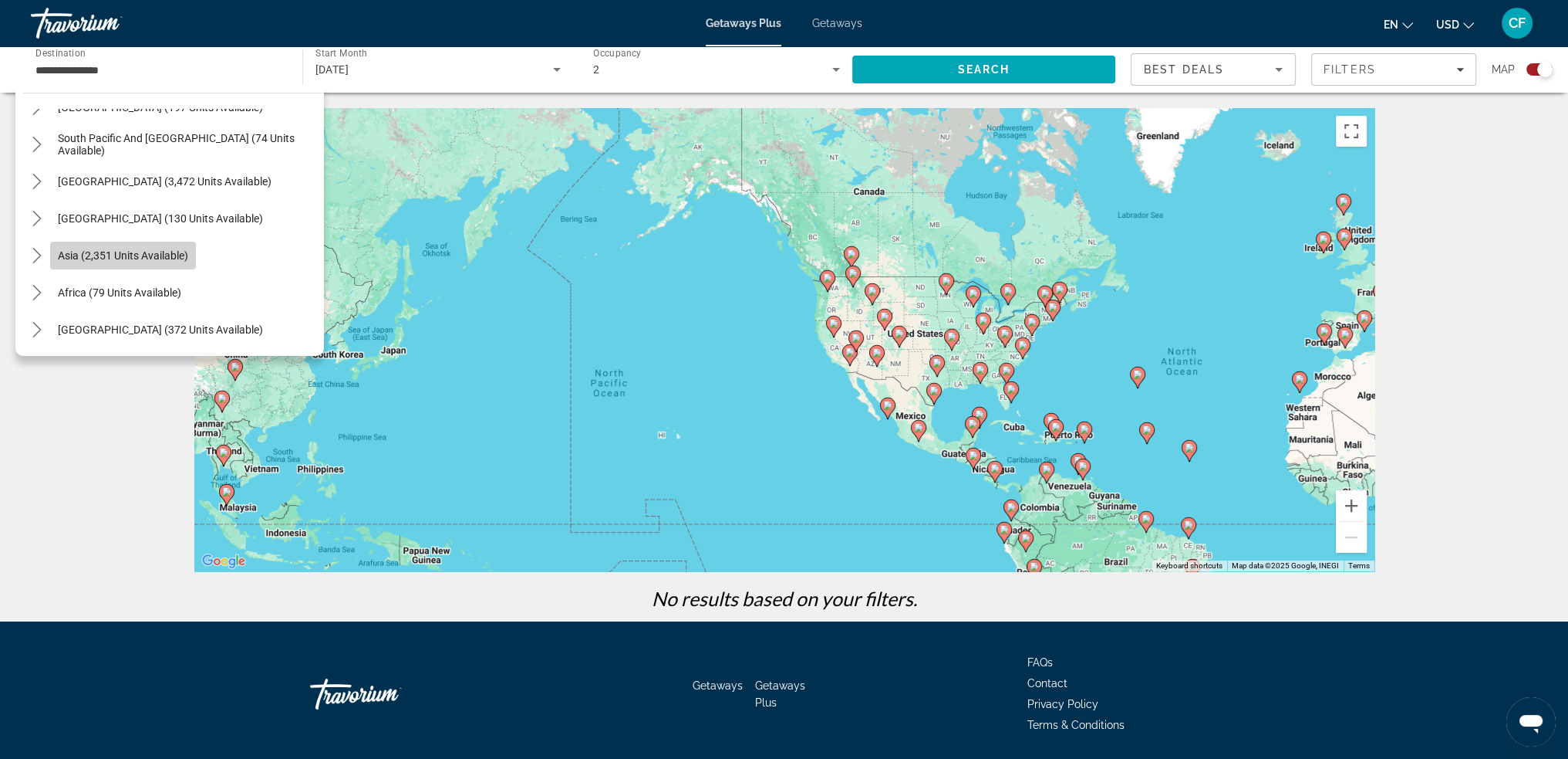
click at [186, 246] on span "Select destination: Asia (2,351 units available)" at bounding box center [122, 255] width 146 height 37
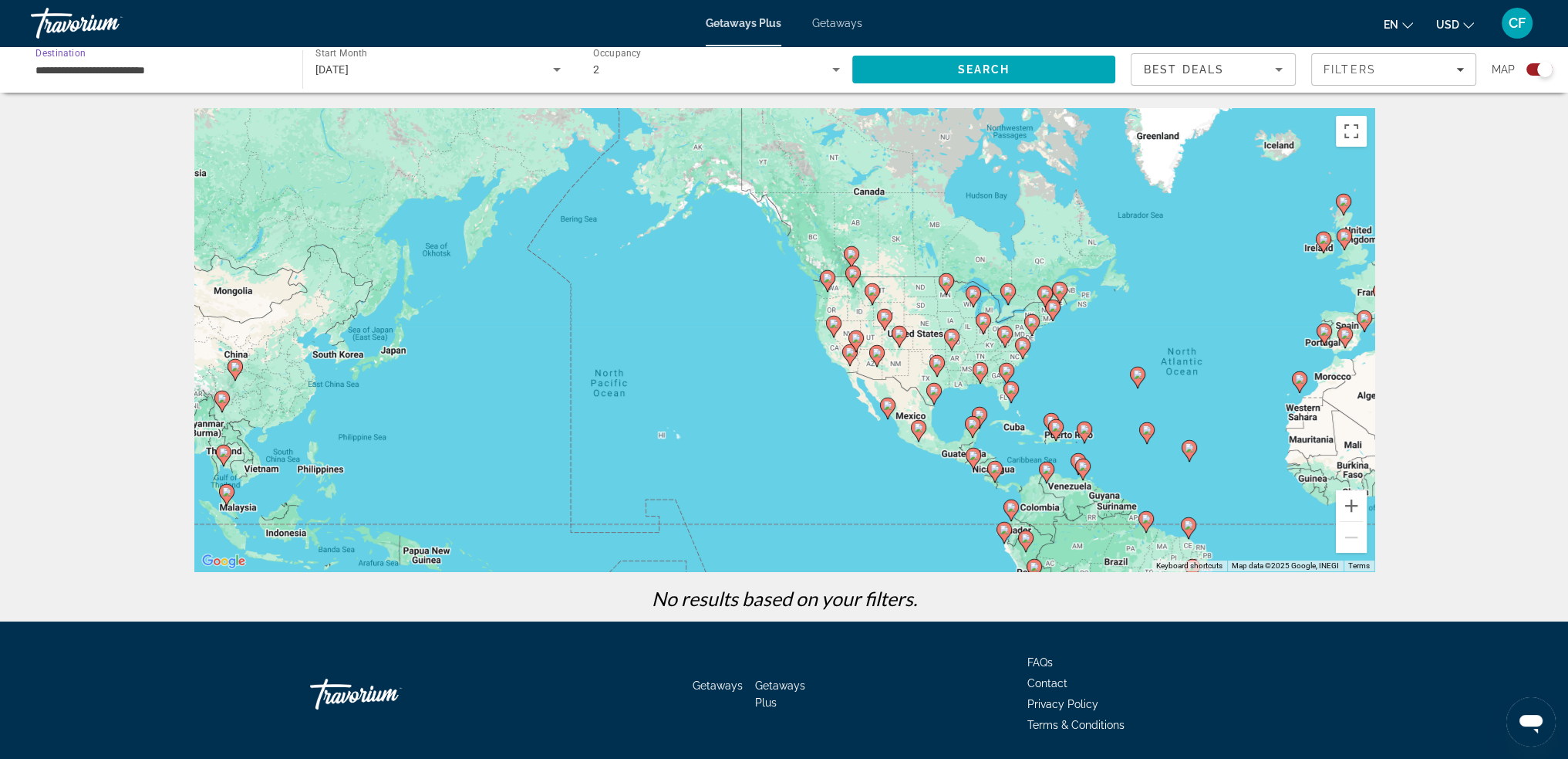
click at [210, 74] on input "**********" at bounding box center [159, 71] width 247 height 19
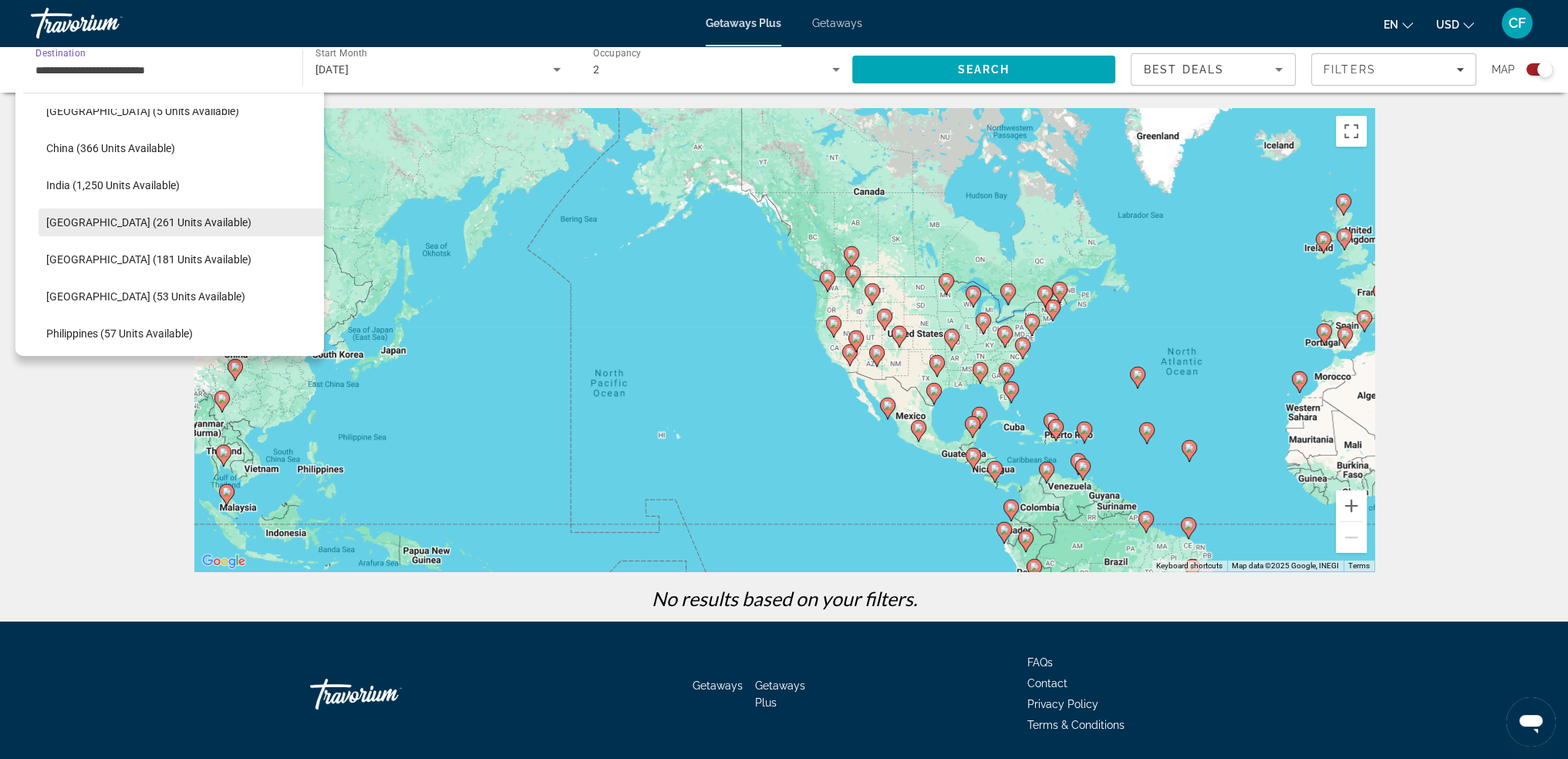
scroll to position [509, 0]
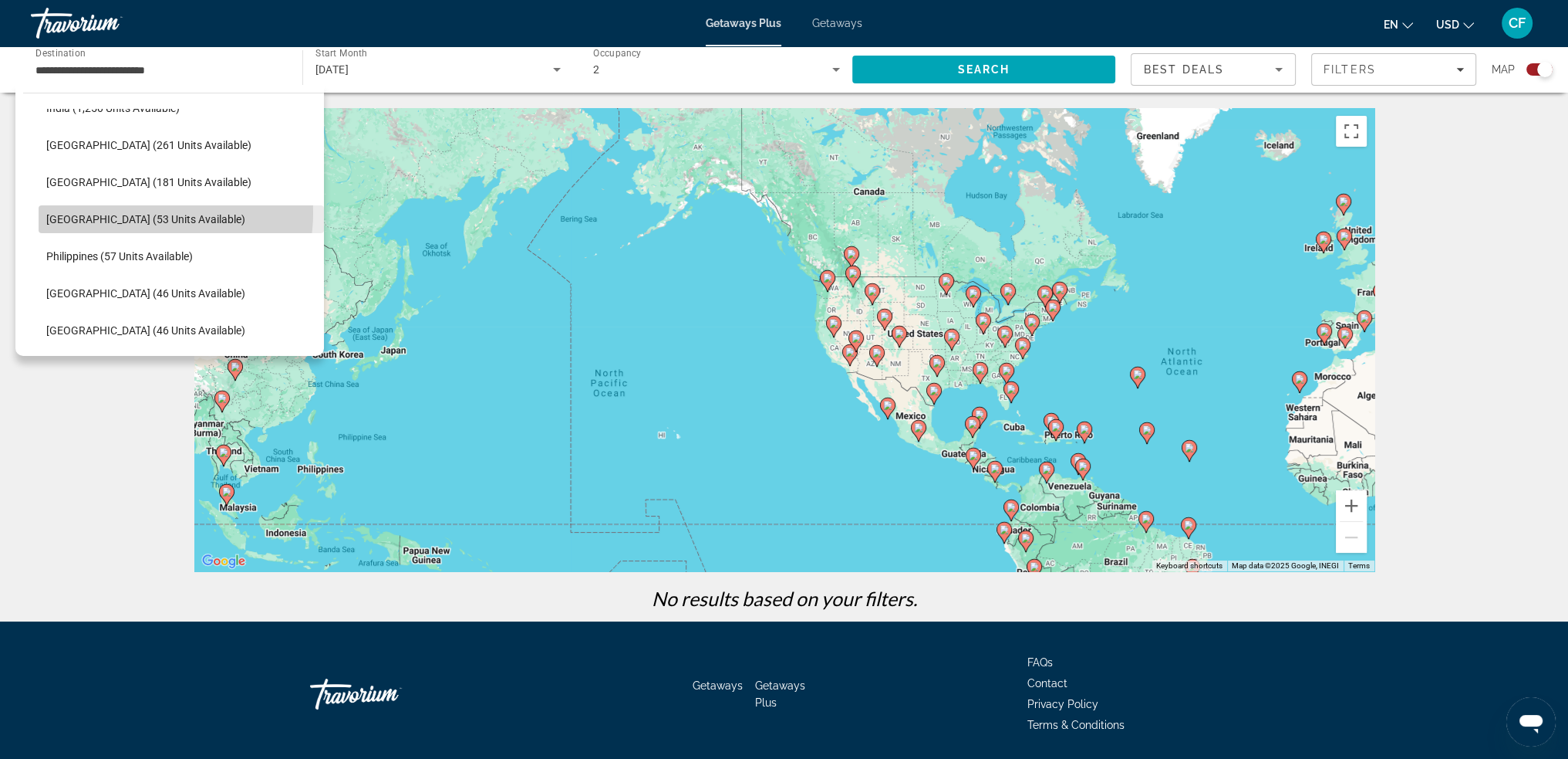
click at [151, 213] on span "[GEOGRAPHIC_DATA] (53 units available)" at bounding box center [145, 218] width 199 height 12
type input "**********"
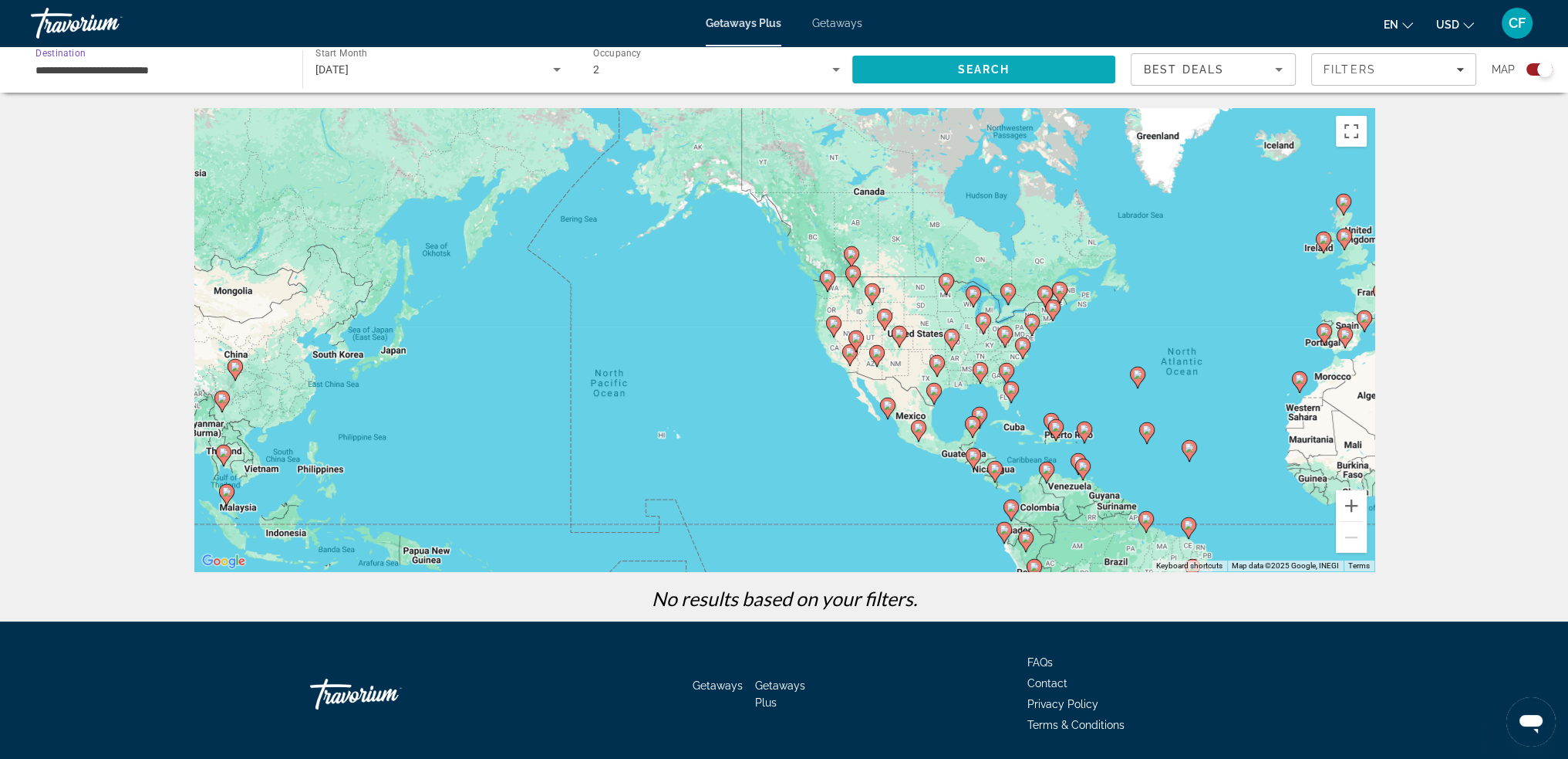
click at [877, 66] on span "Search" at bounding box center [984, 69] width 264 height 37
click at [503, 69] on div "[DATE]" at bounding box center [434, 70] width 238 height 19
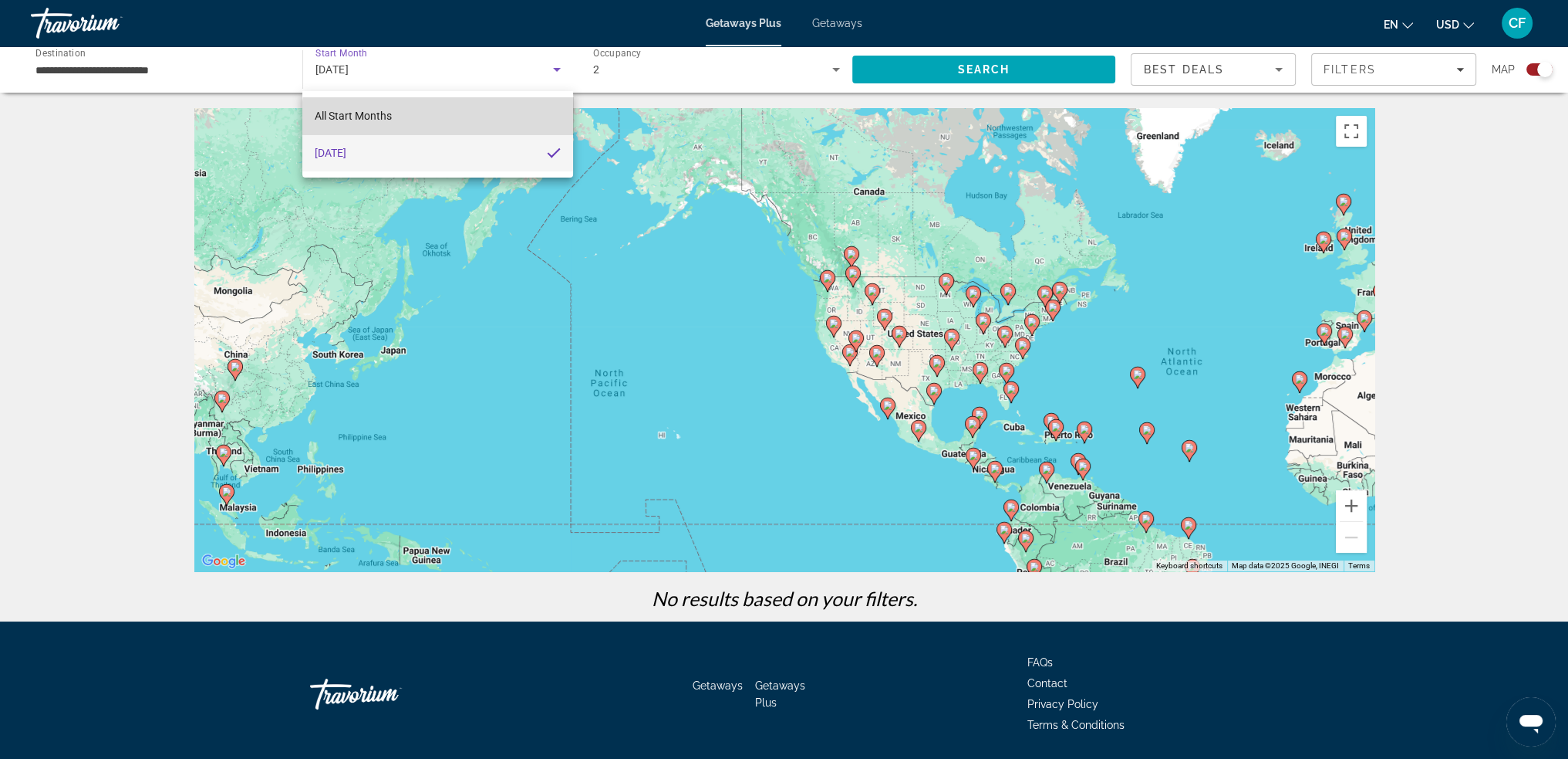
click at [476, 118] on mat-option "All Start Months" at bounding box center [438, 115] width 271 height 37
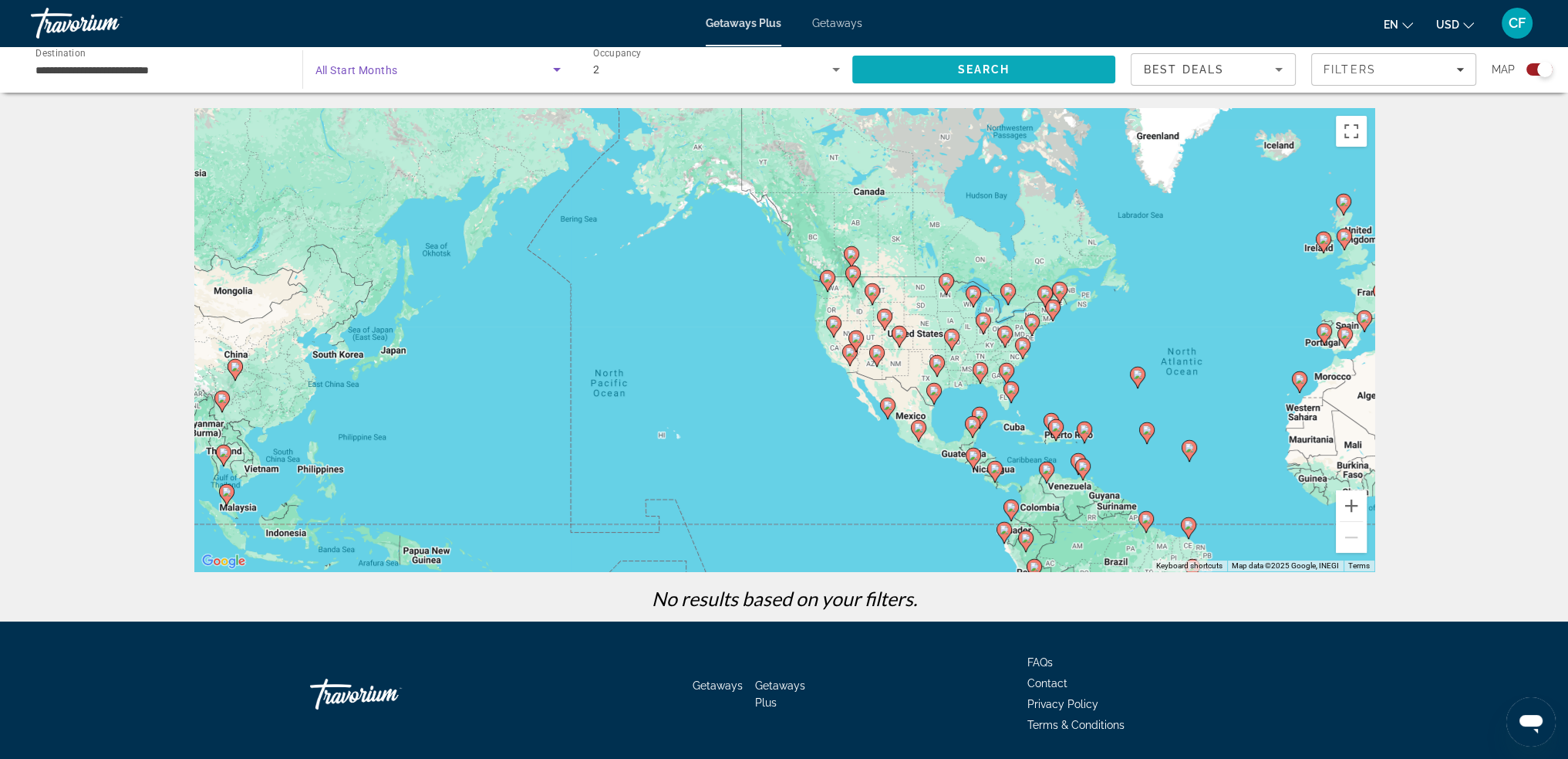
click at [929, 69] on span "Search" at bounding box center [984, 69] width 264 height 37
click at [1258, 66] on div "Best Deals" at bounding box center [1209, 70] width 131 height 19
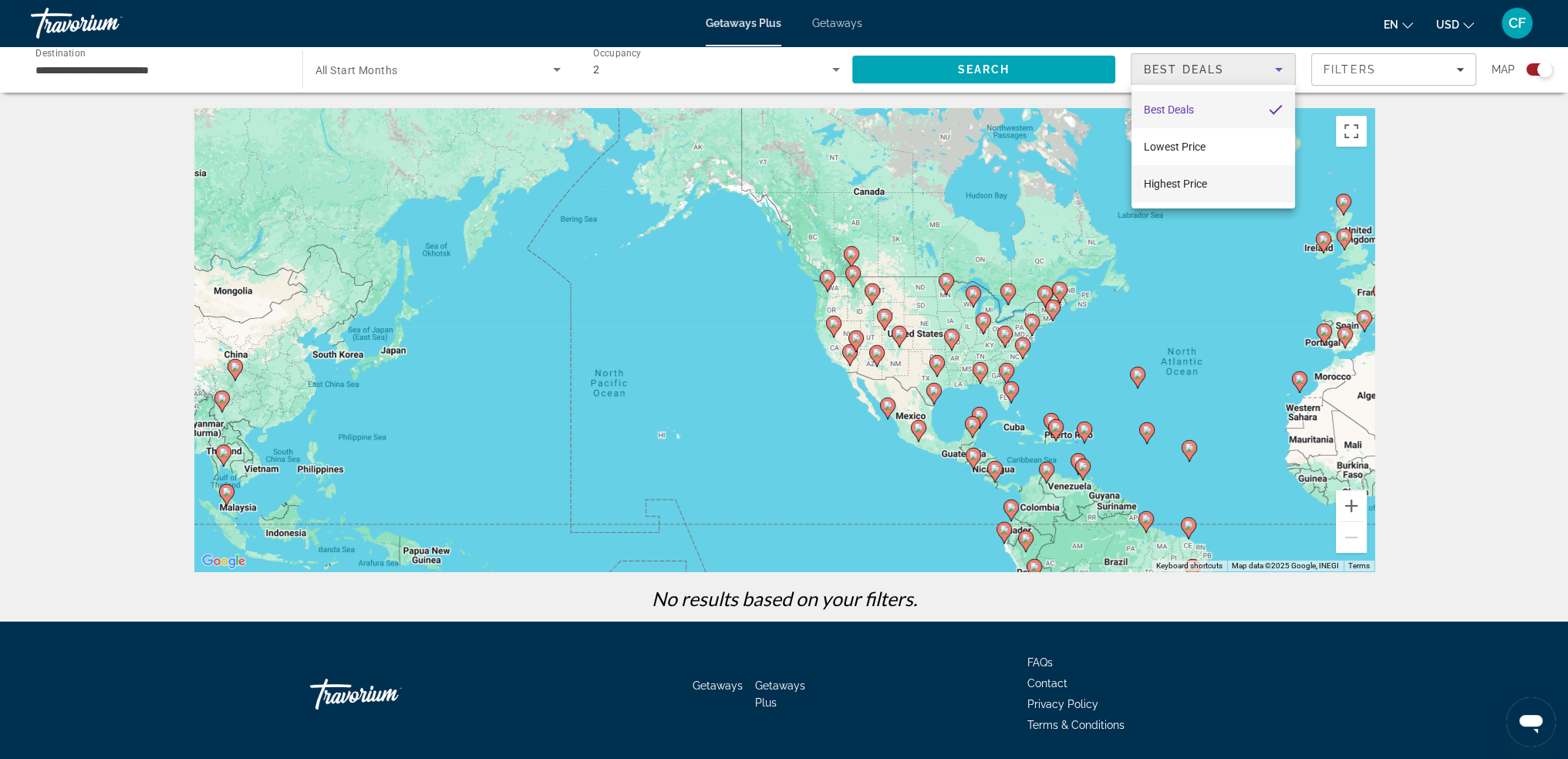
click at [1207, 187] on mat-option "Highest Price" at bounding box center [1213, 183] width 164 height 37
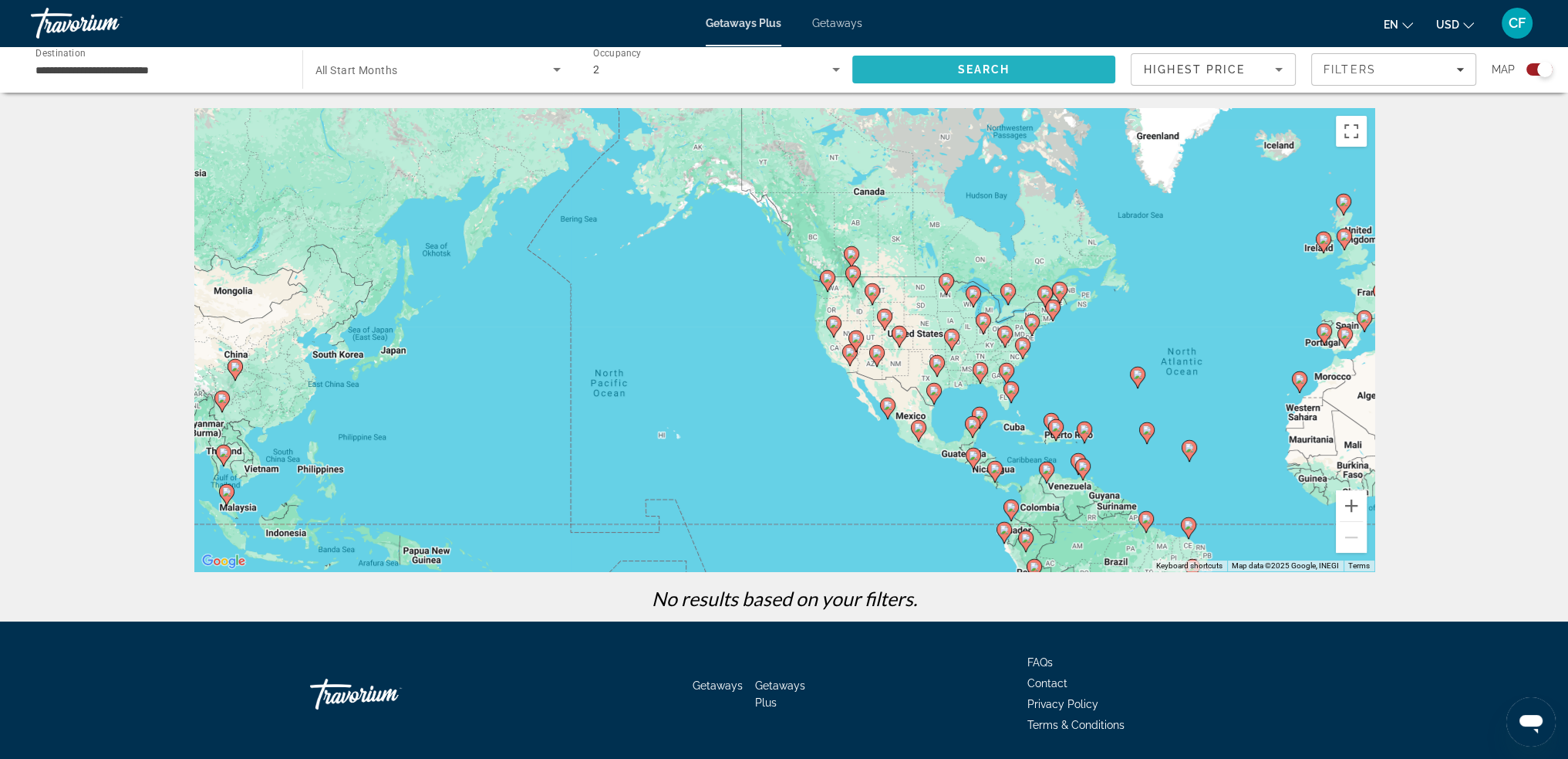
click at [1076, 62] on span "Search" at bounding box center [984, 69] width 264 height 37
click at [849, 23] on span "Getaways" at bounding box center [837, 23] width 50 height 12
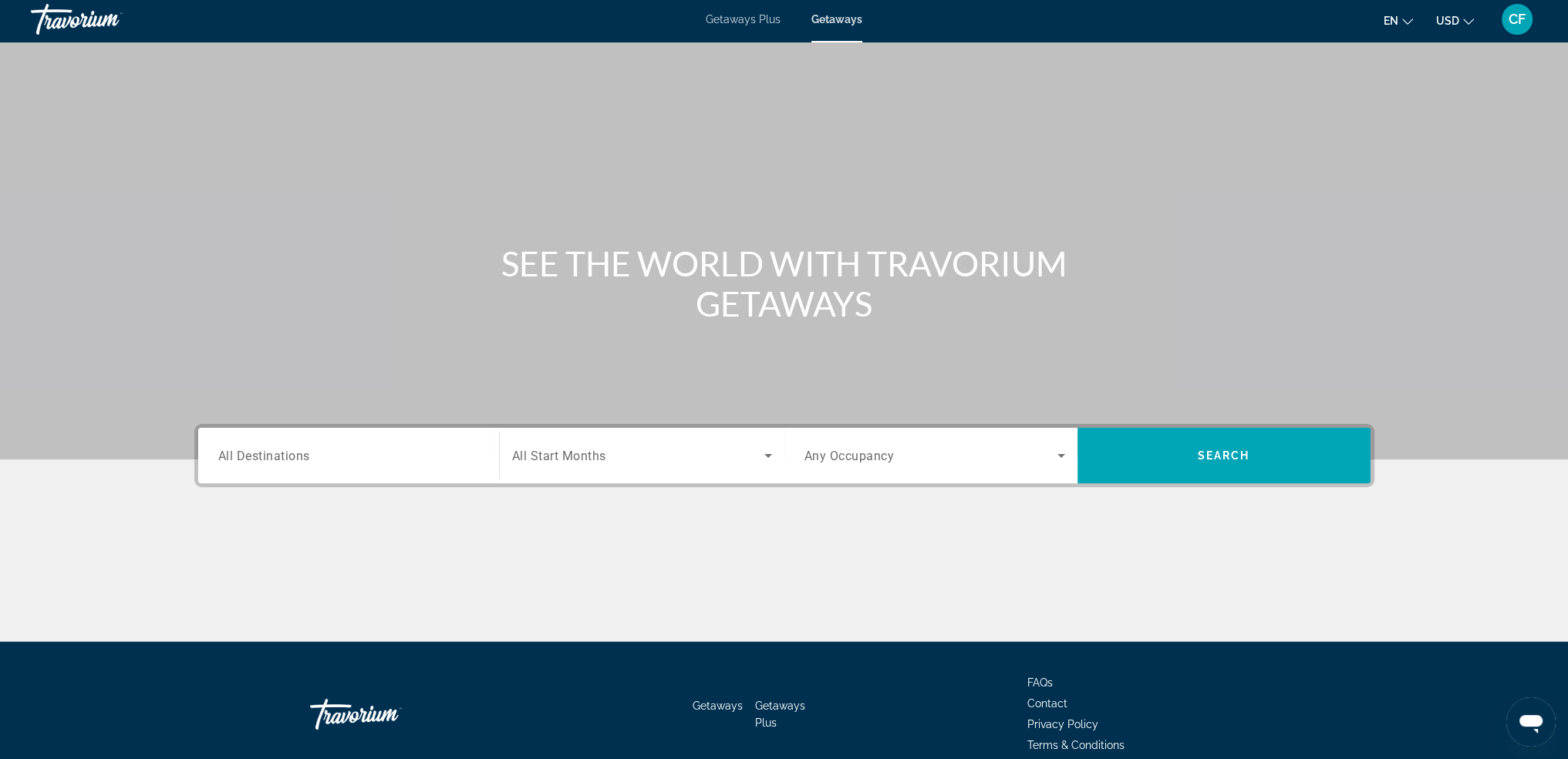
scroll to position [75, 0]
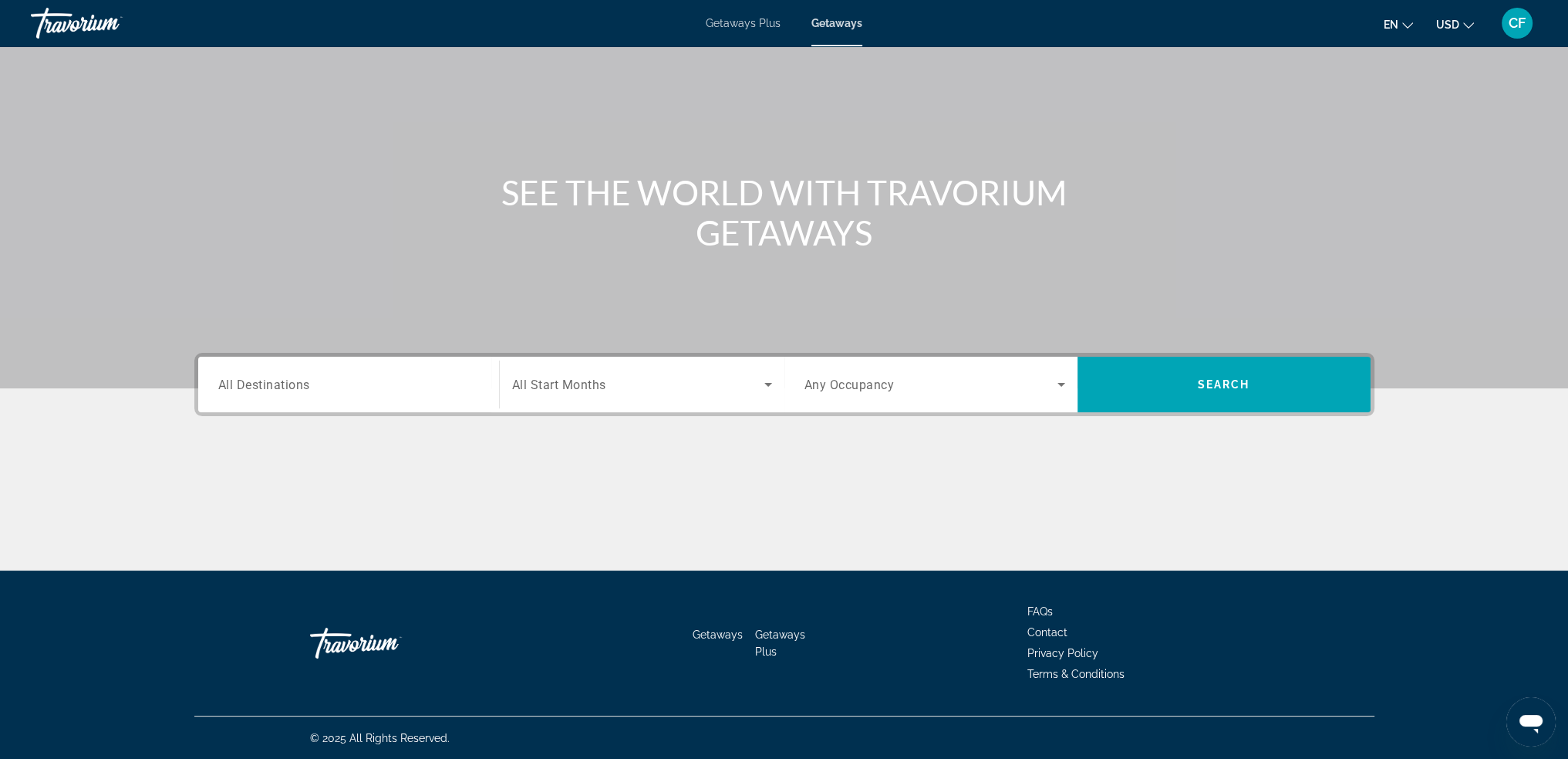
click at [575, 391] on span "All Start Months" at bounding box center [559, 385] width 94 height 15
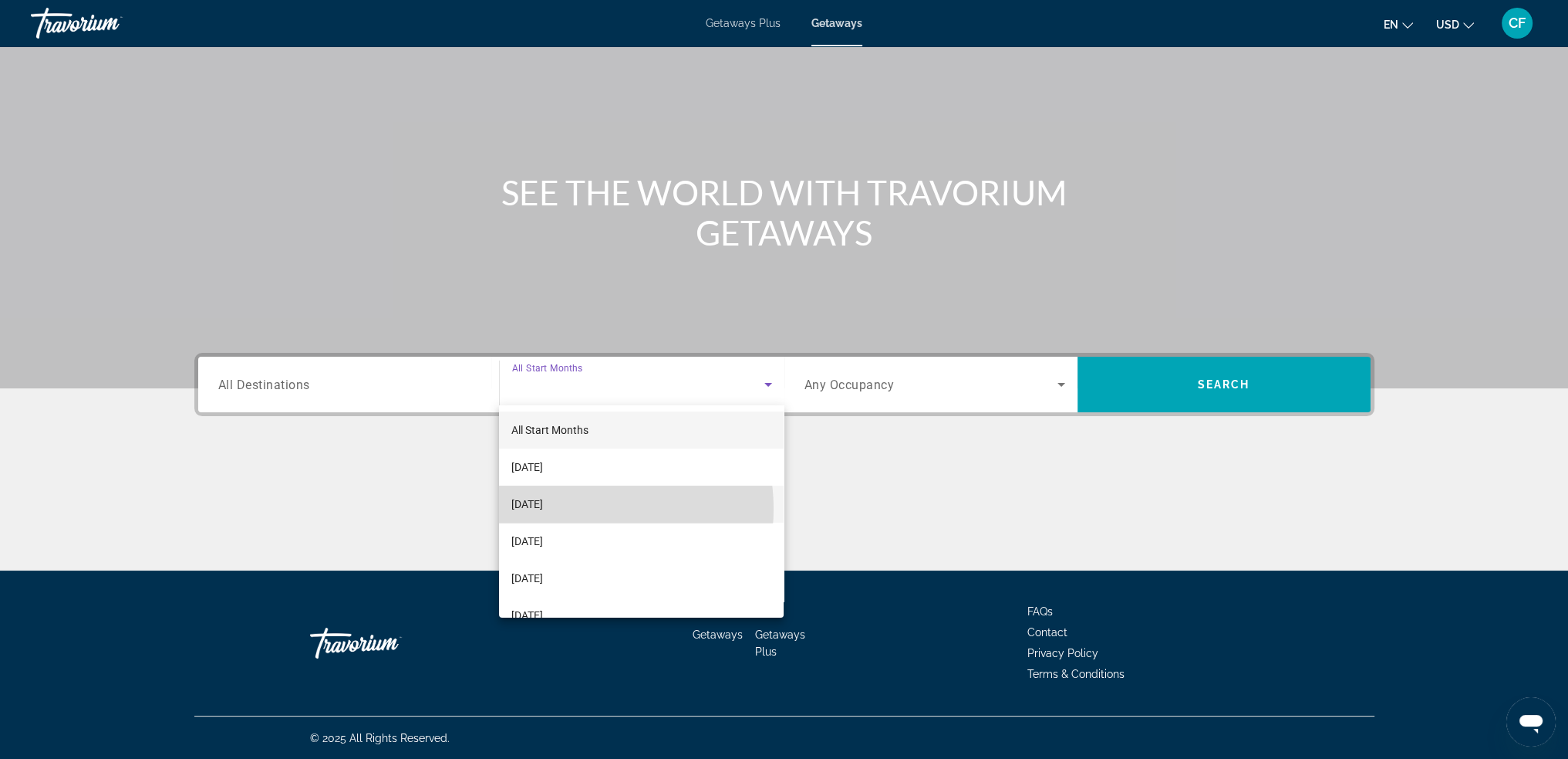
click at [543, 509] on span "[DATE]" at bounding box center [527, 504] width 32 height 19
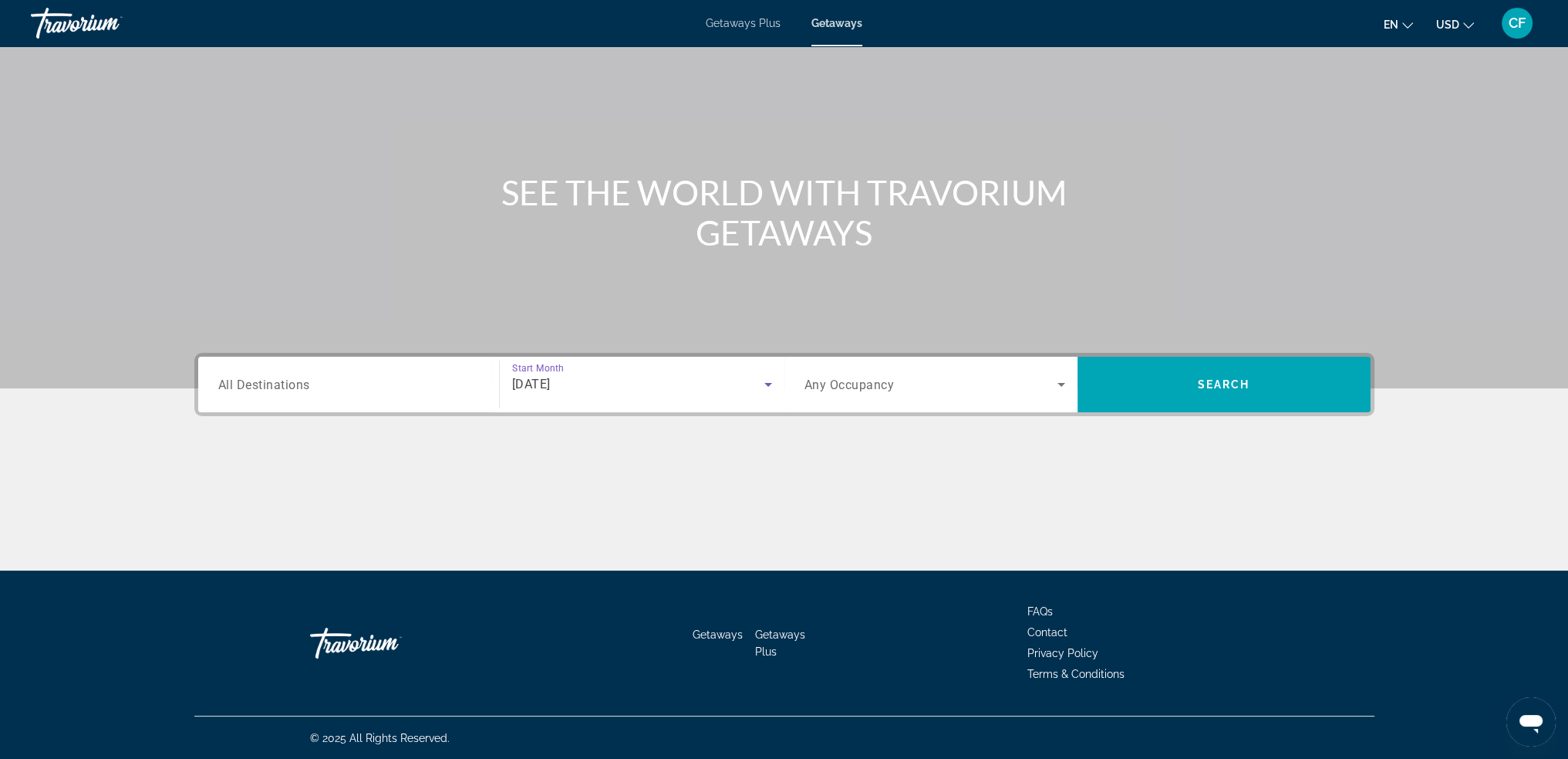
click at [478, 391] on div "Destination All Destinations" at bounding box center [348, 384] width 285 height 44
click at [454, 392] on input "Destination All Destinations" at bounding box center [348, 385] width 261 height 19
drag, startPoint x: 864, startPoint y: 437, endPoint x: 872, endPoint y: 428, distance: 12.0
click at [864, 439] on div "Destination All Destinations Start Month All Start Months [DATE] Occupancy Any …" at bounding box center [785, 461] width 1242 height 218
click at [943, 404] on div "Search widget" at bounding box center [935, 384] width 261 height 43
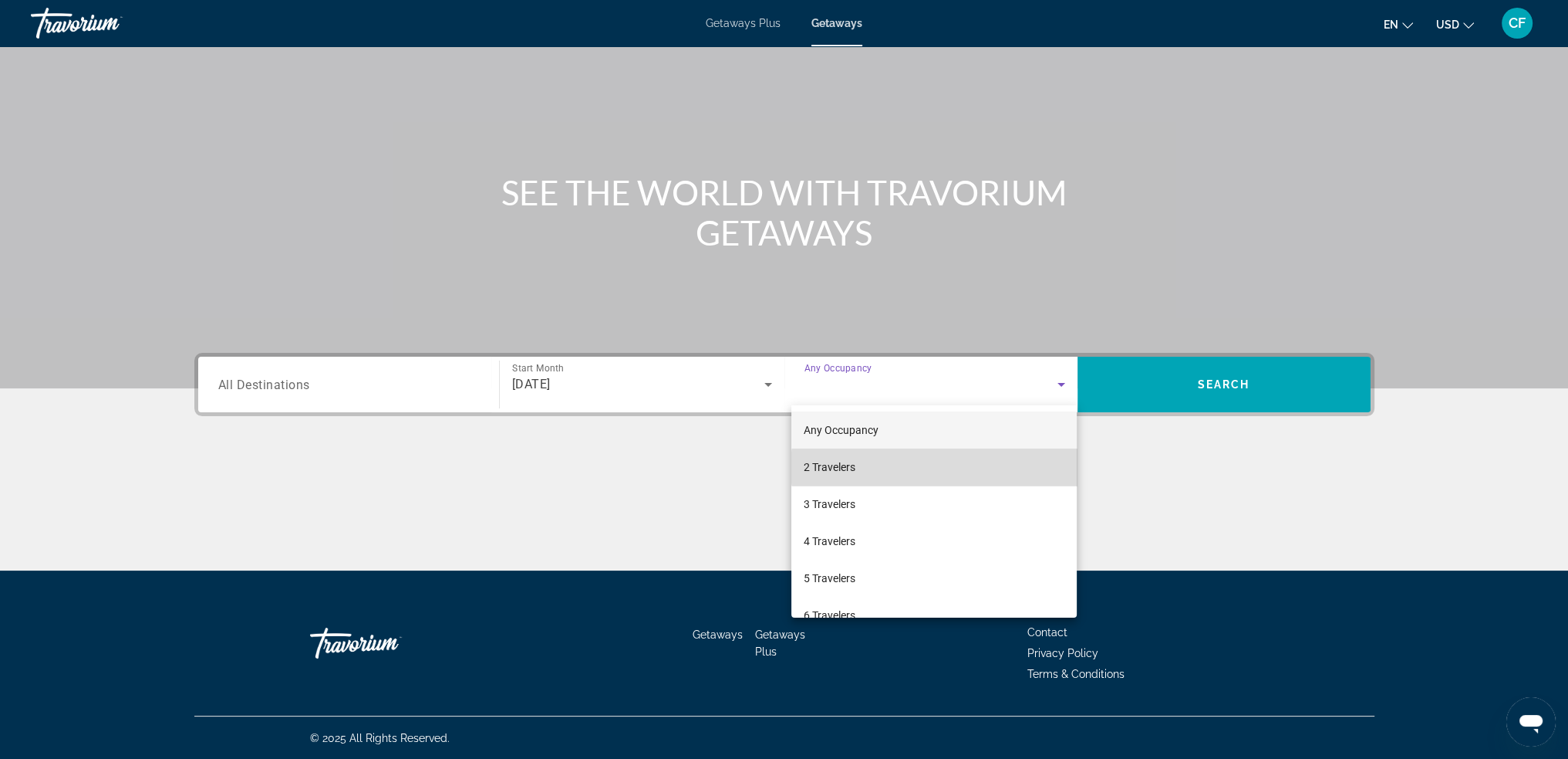
click at [949, 468] on mat-option "2 Travelers" at bounding box center [934, 466] width 285 height 37
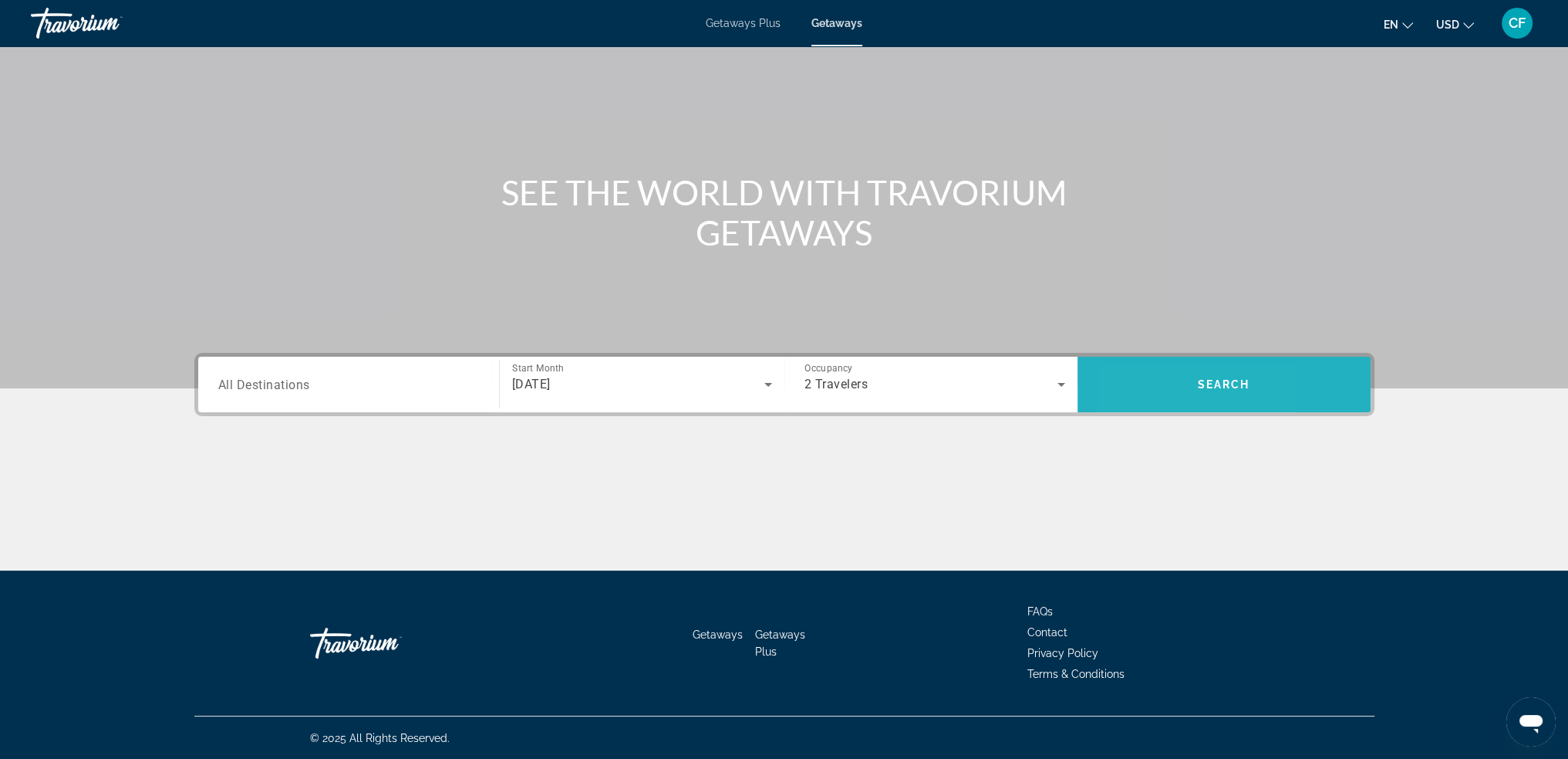
click at [1140, 404] on span "Search" at bounding box center [1224, 384] width 293 height 56
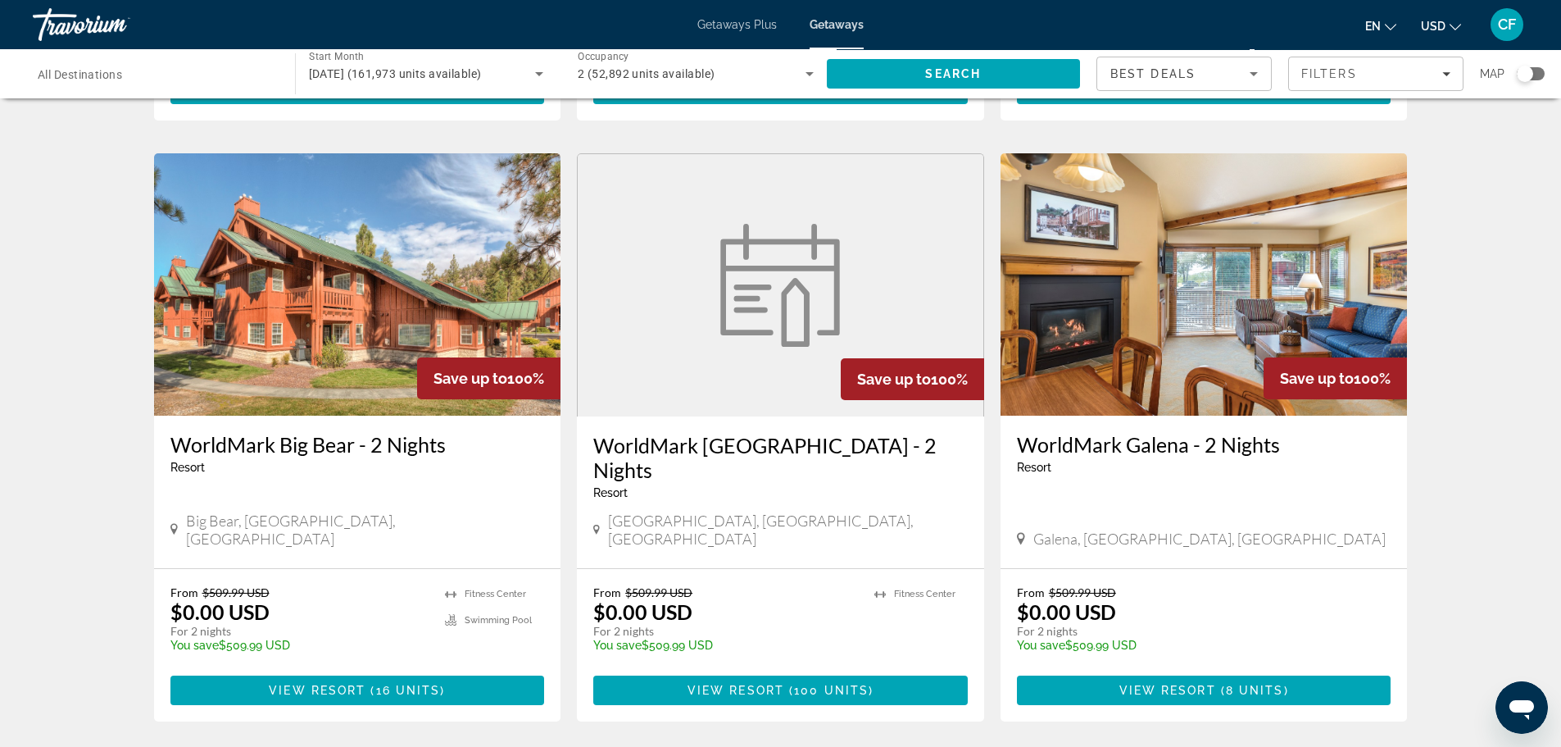
scroll to position [1885, 0]
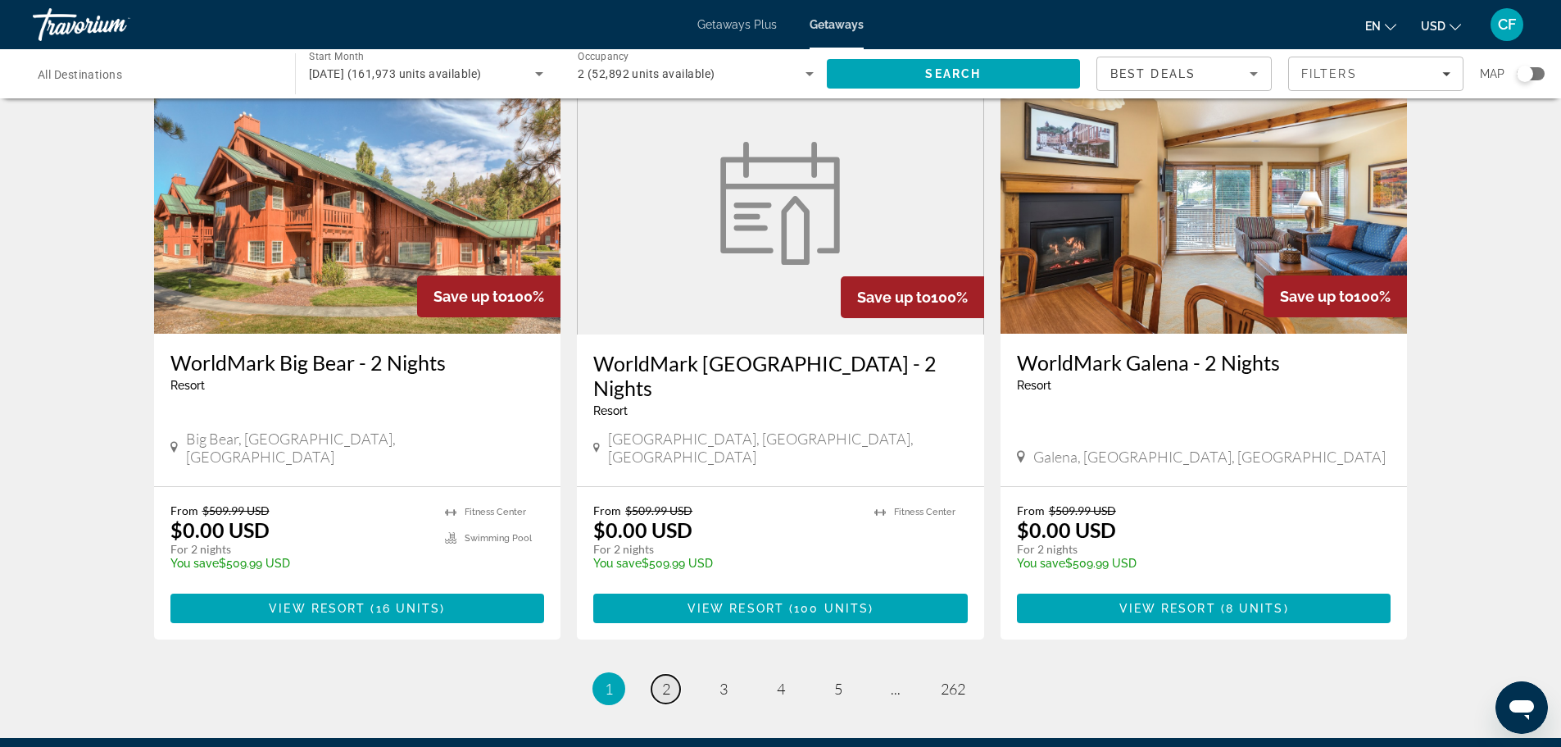
click at [660, 675] on link "page 2" at bounding box center [666, 689] width 29 height 29
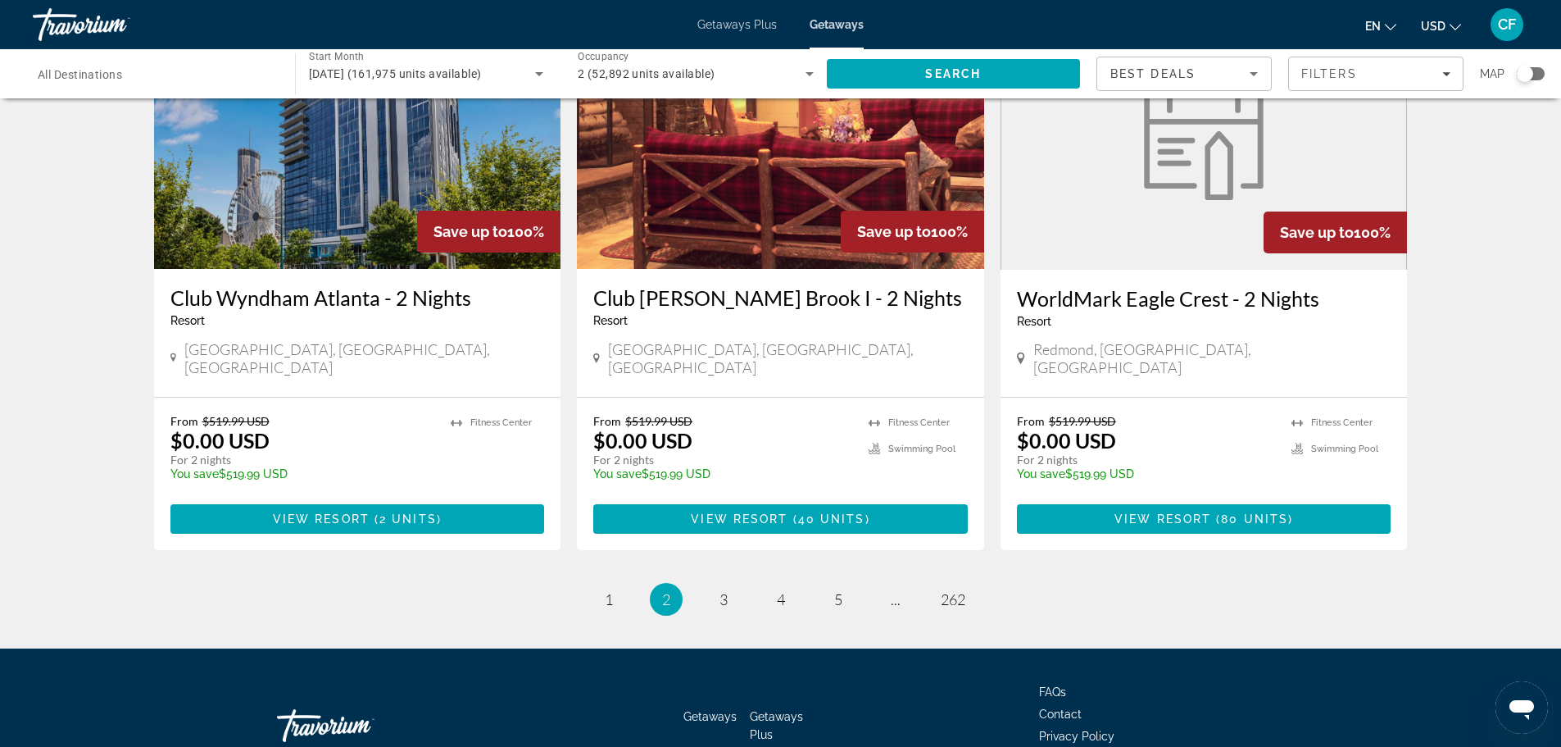
scroll to position [1980, 0]
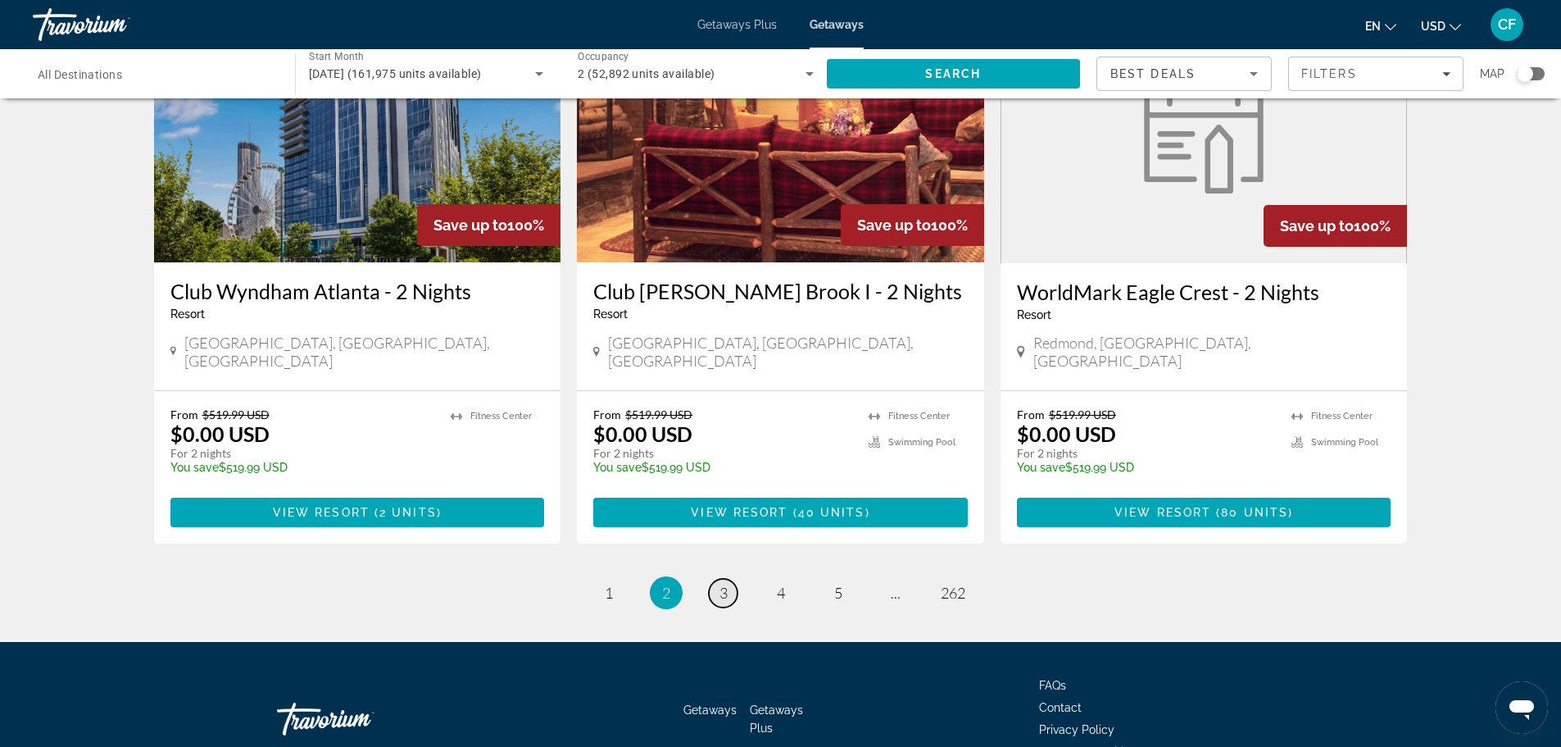
click at [717, 579] on link "page 3" at bounding box center [723, 593] width 29 height 29
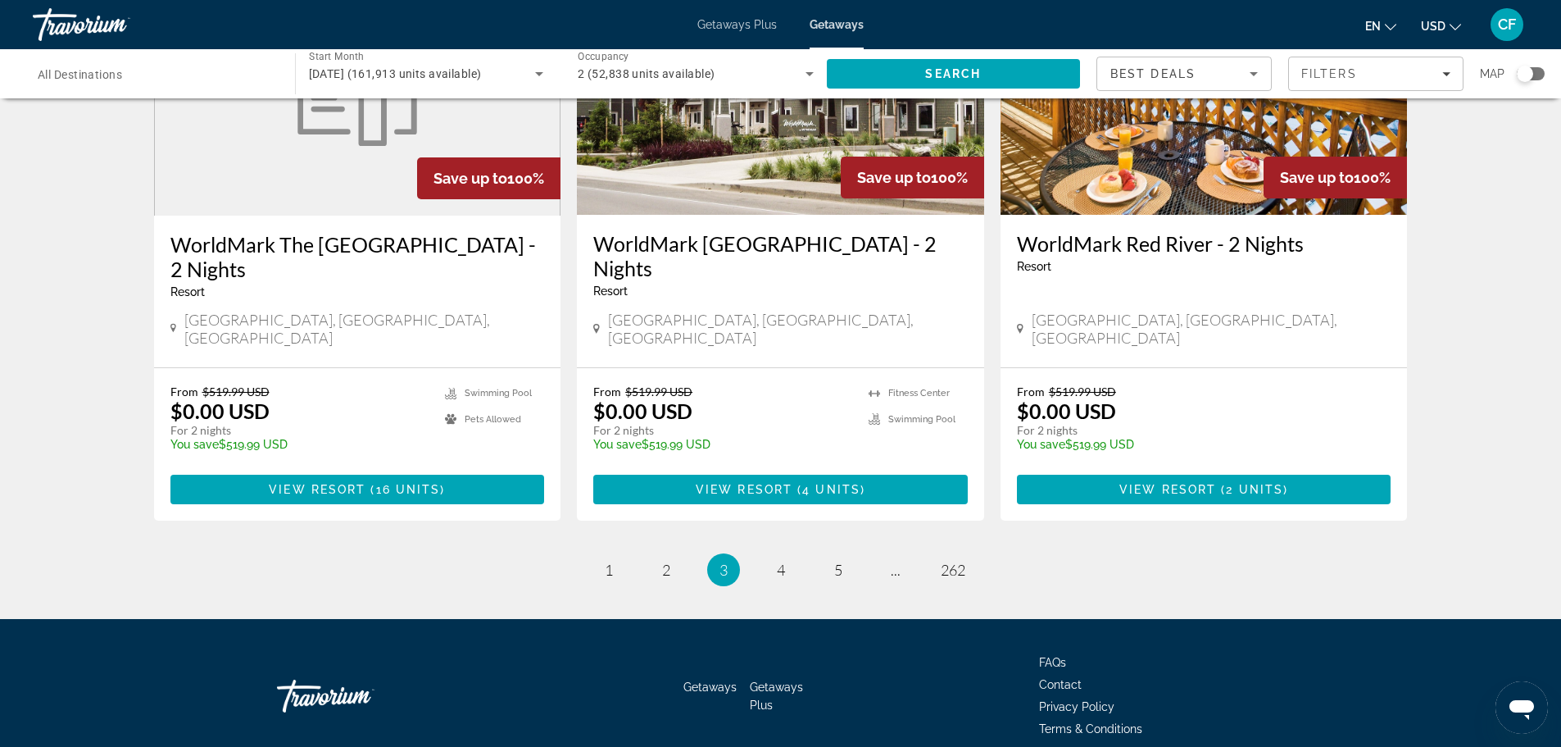
scroll to position [1980, 0]
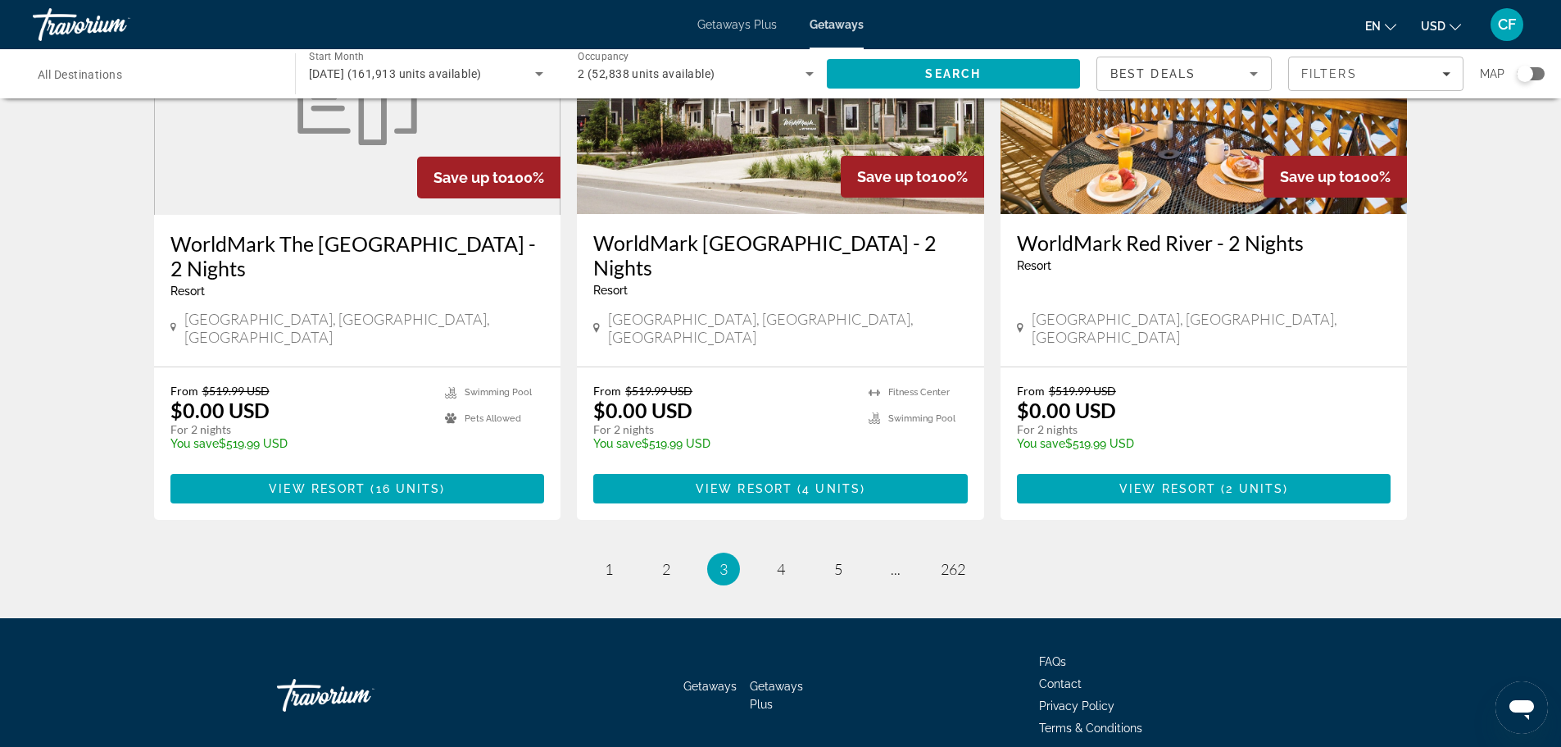
click at [482, 75] on span "[DATE] (161,913 units available)" at bounding box center [395, 73] width 173 height 13
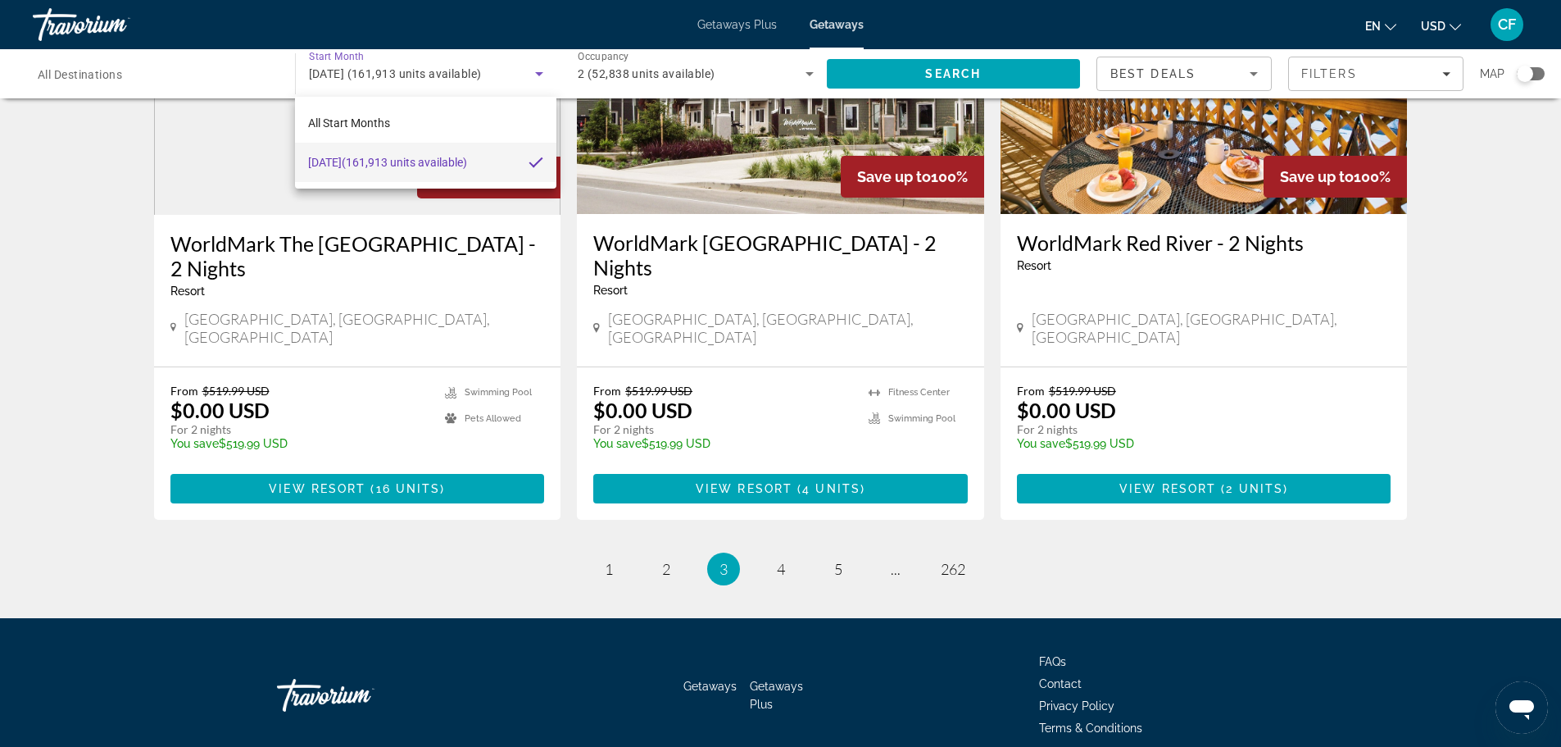
click at [516, 75] on div at bounding box center [780, 373] width 1561 height 747
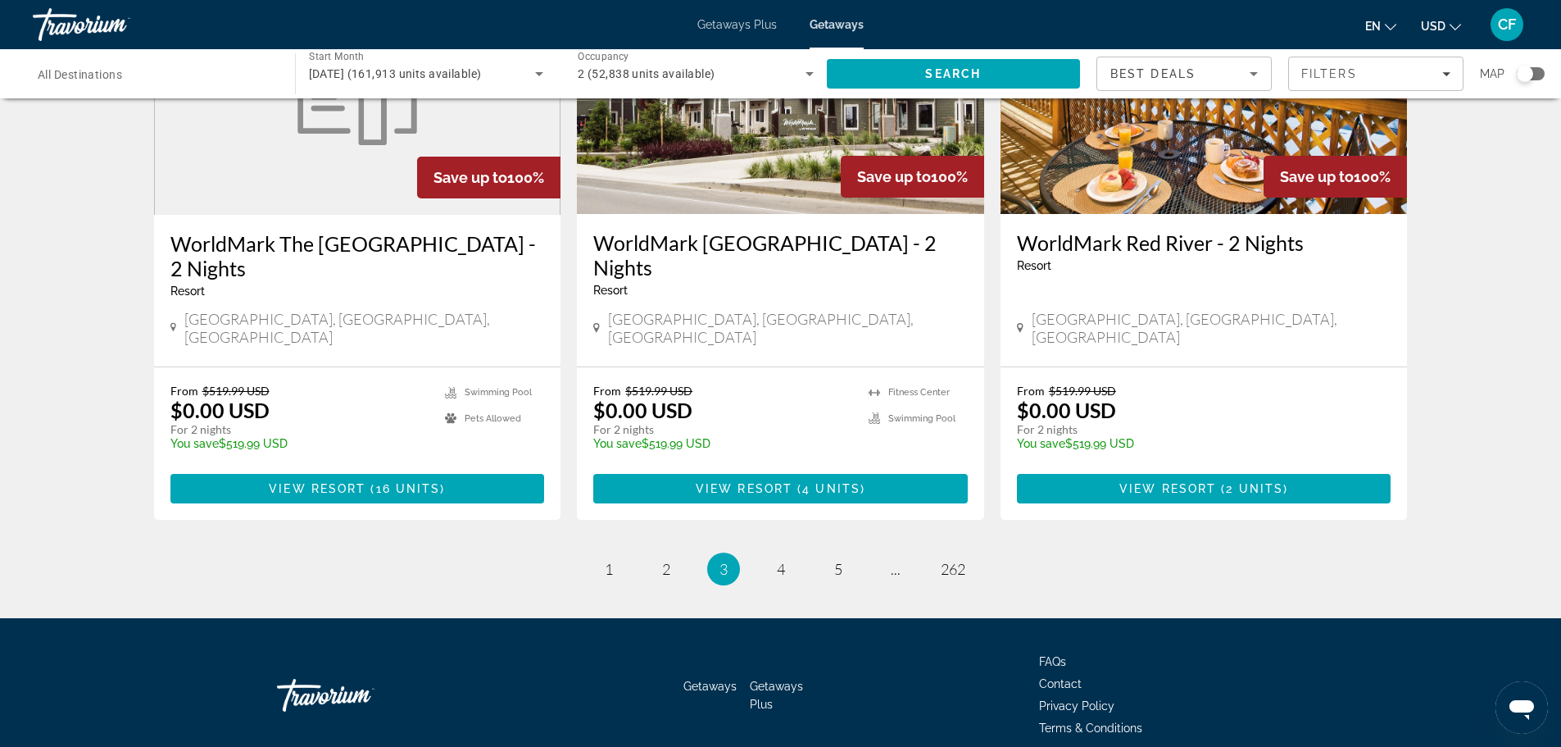
click at [1228, 78] on div "Best Deals" at bounding box center [1180, 74] width 139 height 20
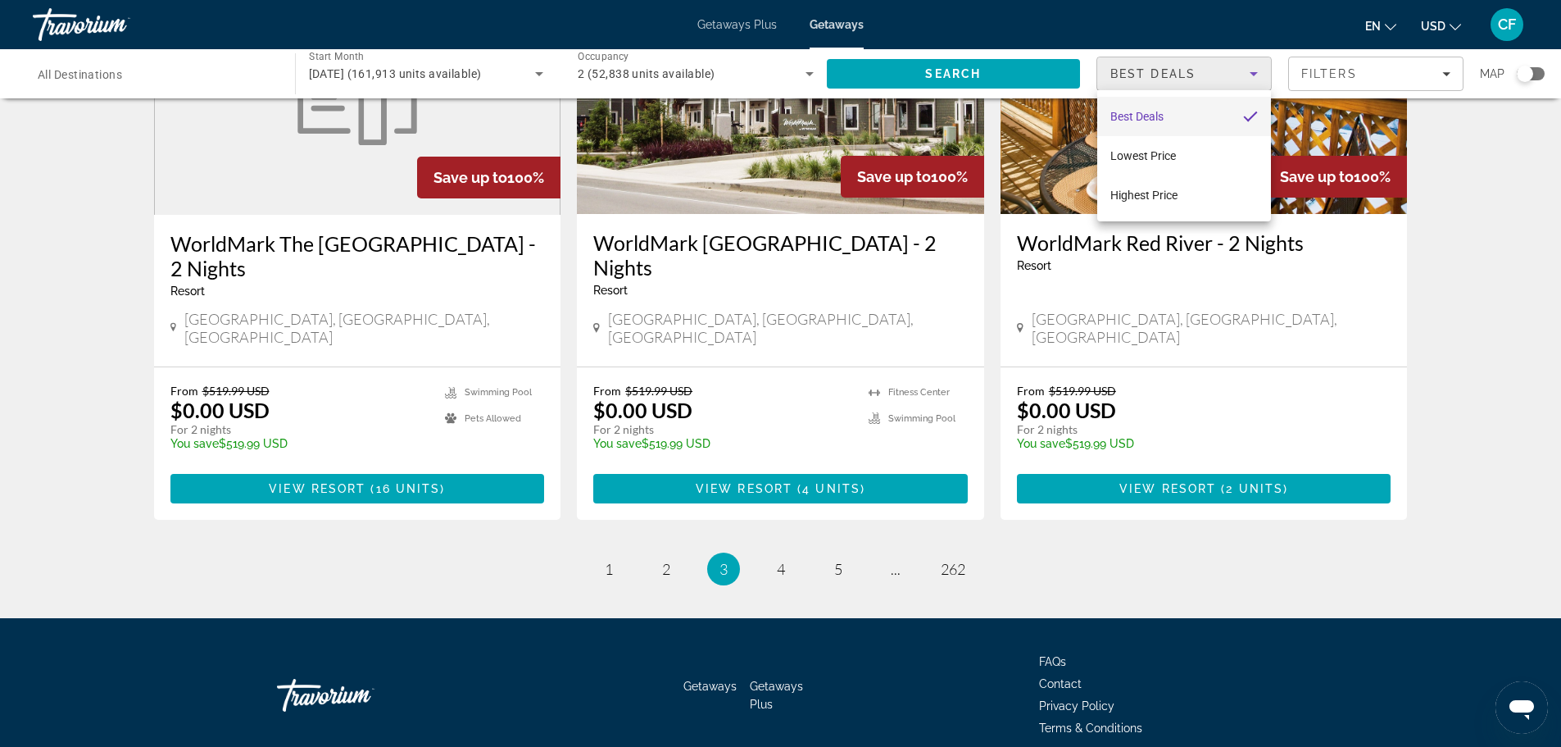
click at [1228, 78] on div at bounding box center [780, 373] width 1561 height 747
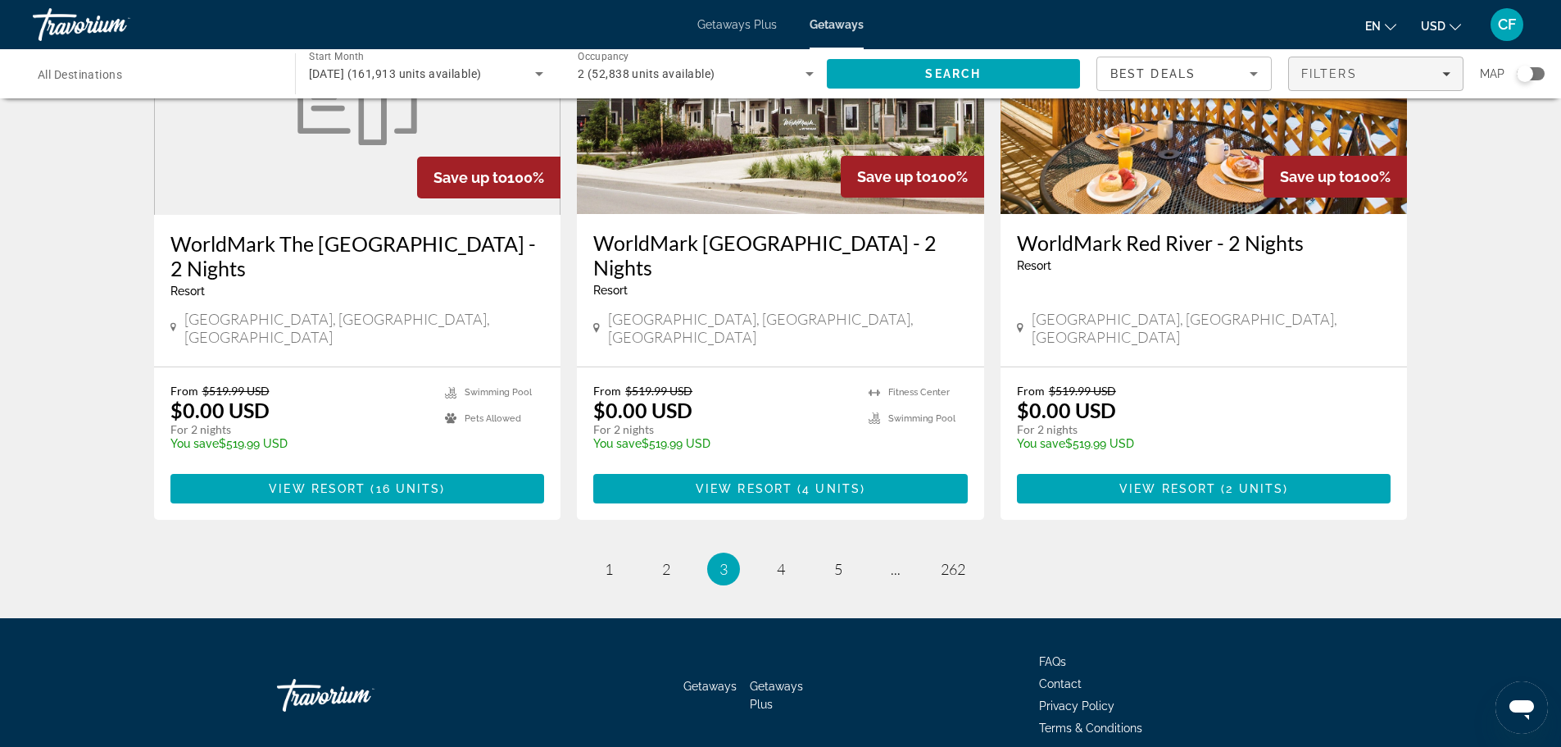
click at [1370, 75] on div "Filters" at bounding box center [1376, 73] width 149 height 13
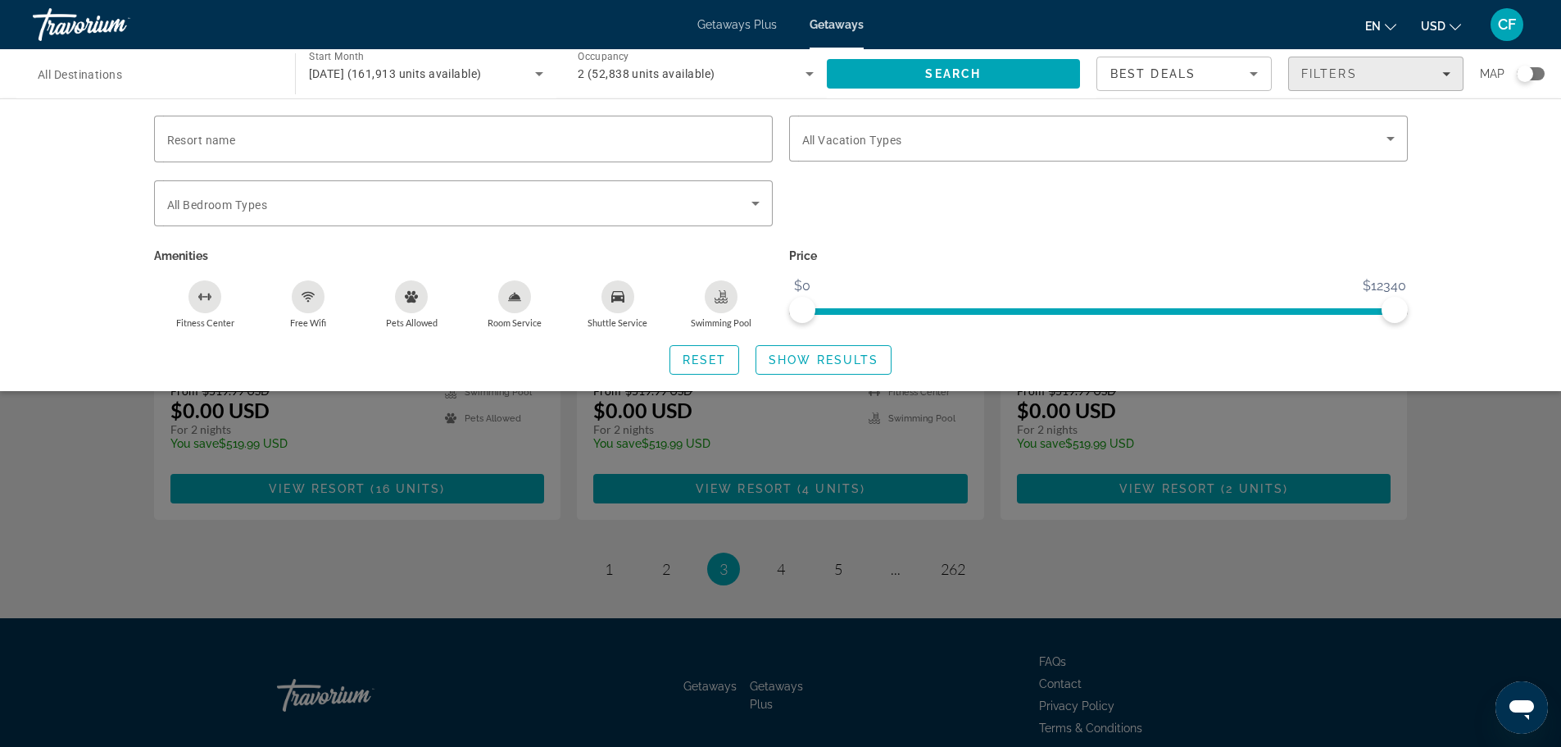
click at [1370, 75] on div "Filters" at bounding box center [1376, 73] width 149 height 13
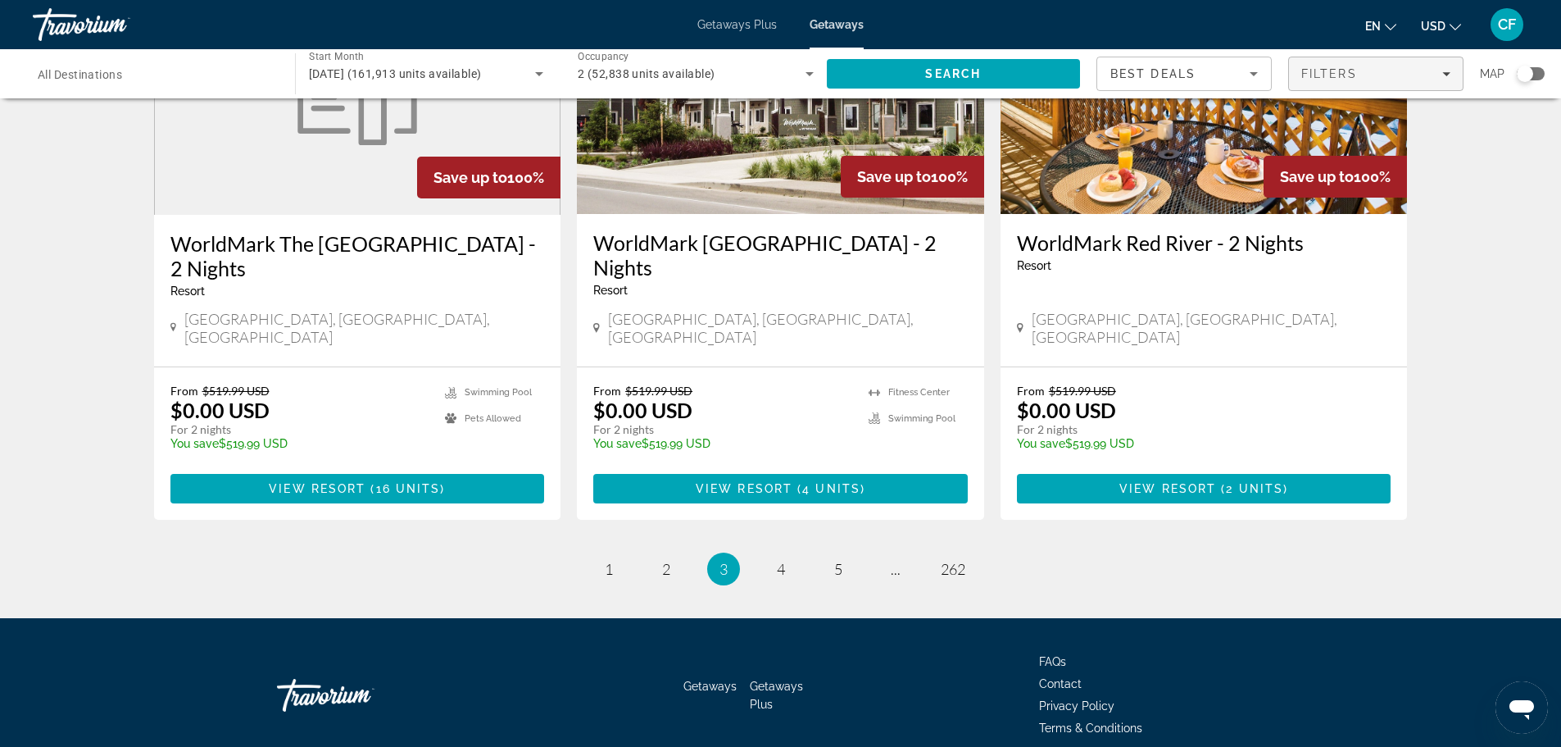
click at [1370, 75] on div "Filters" at bounding box center [1376, 73] width 149 height 13
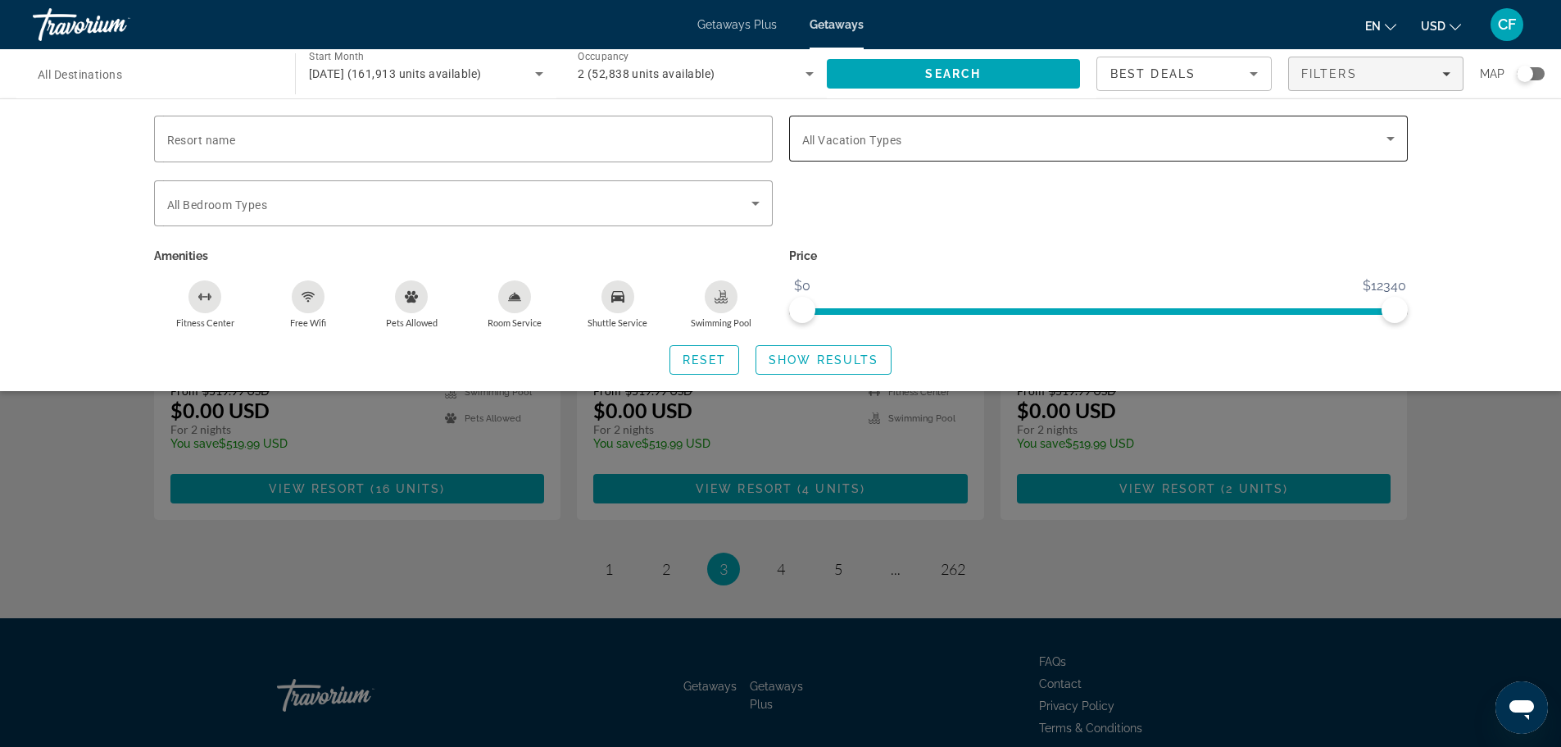
click at [907, 149] on div "Search widget" at bounding box center [1098, 139] width 593 height 46
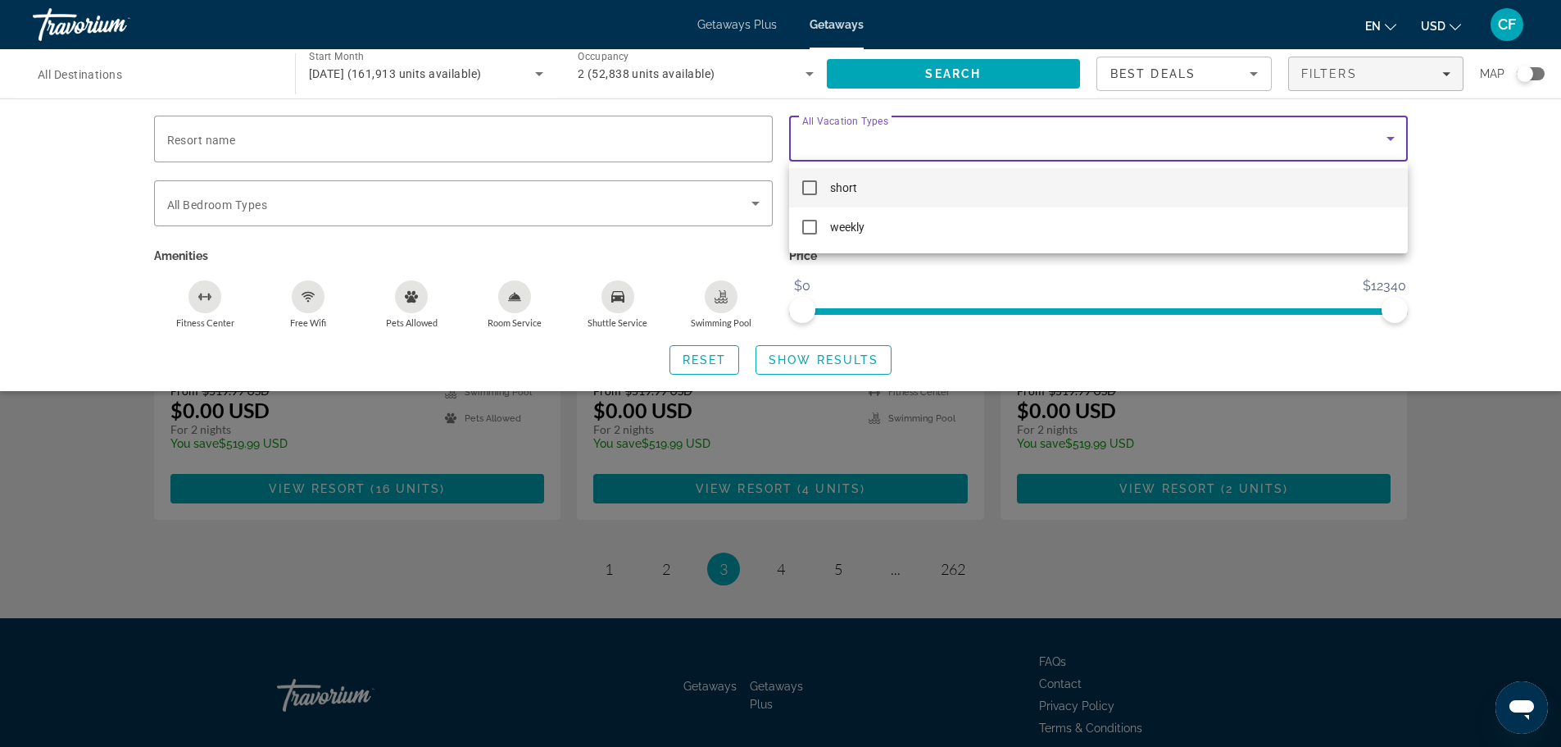
click at [902, 139] on div at bounding box center [780, 373] width 1561 height 747
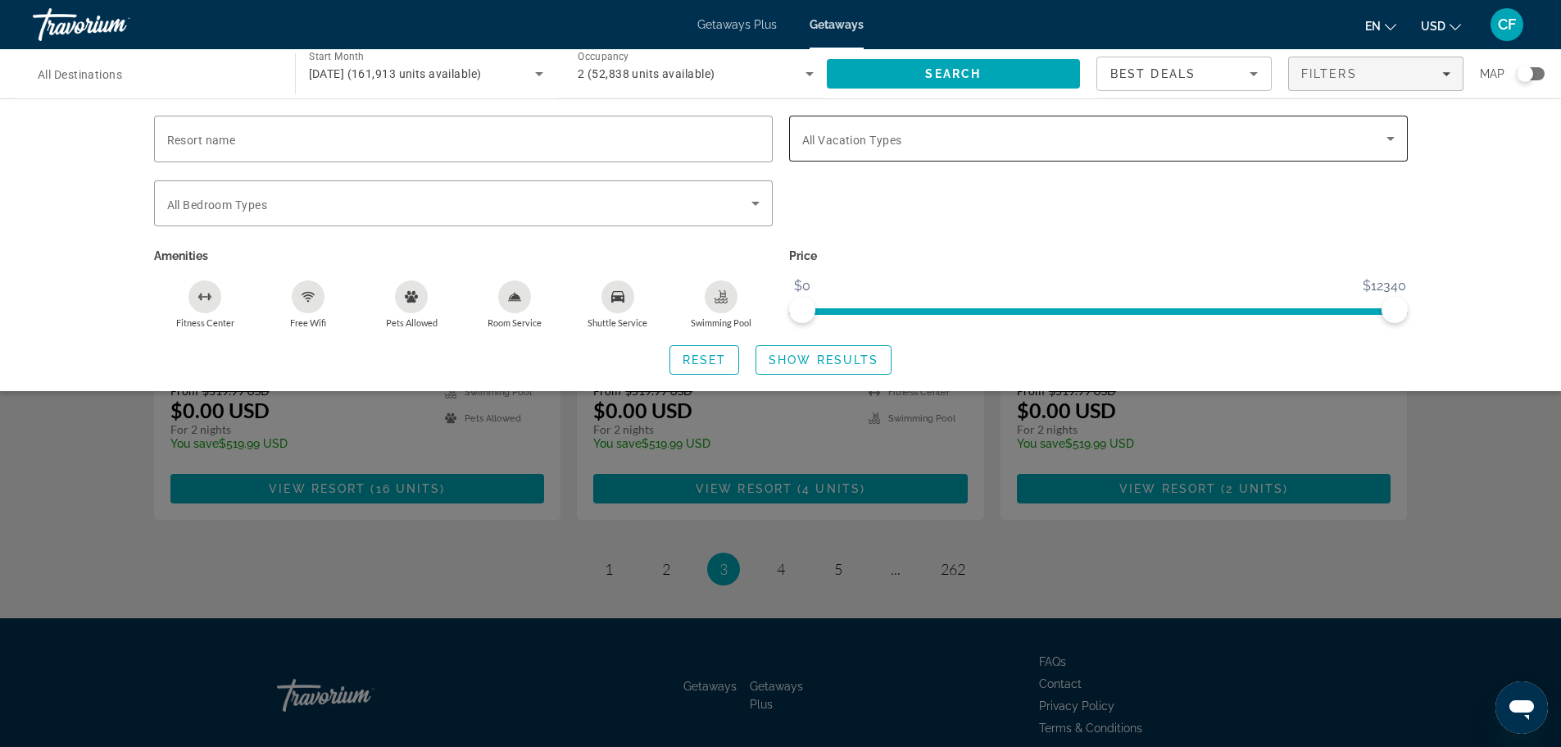
click at [893, 144] on span "All Vacation Types" at bounding box center [852, 140] width 100 height 13
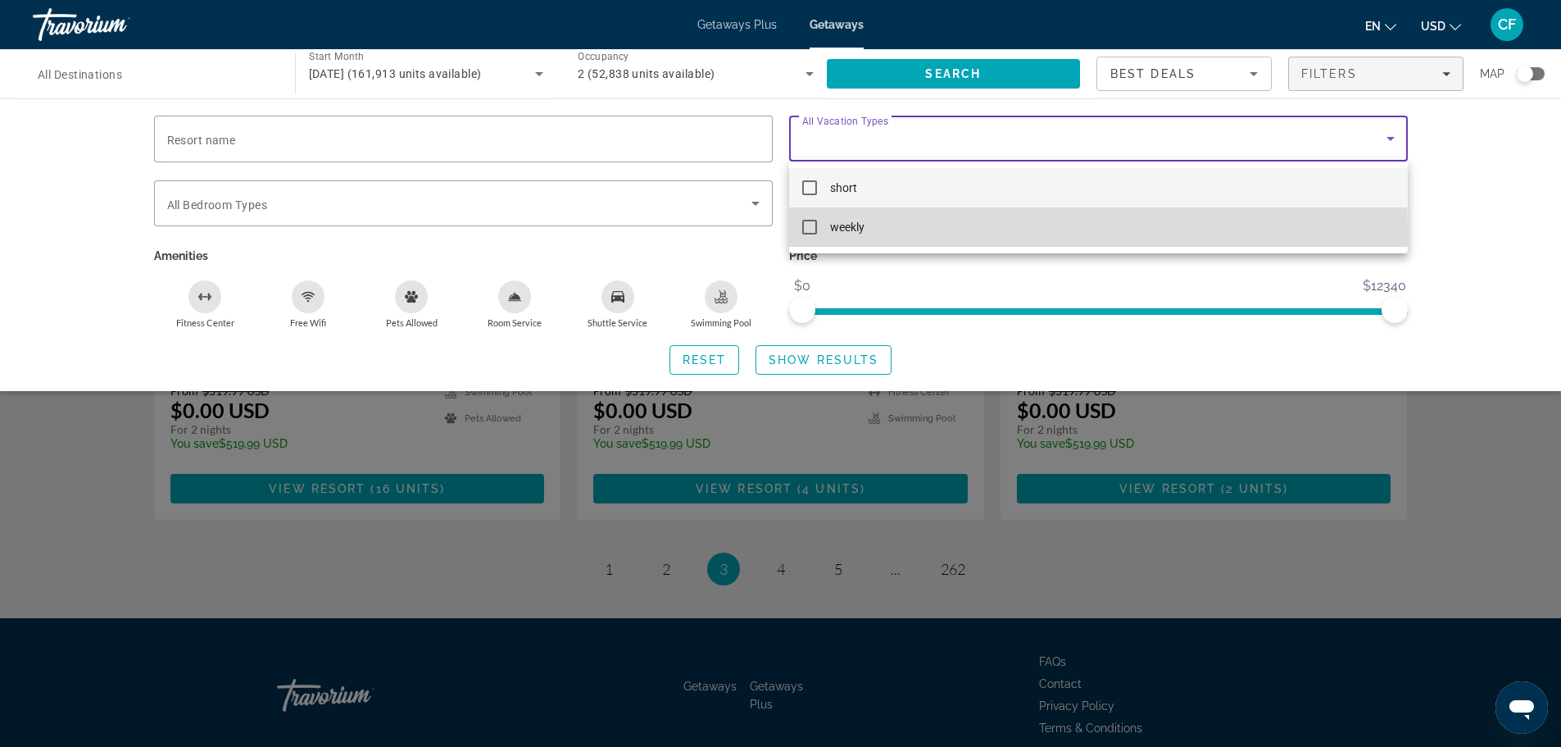
click at [811, 230] on mat-pseudo-checkbox at bounding box center [809, 227] width 15 height 15
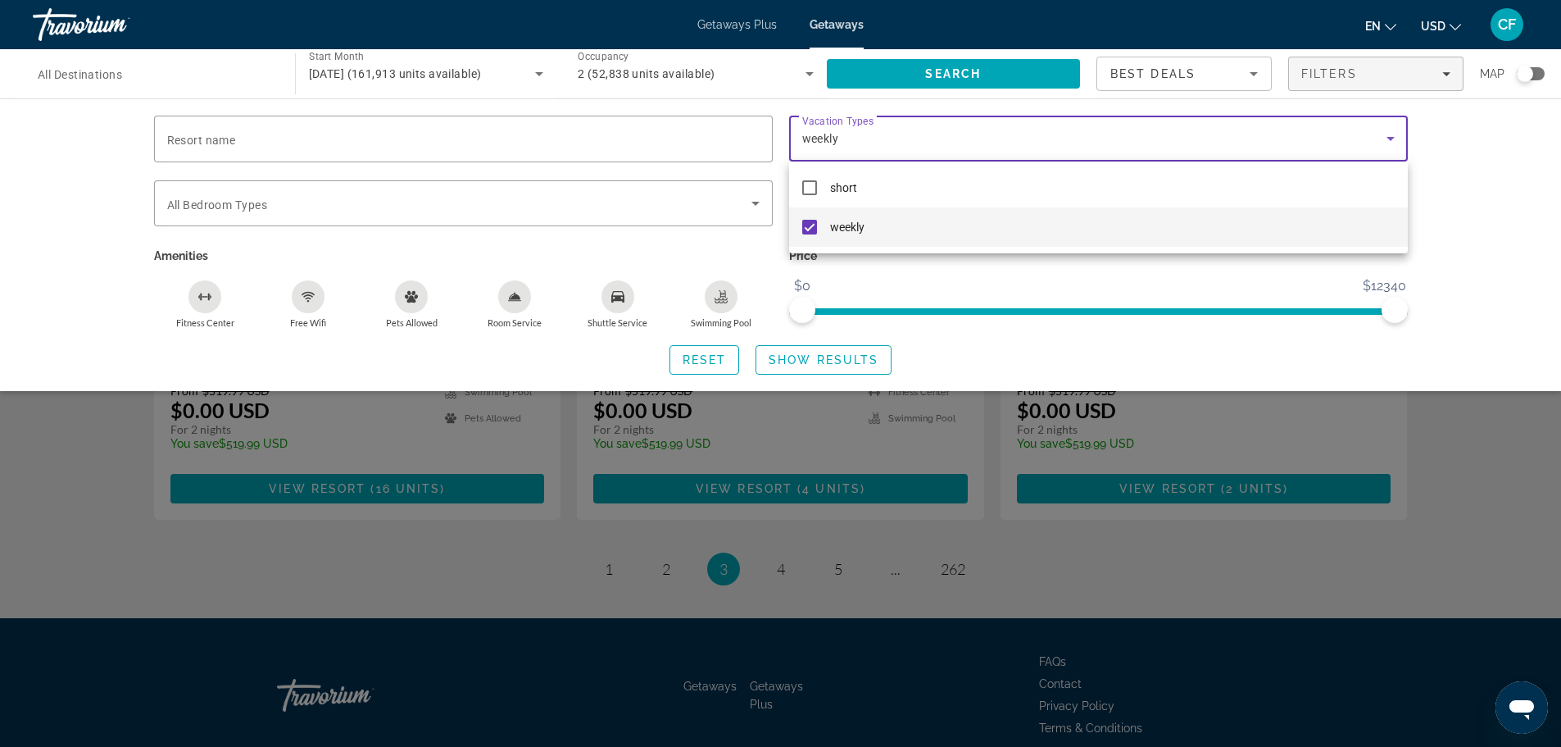
click at [1498, 246] on div at bounding box center [780, 373] width 1561 height 747
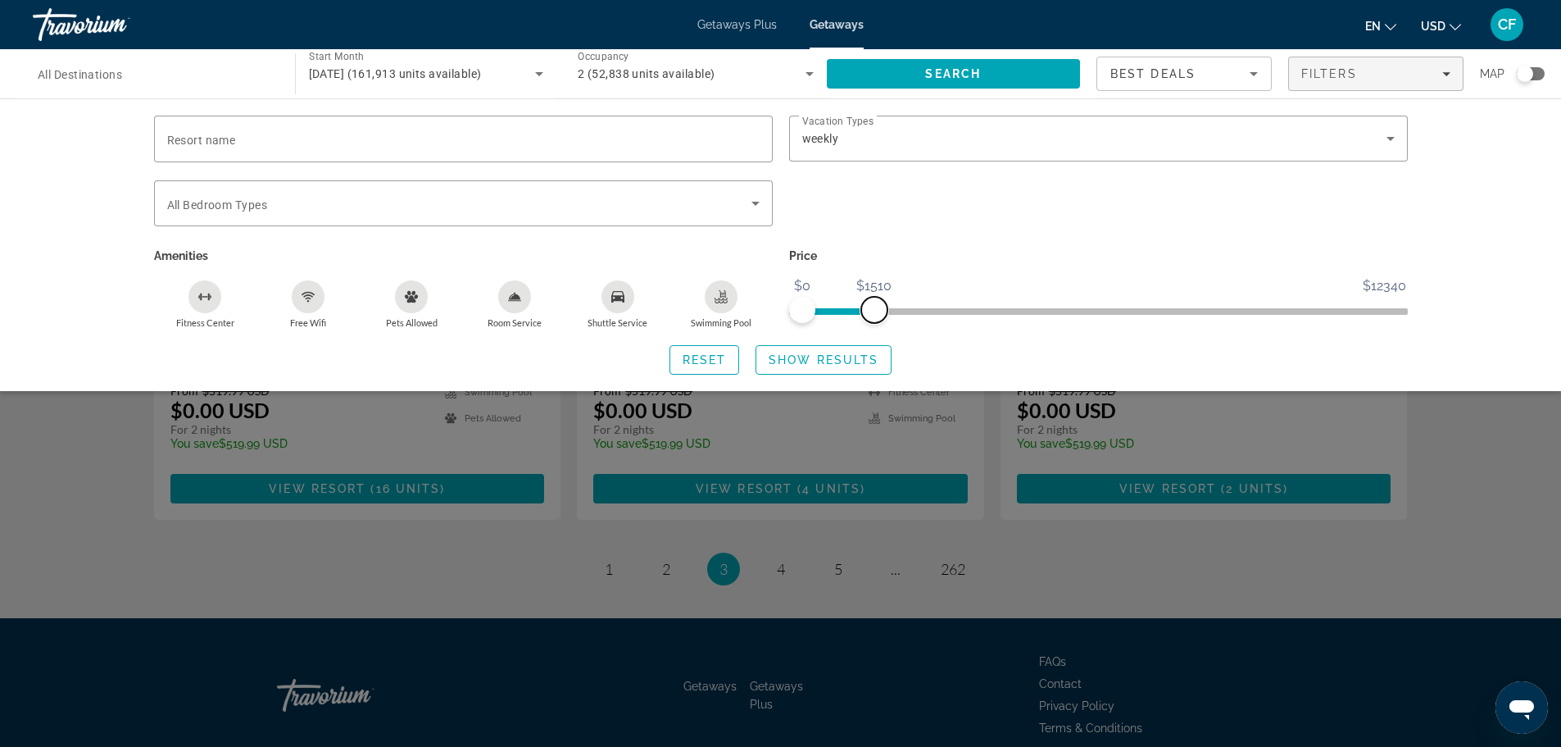
drag, startPoint x: 1383, startPoint y: 302, endPoint x: 875, endPoint y: 318, distance: 508.5
click at [875, 318] on span "ngx-slider-max" at bounding box center [874, 310] width 26 height 26
click at [787, 363] on span "Show Results" at bounding box center [824, 359] width 110 height 13
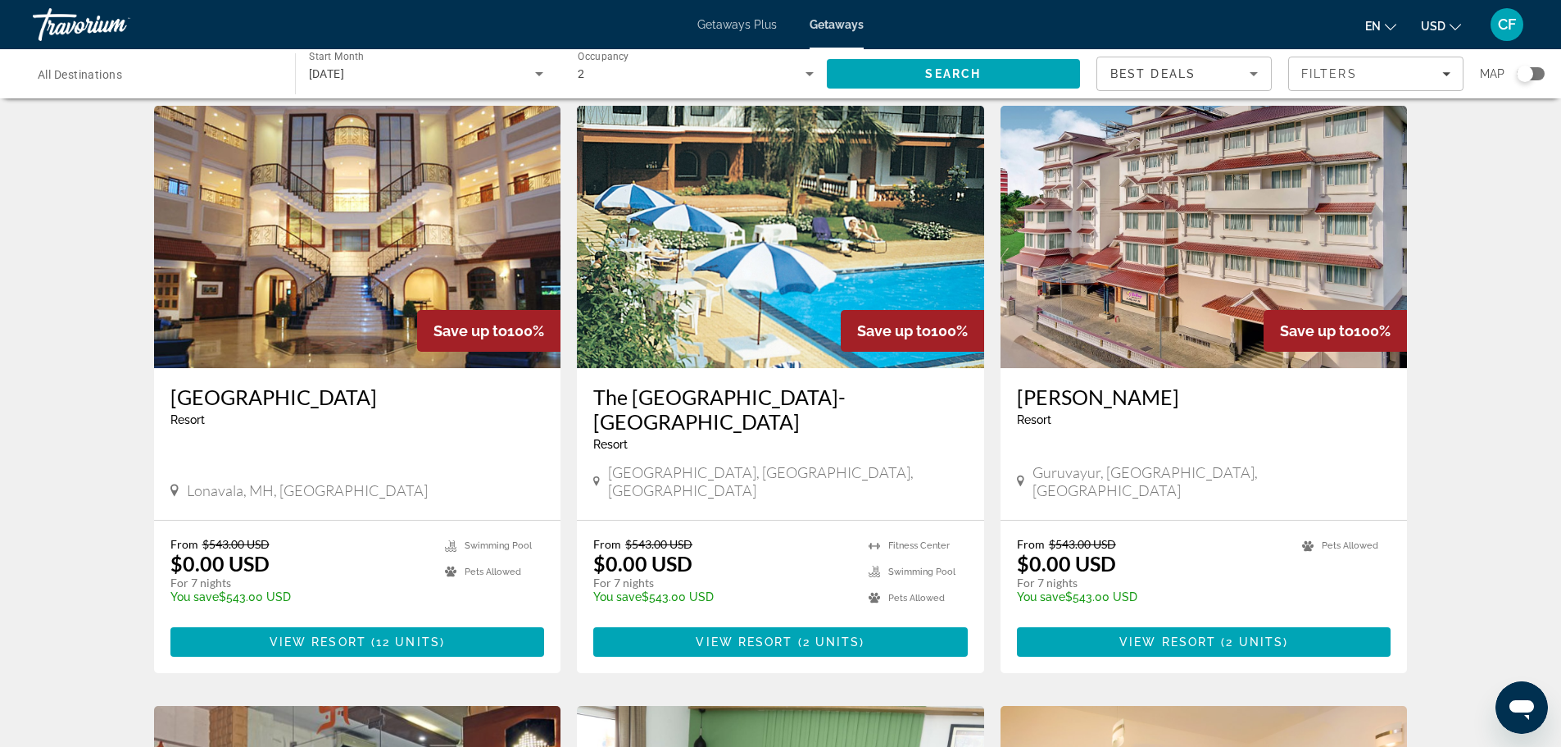
scroll to position [1230, 0]
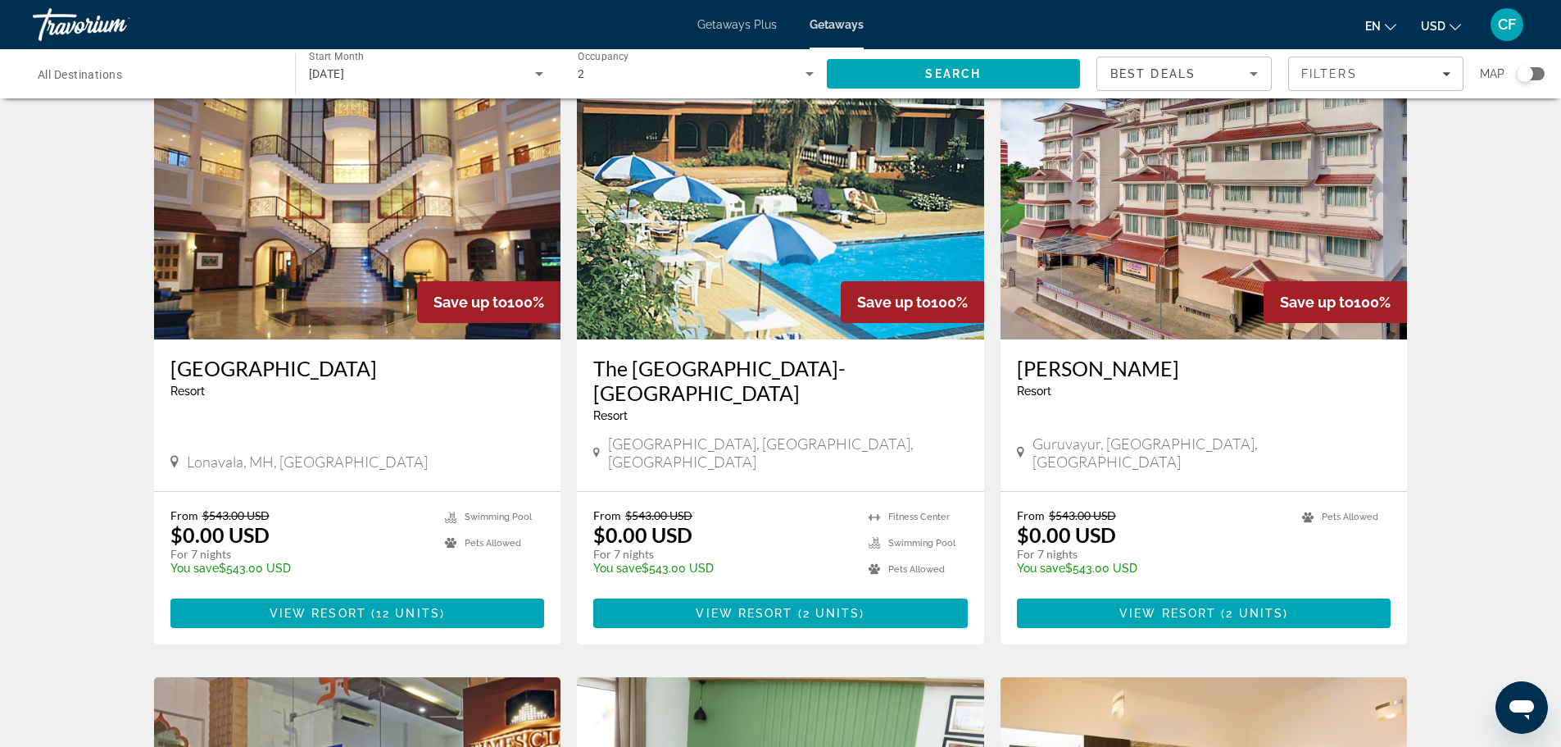
click at [383, 225] on img "Main content" at bounding box center [357, 208] width 407 height 262
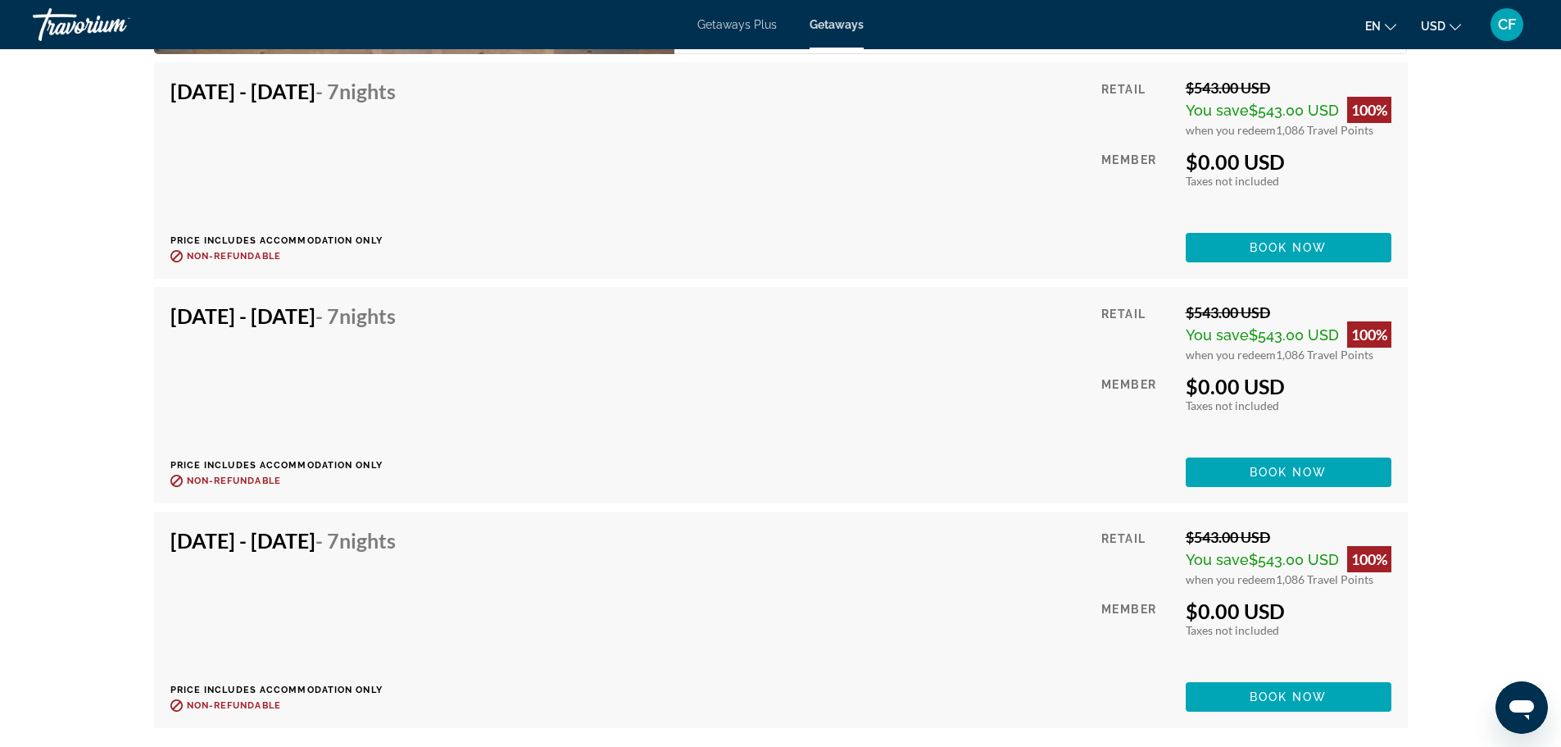
scroll to position [3115, 0]
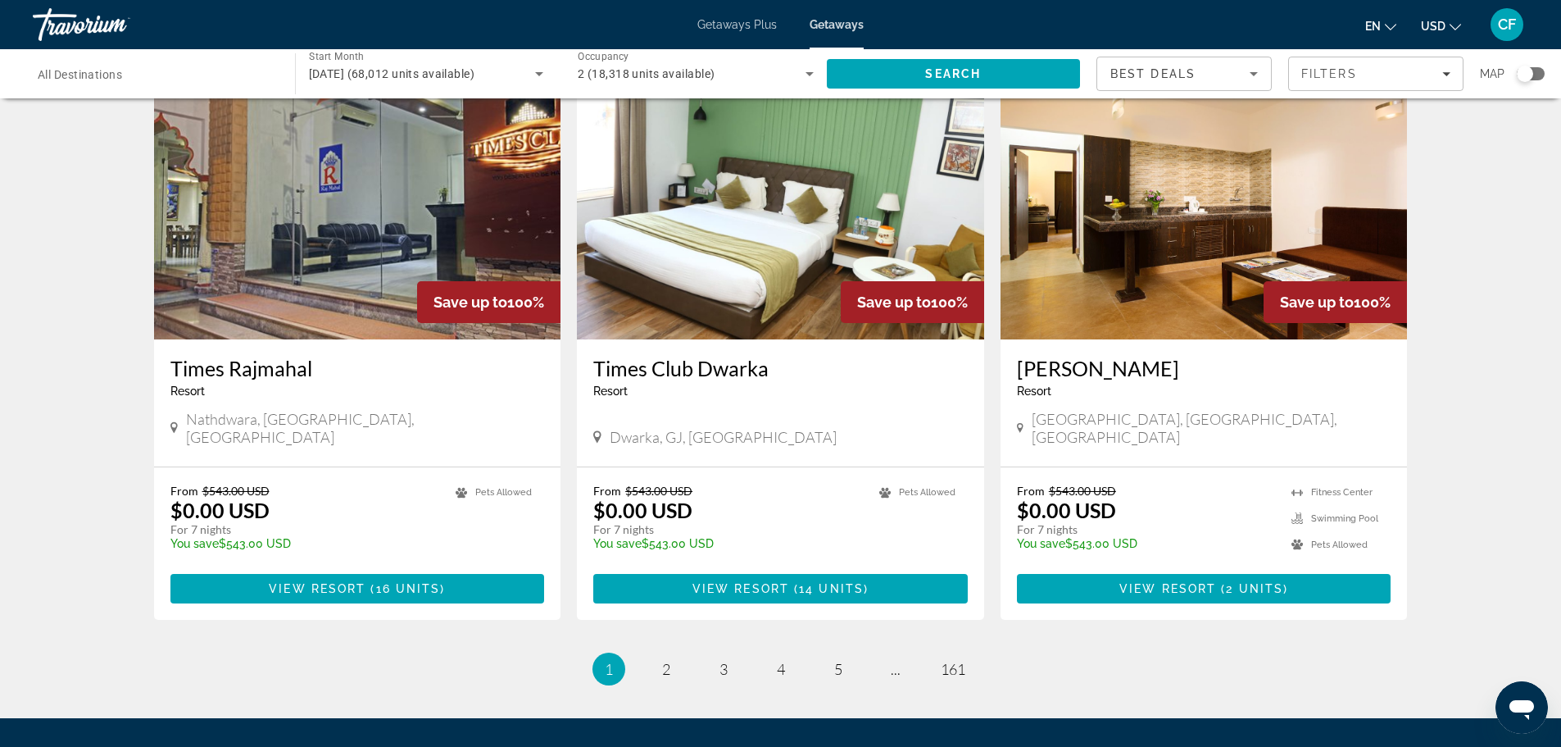
scroll to position [1905, 0]
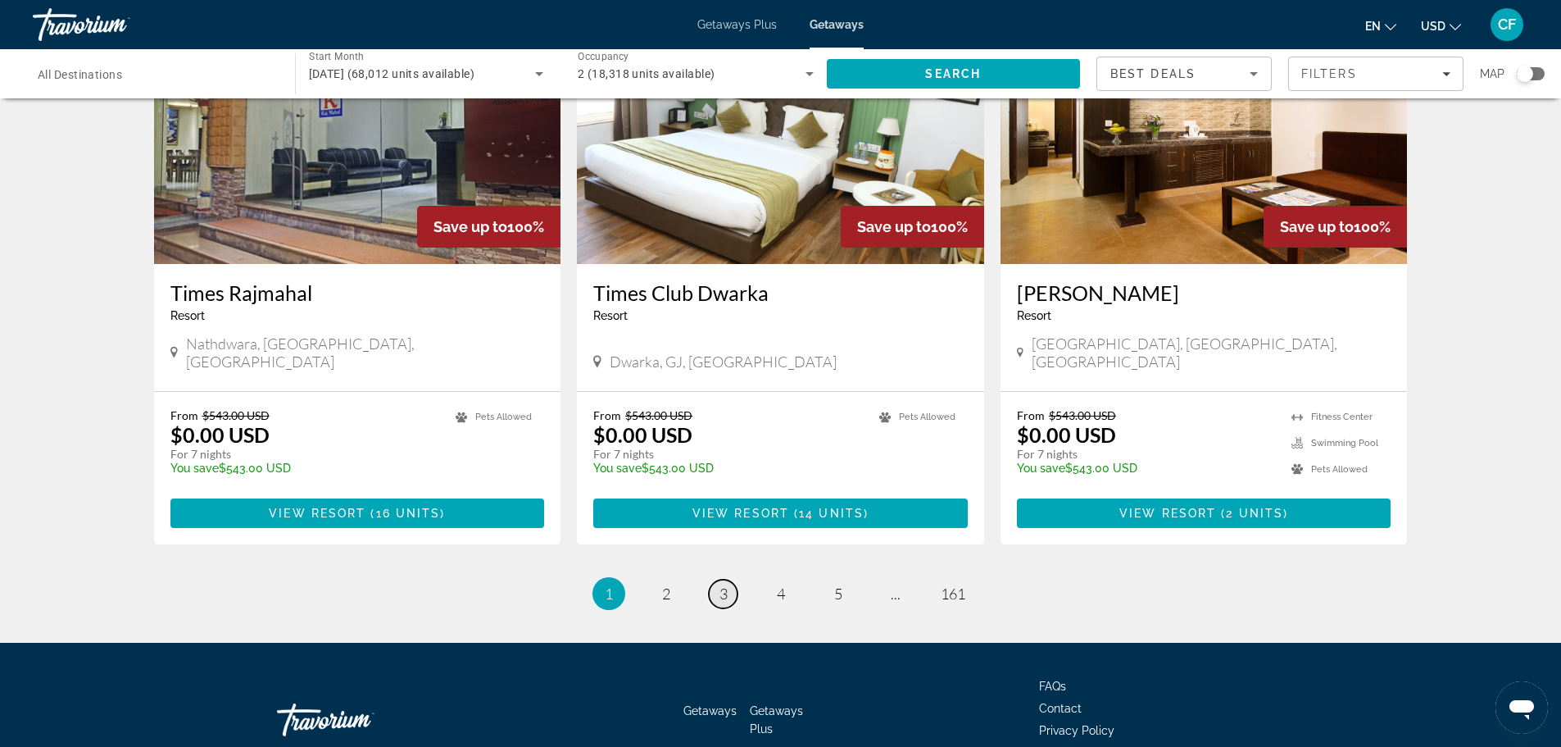
click at [723, 584] on span "3" at bounding box center [724, 593] width 8 height 18
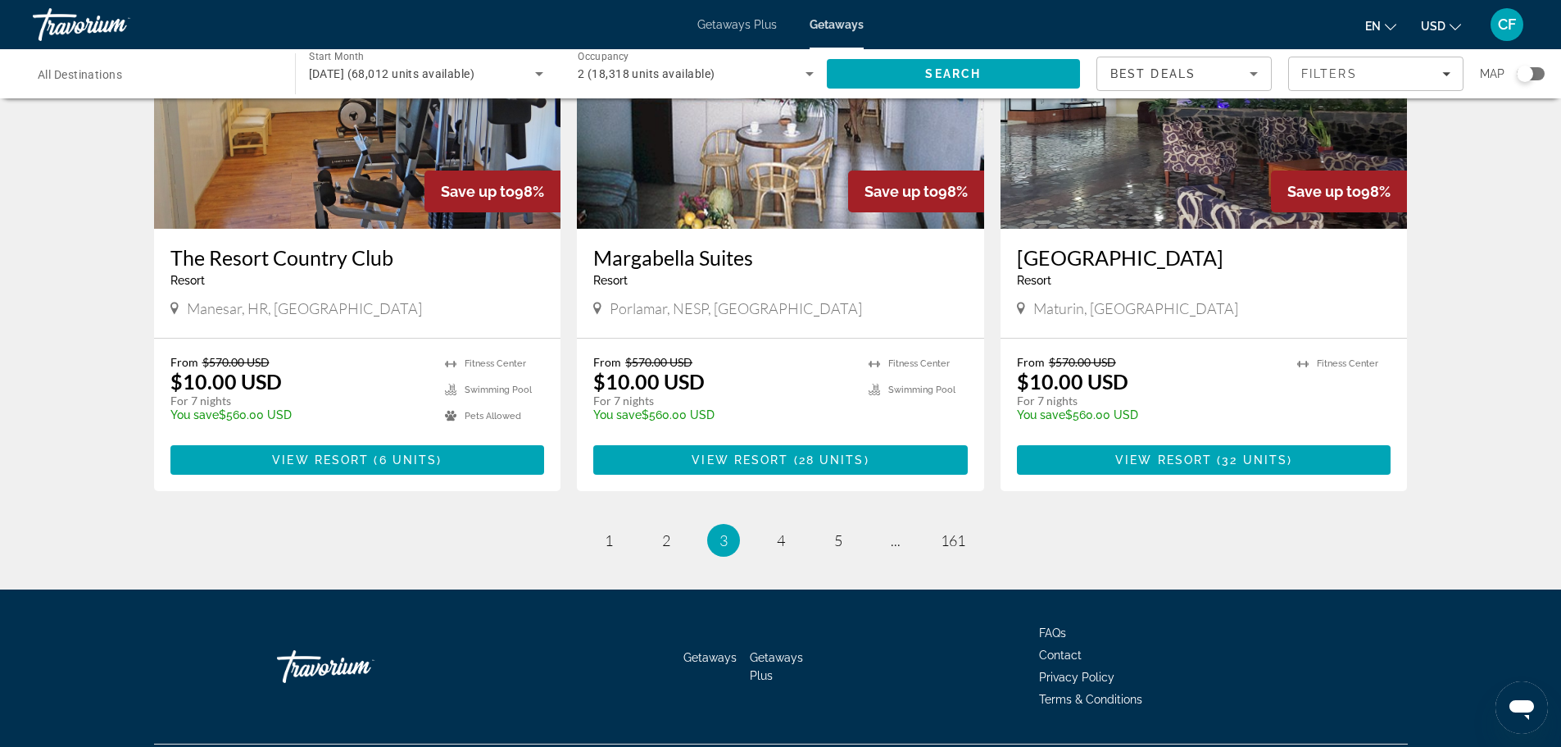
scroll to position [1906, 0]
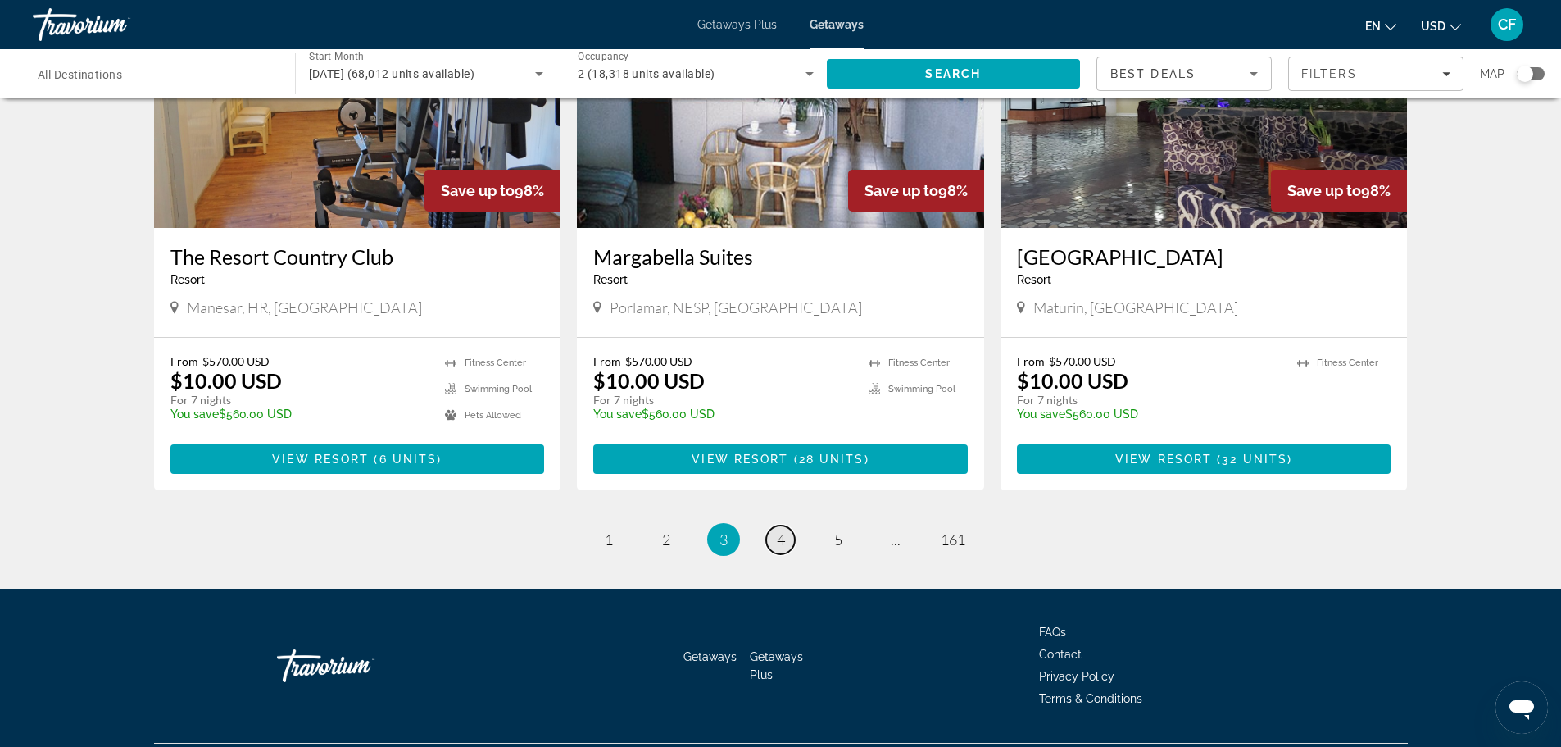
click at [780, 530] on span "4" at bounding box center [781, 539] width 8 height 18
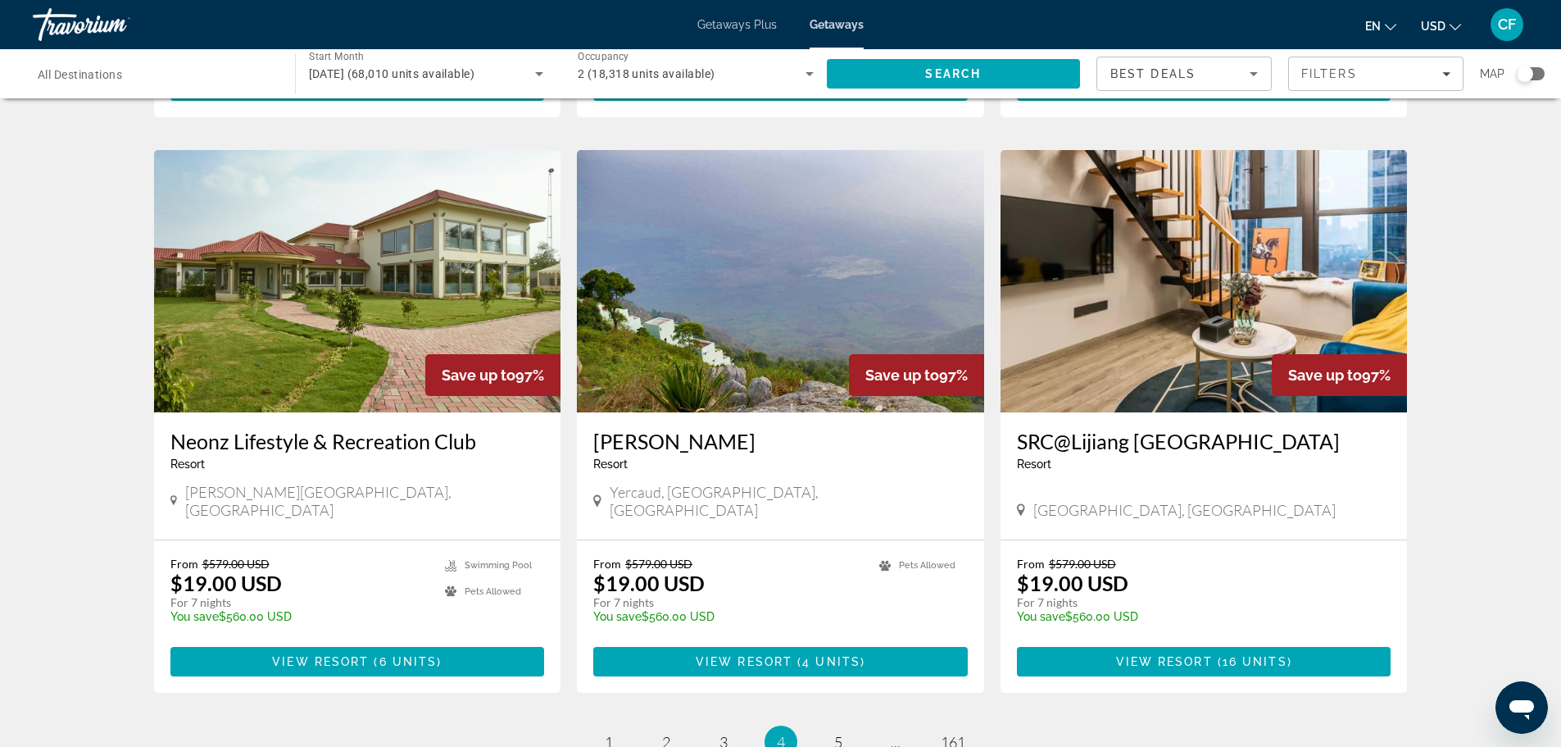
scroll to position [1930, 0]
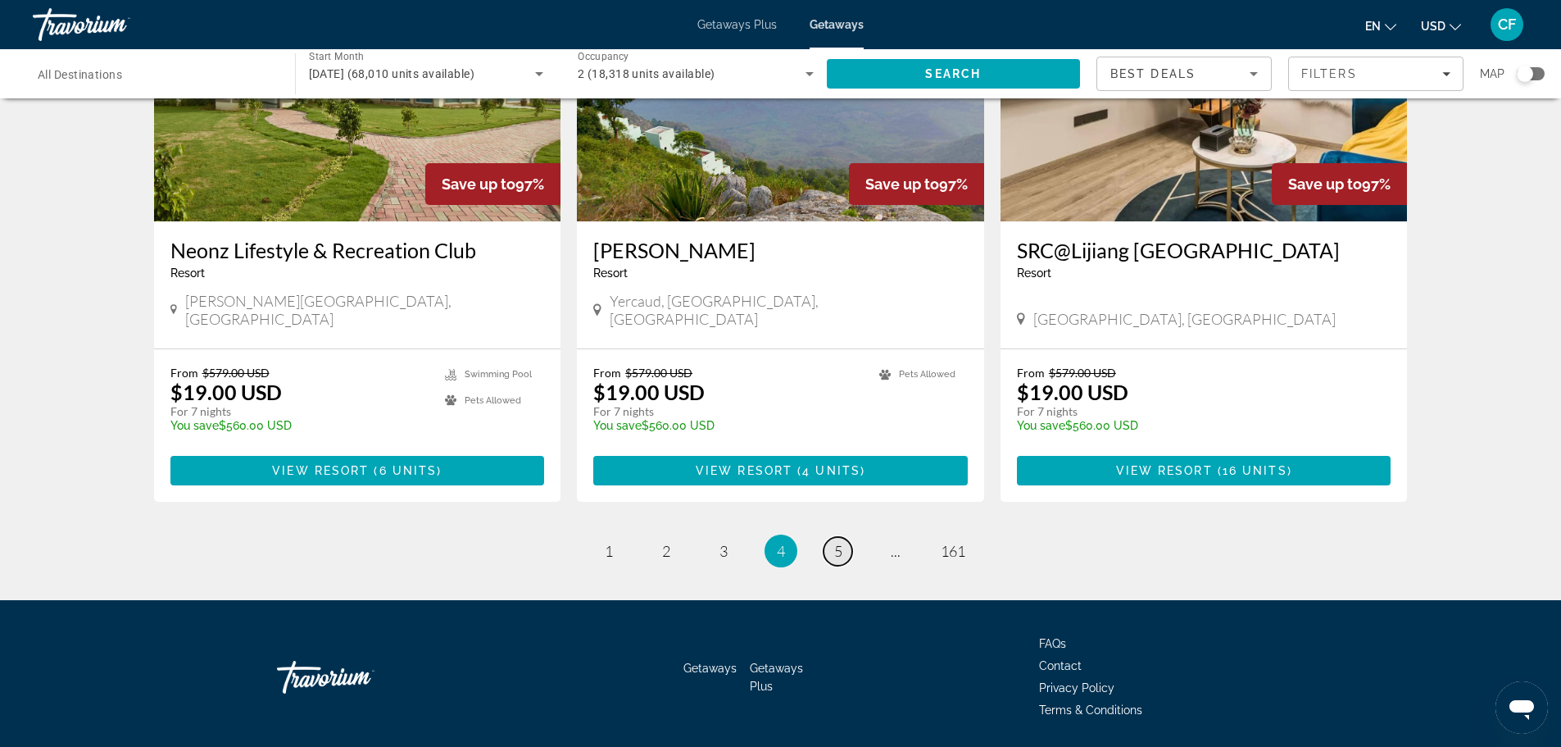
click at [832, 537] on link "page 5" at bounding box center [838, 551] width 29 height 29
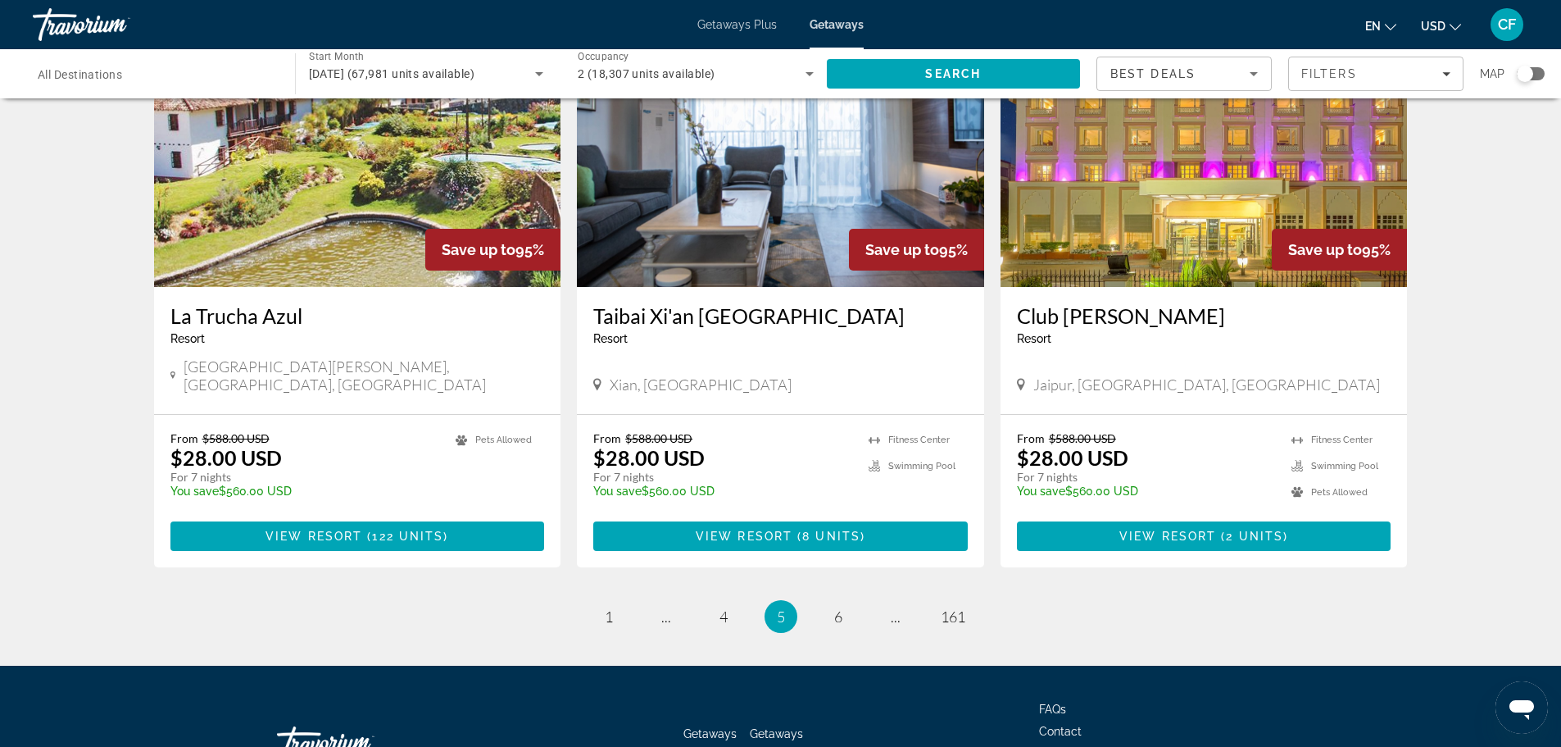
scroll to position [1930, 0]
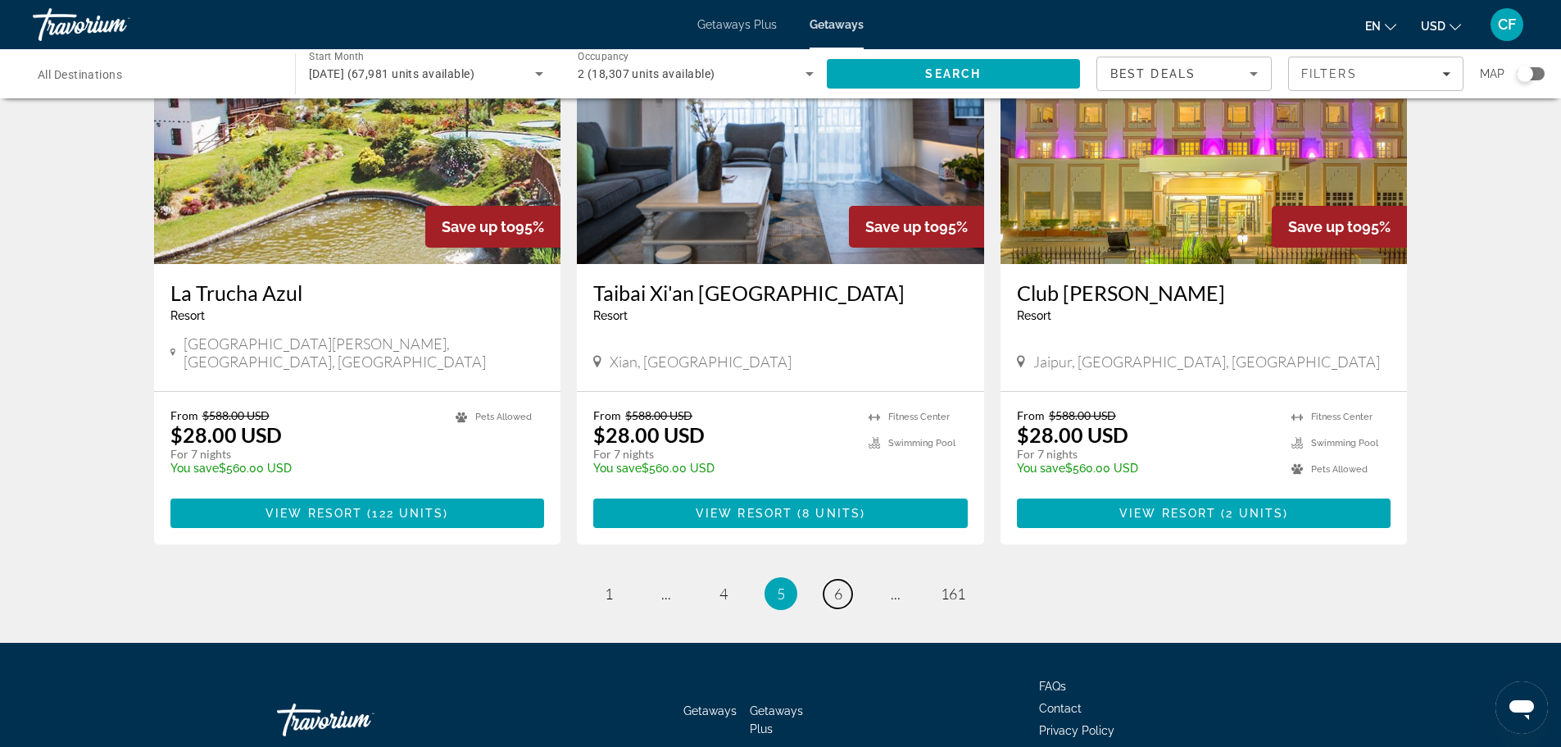
click at [839, 580] on link "page 6" at bounding box center [838, 594] width 29 height 29
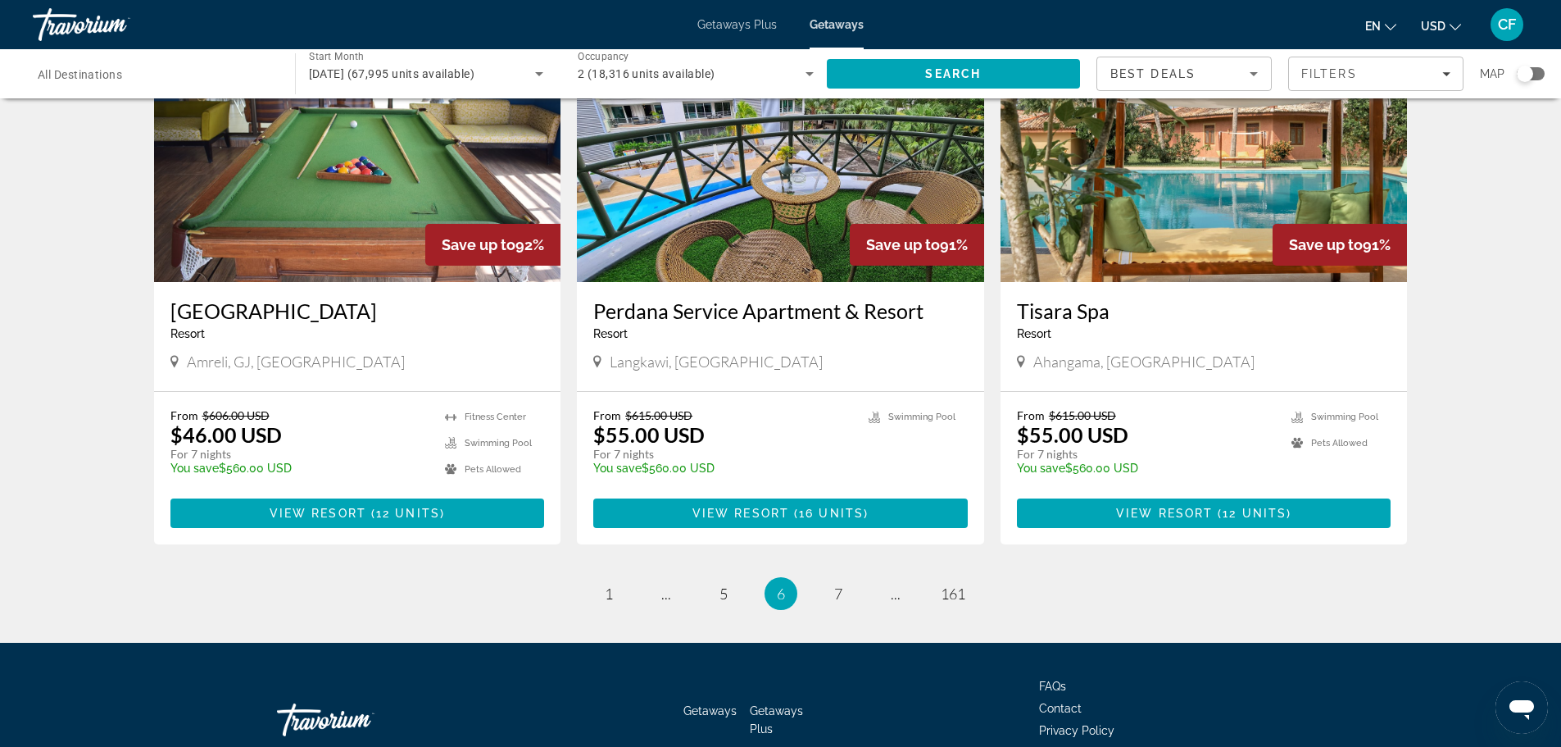
scroll to position [1872, 0]
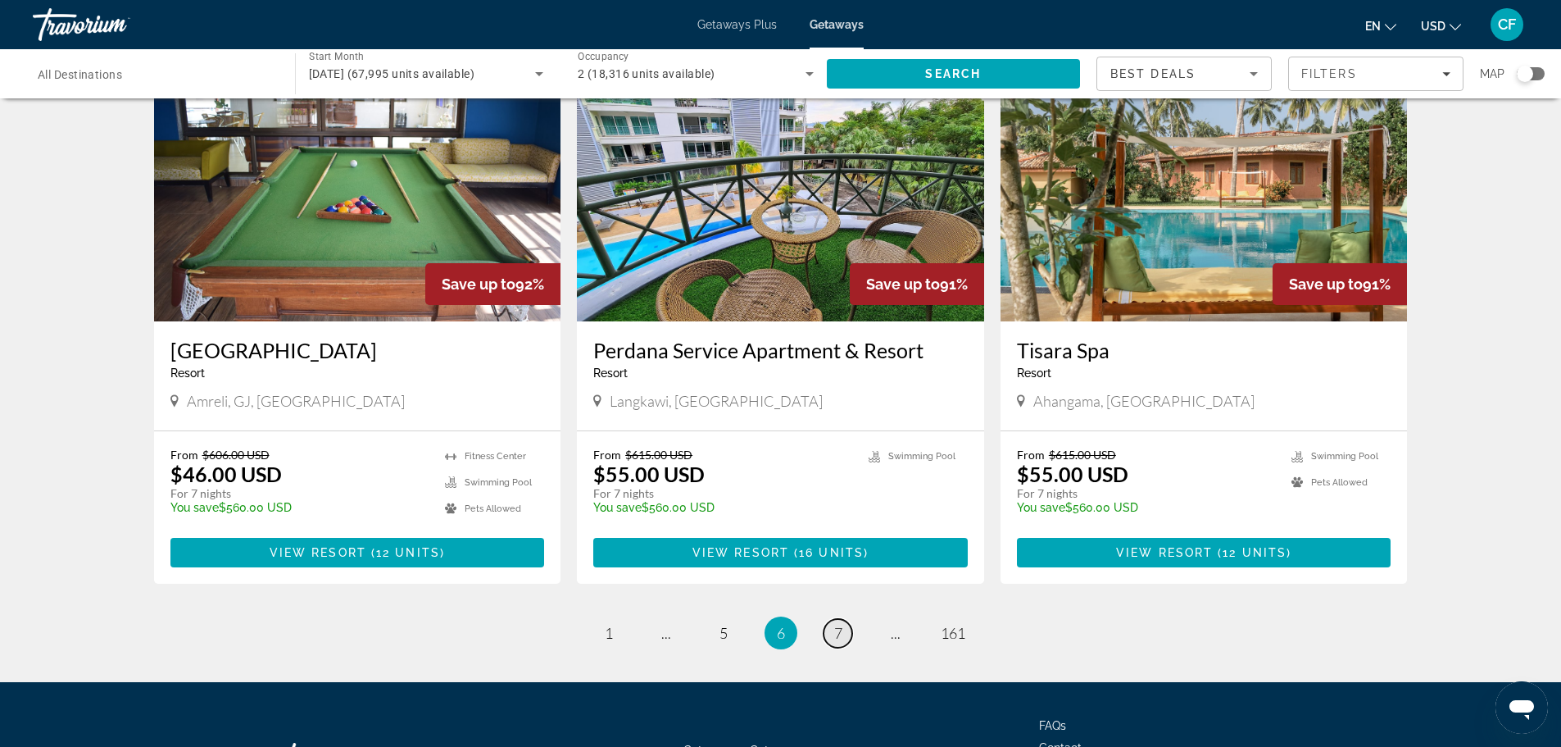
click at [838, 624] on span "7" at bounding box center [838, 633] width 8 height 18
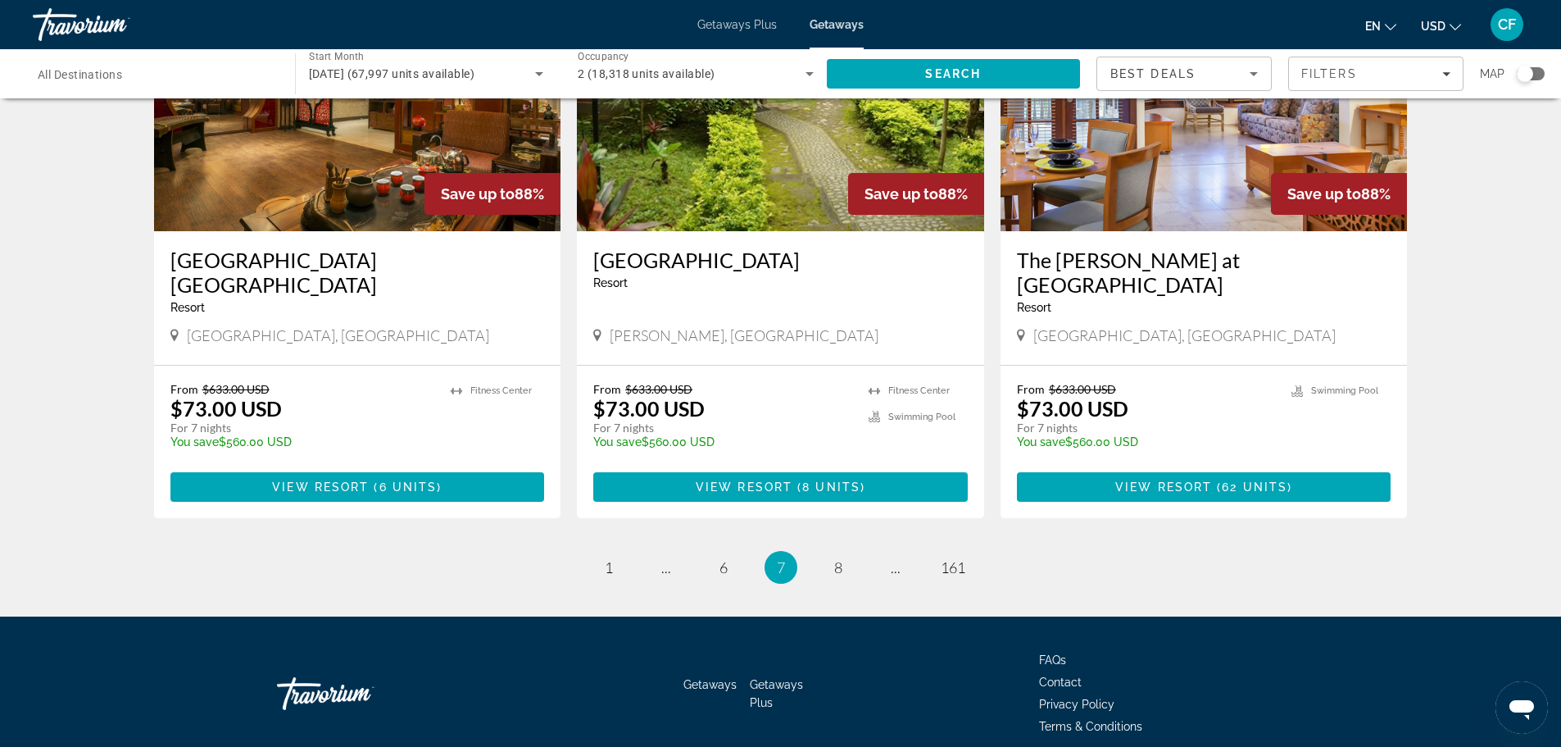
scroll to position [1885, 0]
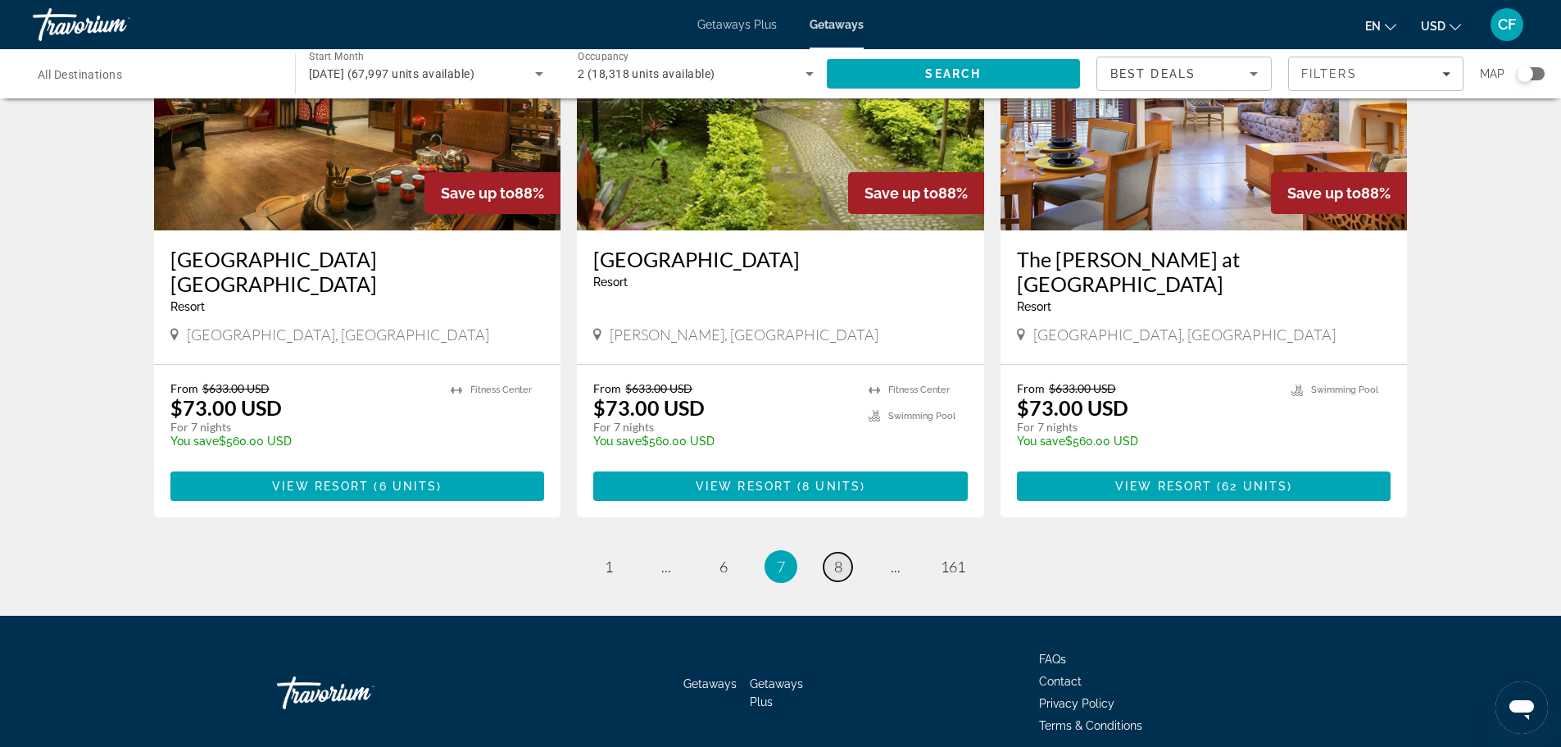
click at [835, 563] on span "8" at bounding box center [838, 566] width 8 height 18
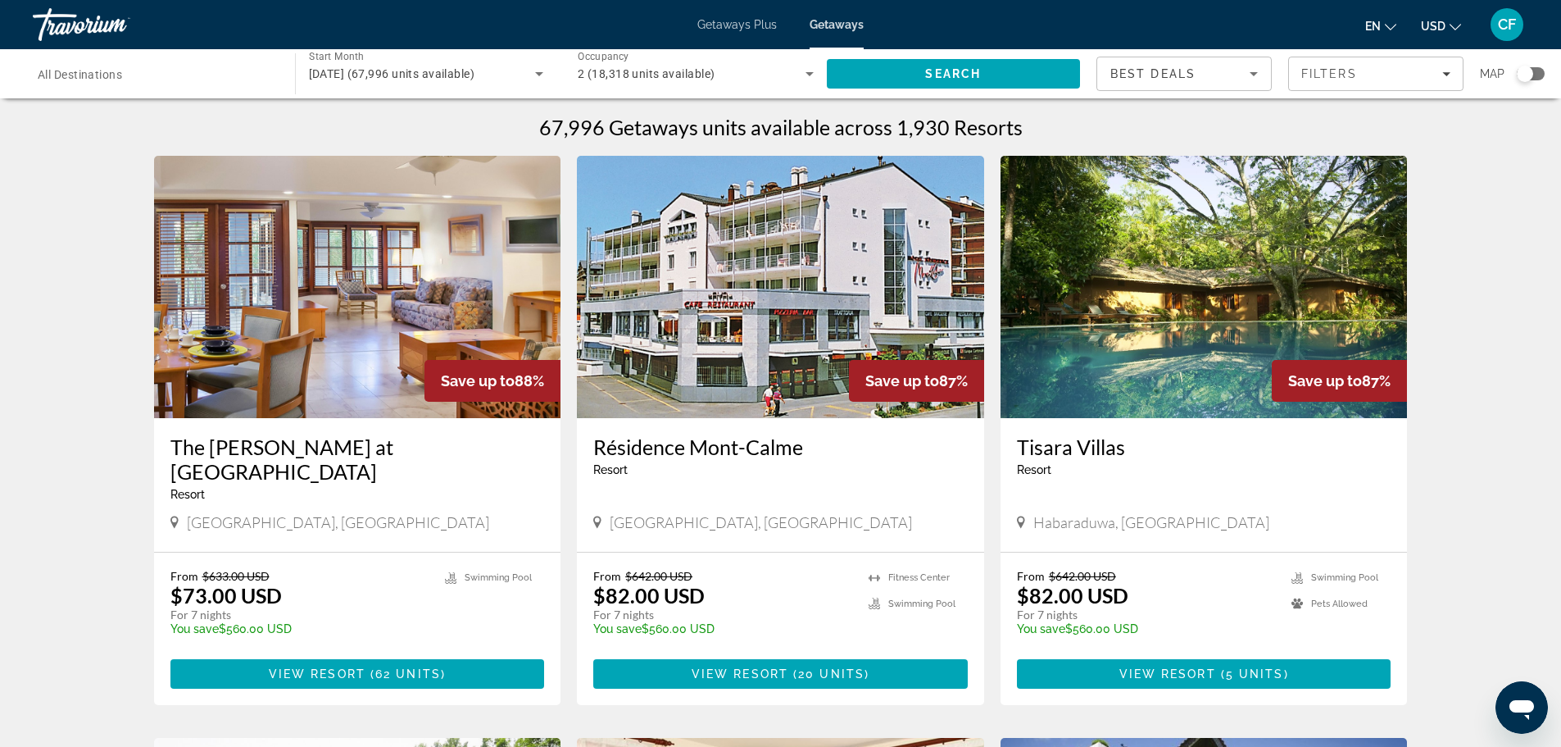
click at [1182, 319] on img "Main content" at bounding box center [1204, 287] width 407 height 262
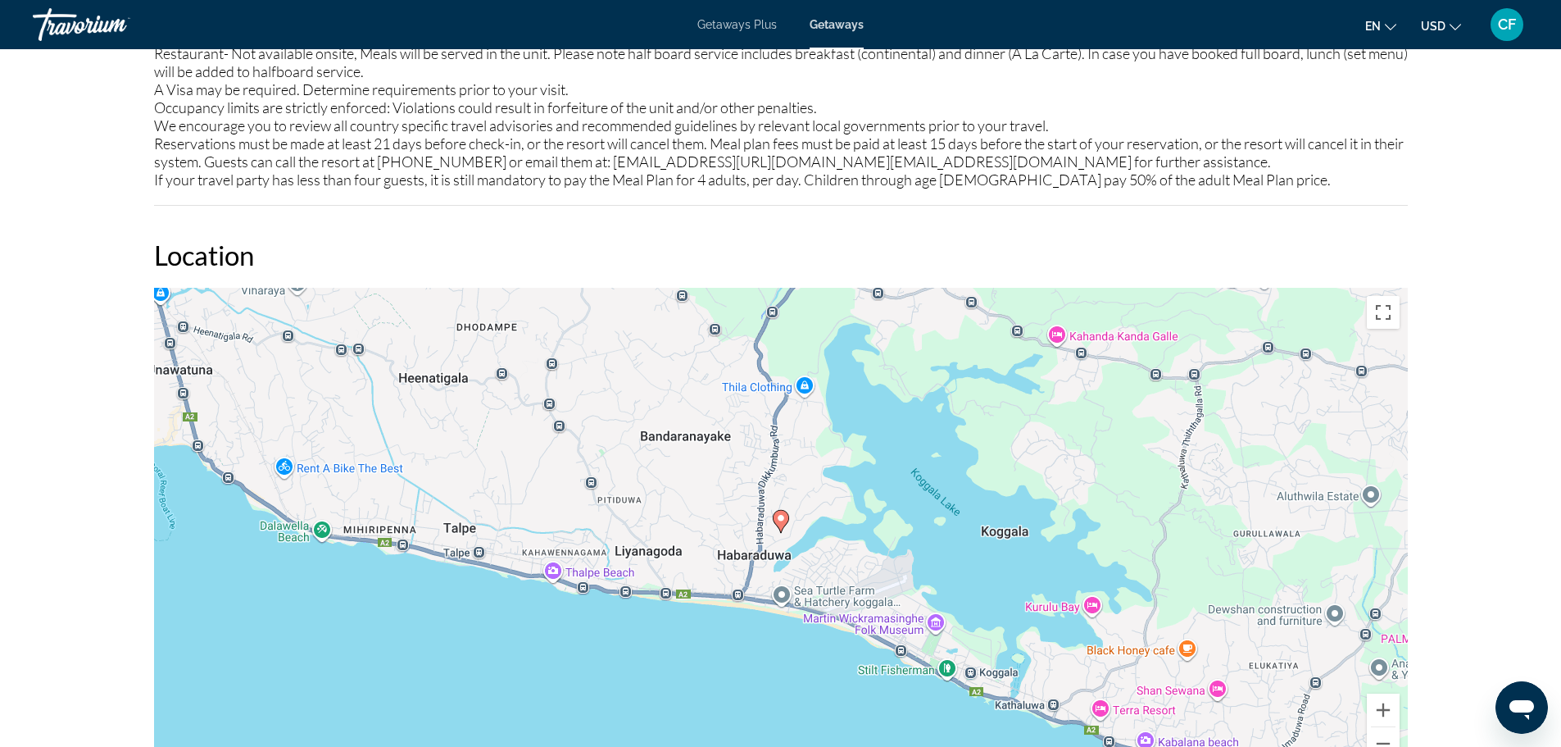
scroll to position [2131, 0]
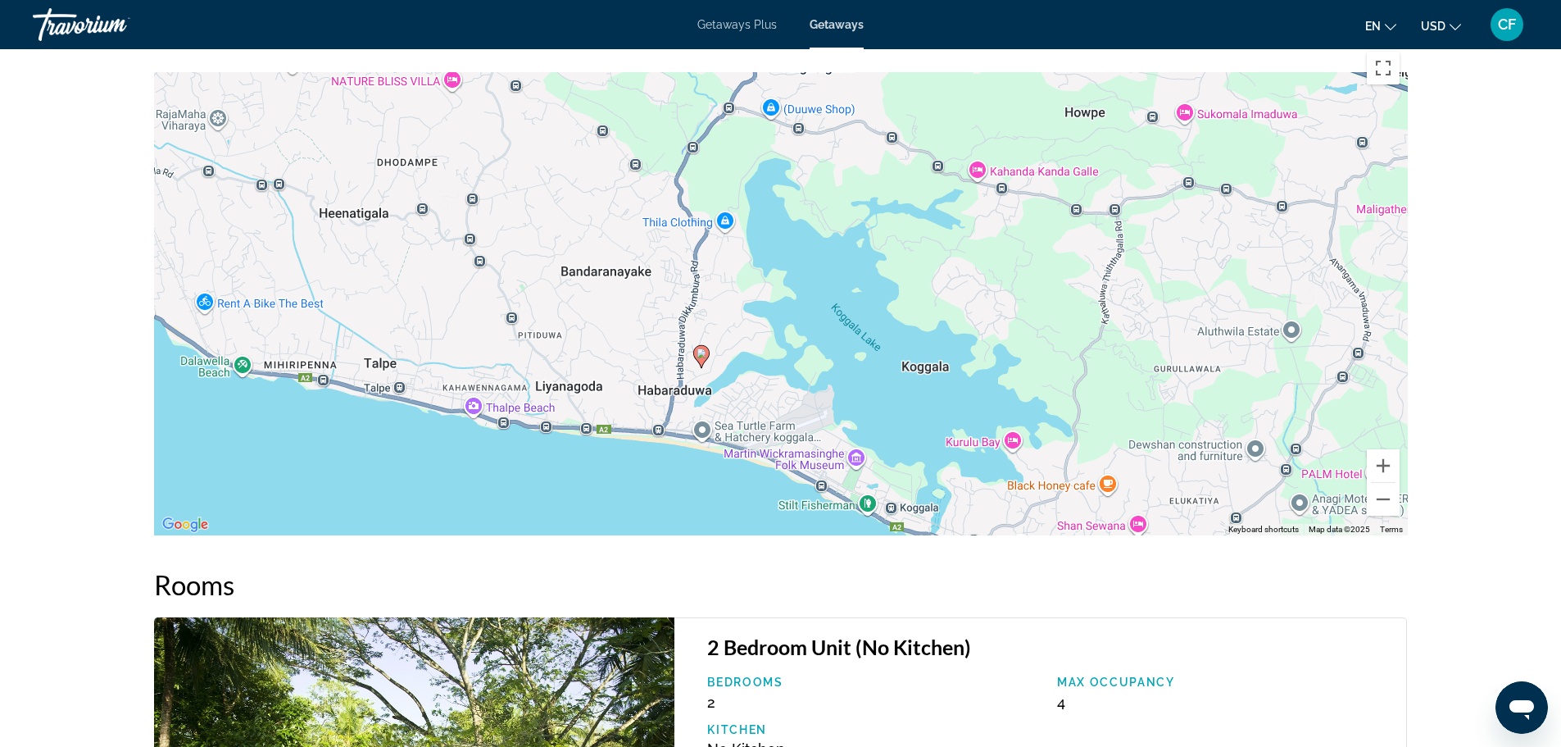
drag, startPoint x: 778, startPoint y: 219, endPoint x: 695, endPoint y: 301, distance: 116.5
click at [695, 301] on div "To activate drag with keyboard, press Alt + Enter. Once in keyboard drag state,…" at bounding box center [781, 289] width 1254 height 492
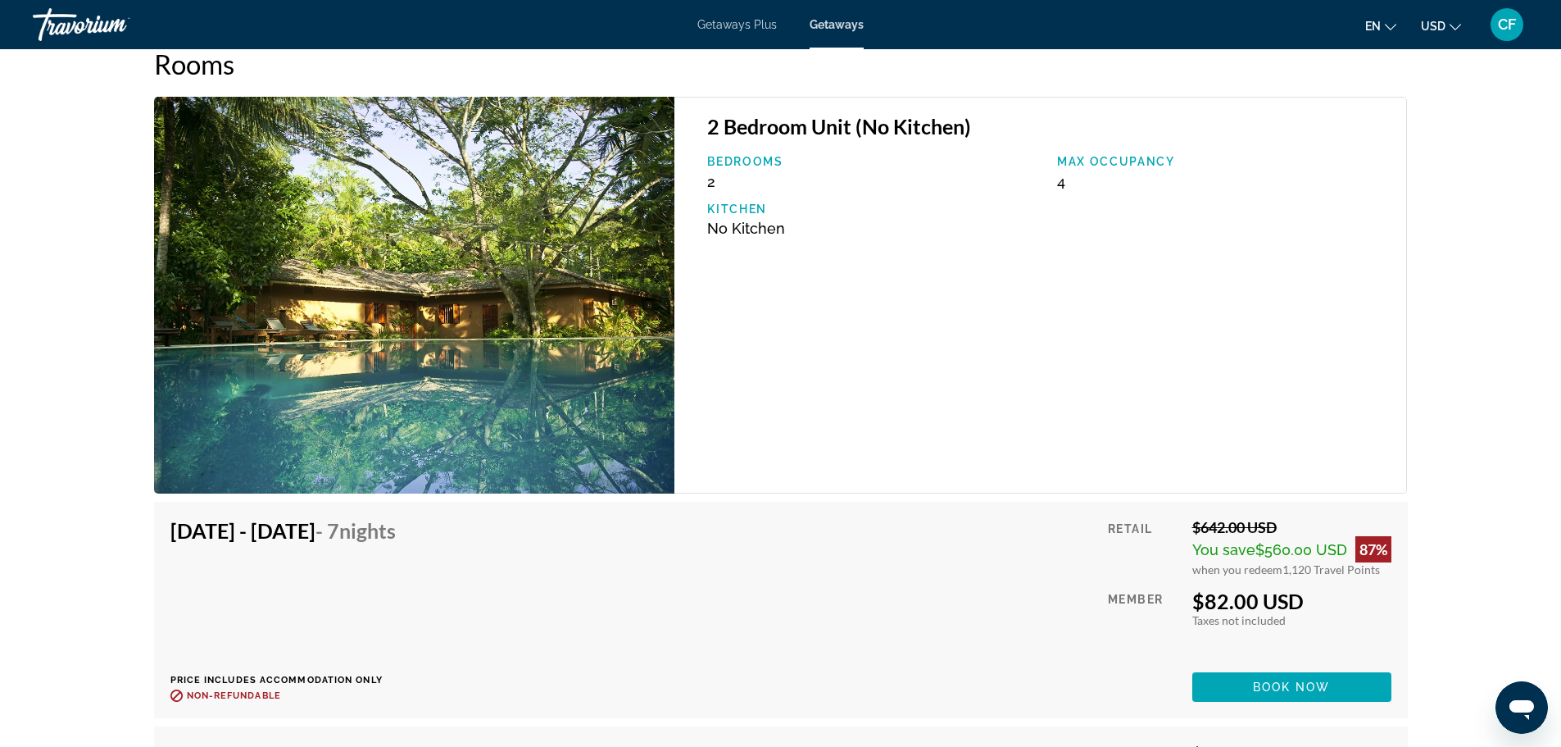
scroll to position [2623, 0]
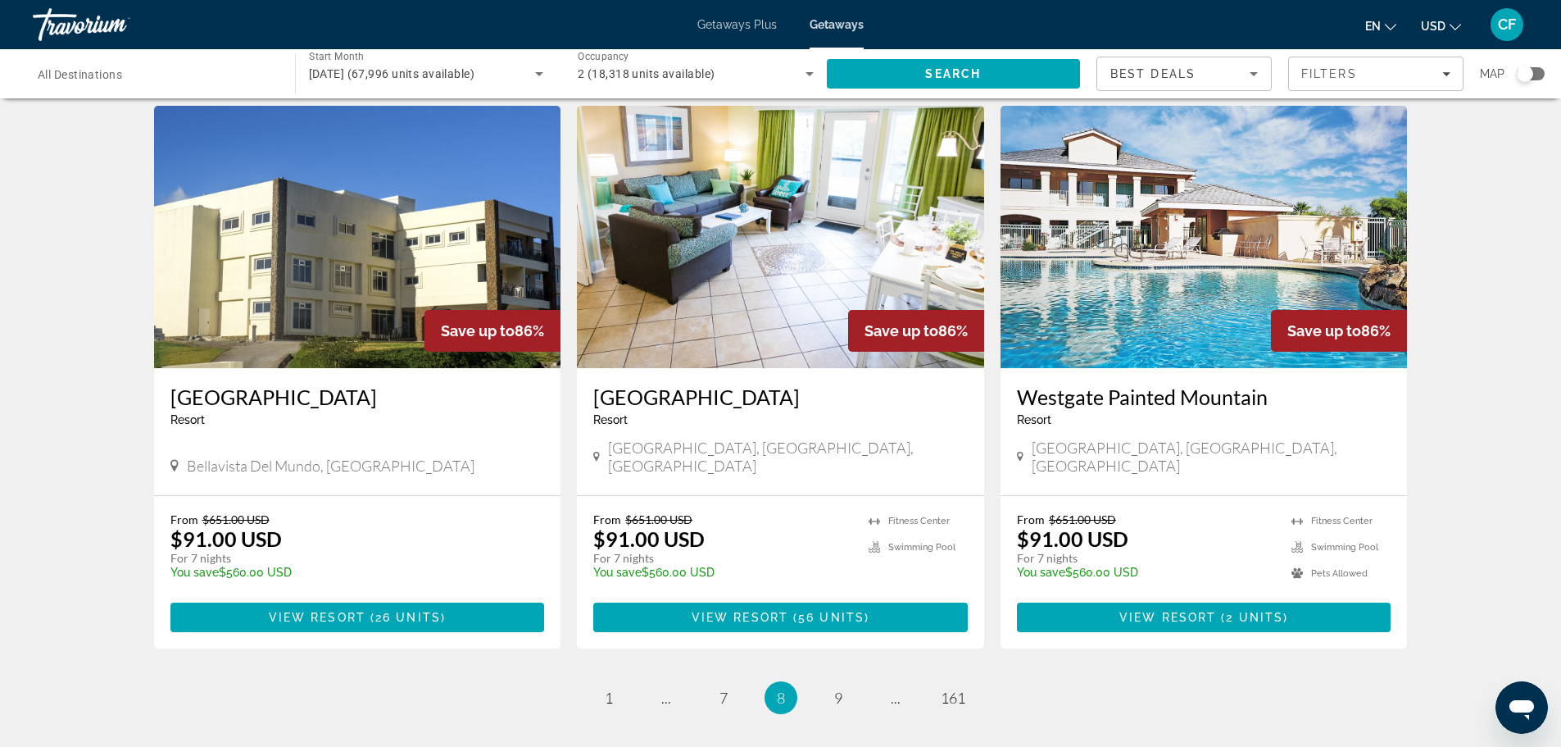
scroll to position [1803, 0]
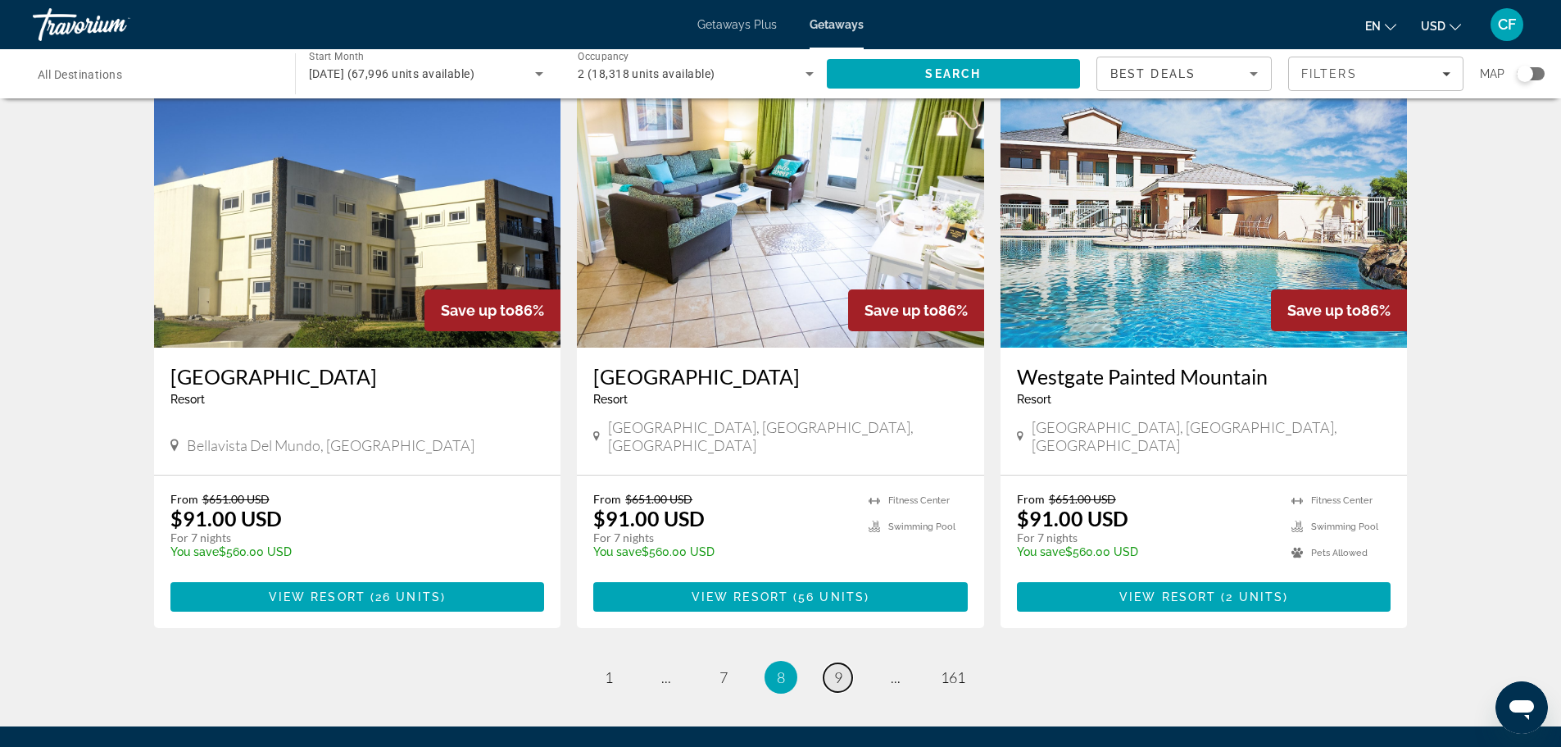
click at [836, 668] on span "9" at bounding box center [838, 677] width 8 height 18
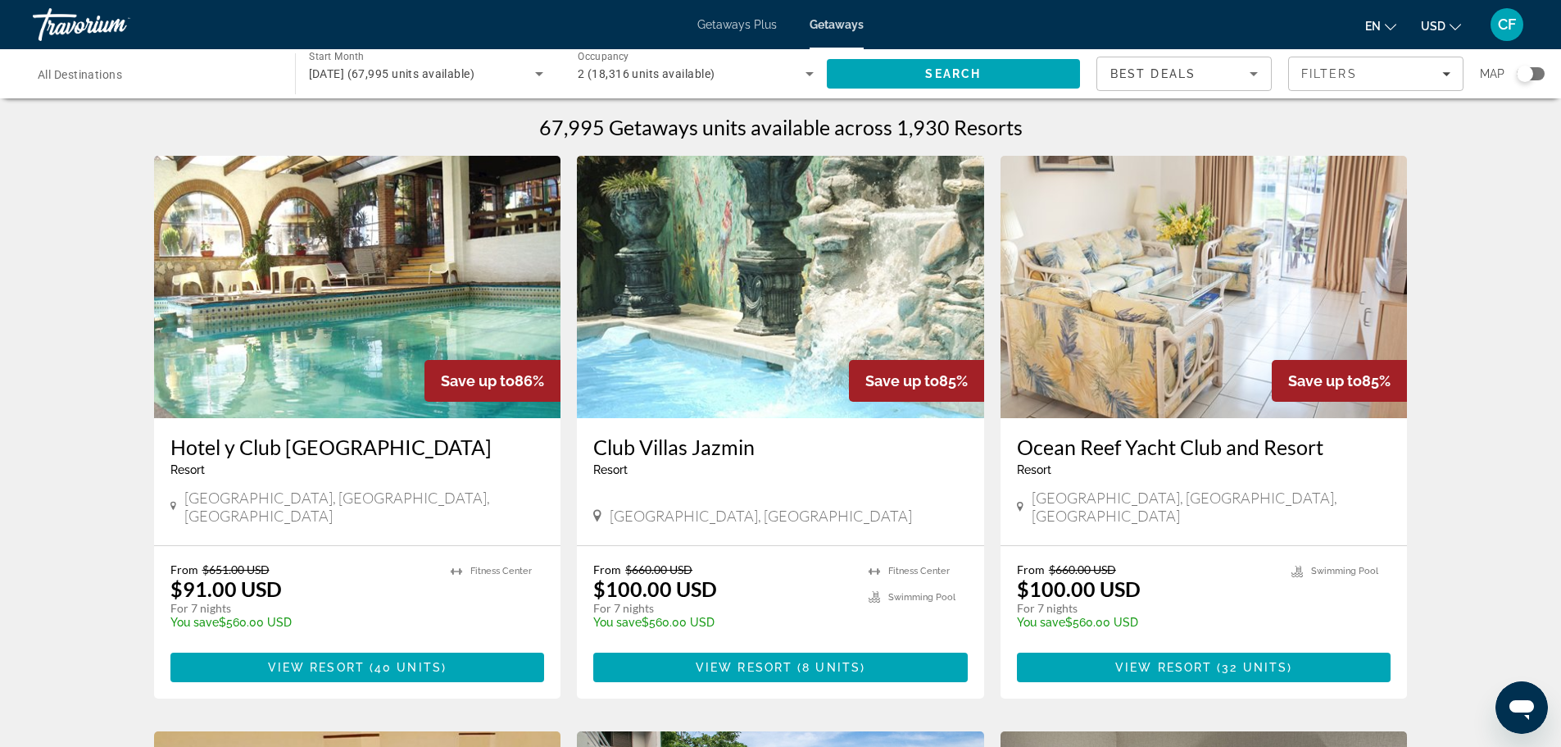
click at [749, 324] on img "Main content" at bounding box center [780, 287] width 407 height 262
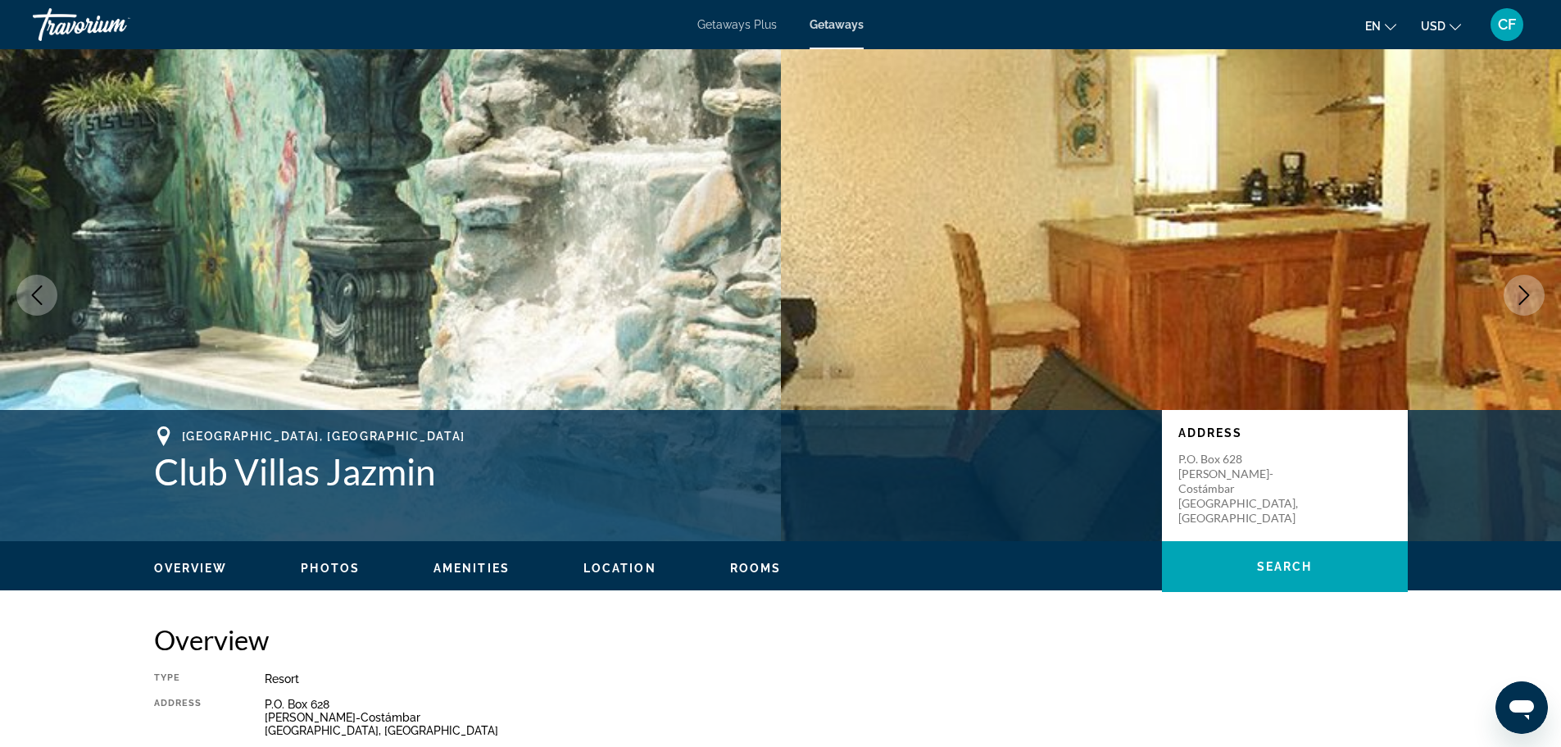
click at [1516, 289] on icon "Next image" at bounding box center [1525, 295] width 20 height 20
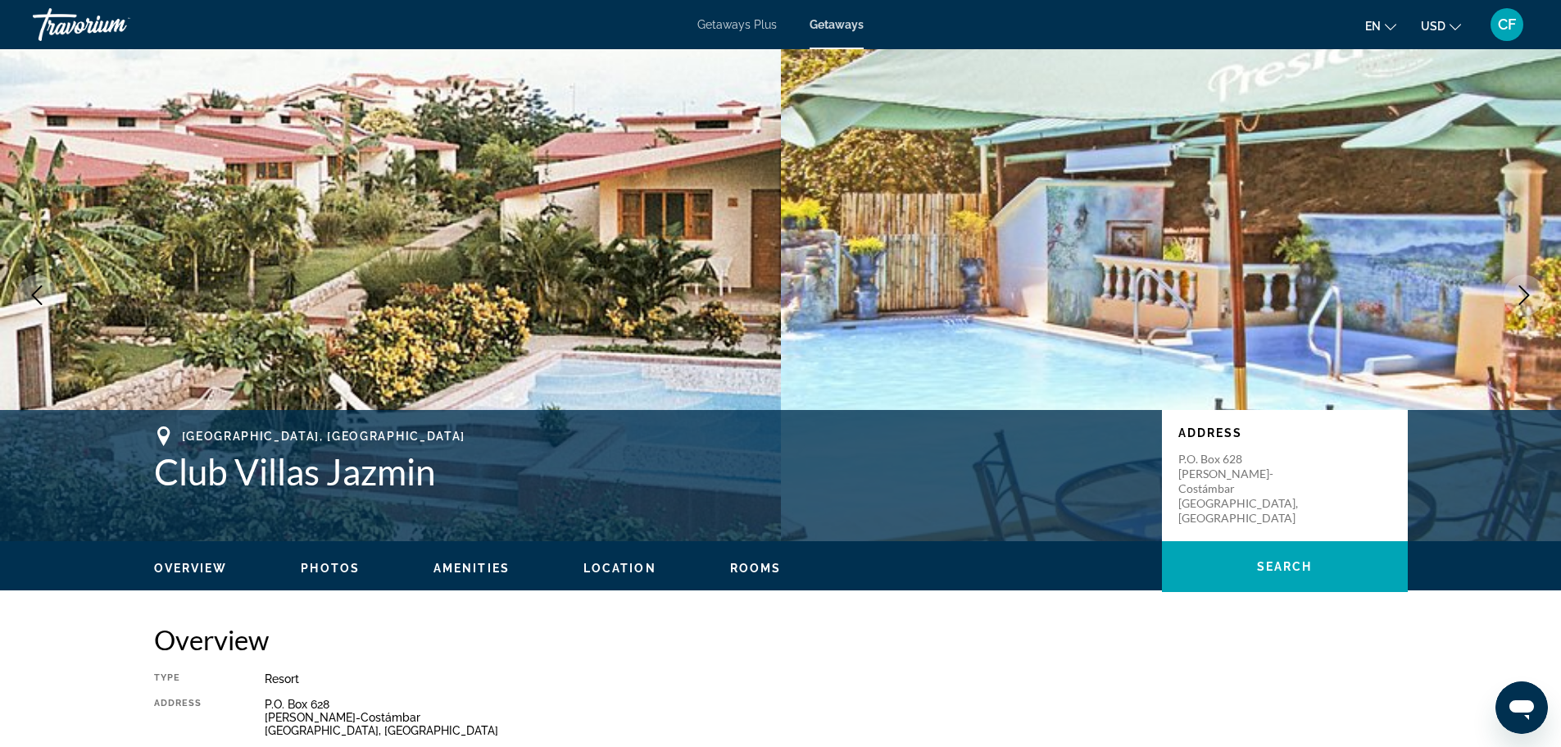
click at [1521, 300] on icon "Next image" at bounding box center [1525, 295] width 20 height 20
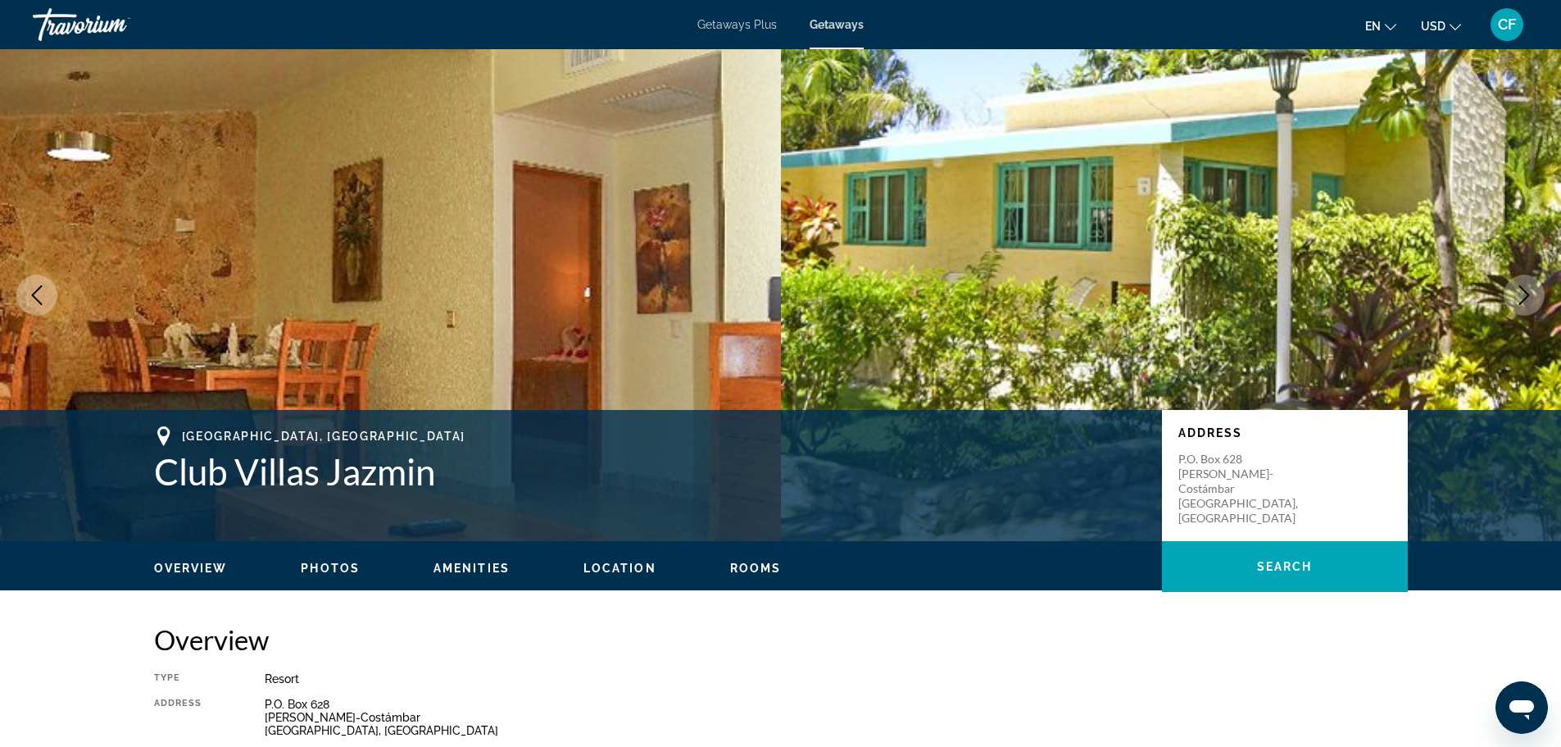
click at [1521, 300] on icon "Next image" at bounding box center [1525, 295] width 20 height 20
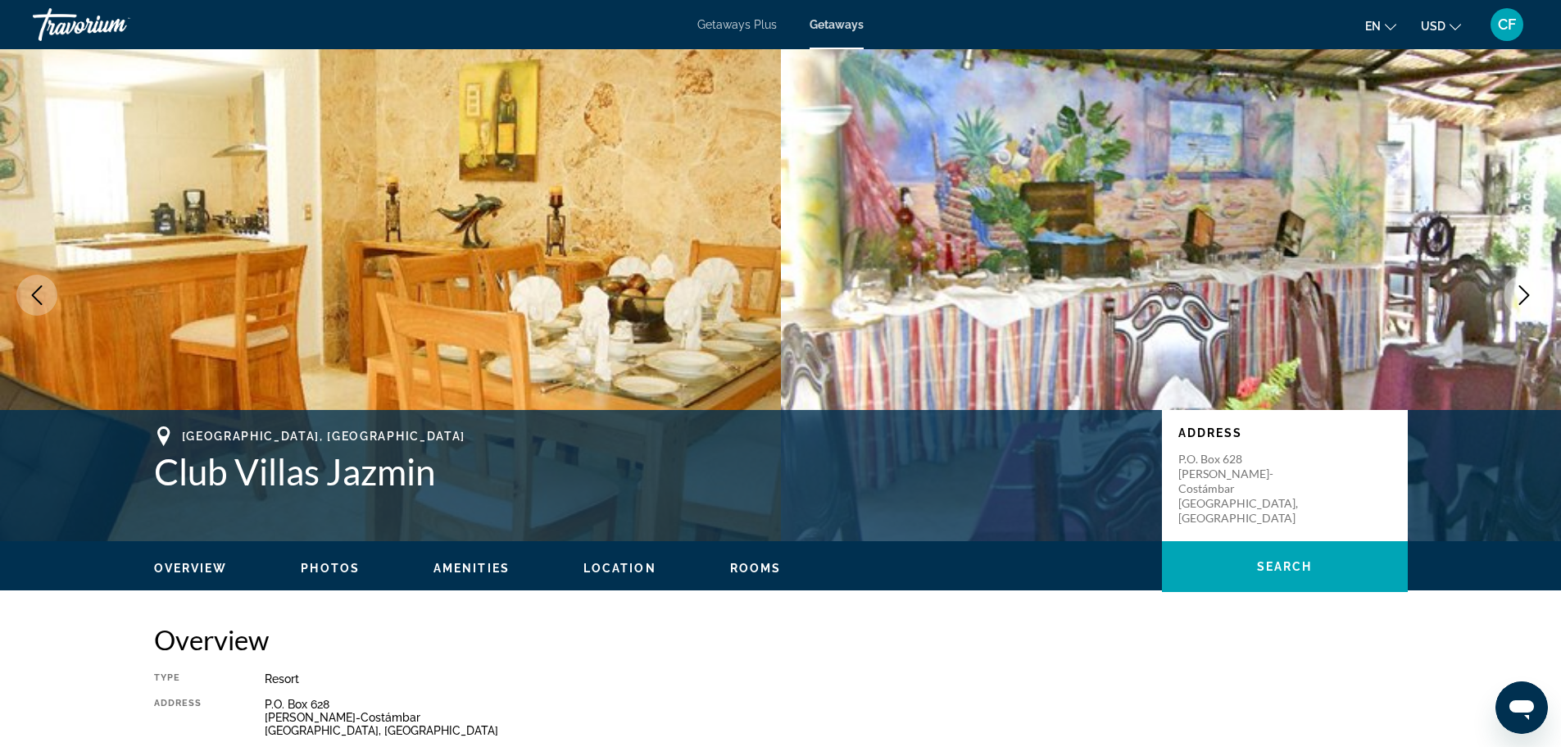
click at [1521, 300] on icon "Next image" at bounding box center [1525, 295] width 20 height 20
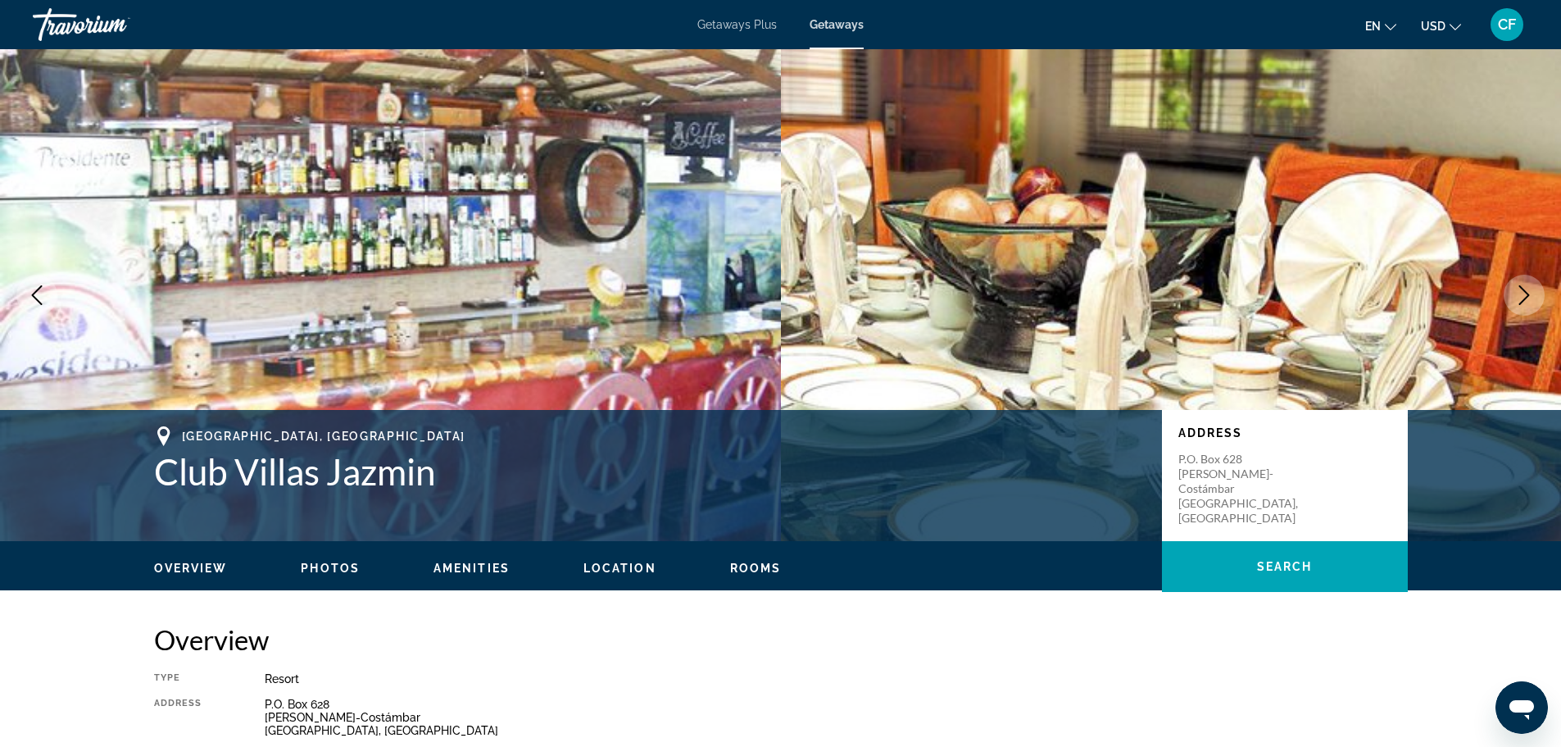
click at [1521, 300] on icon "Next image" at bounding box center [1525, 295] width 20 height 20
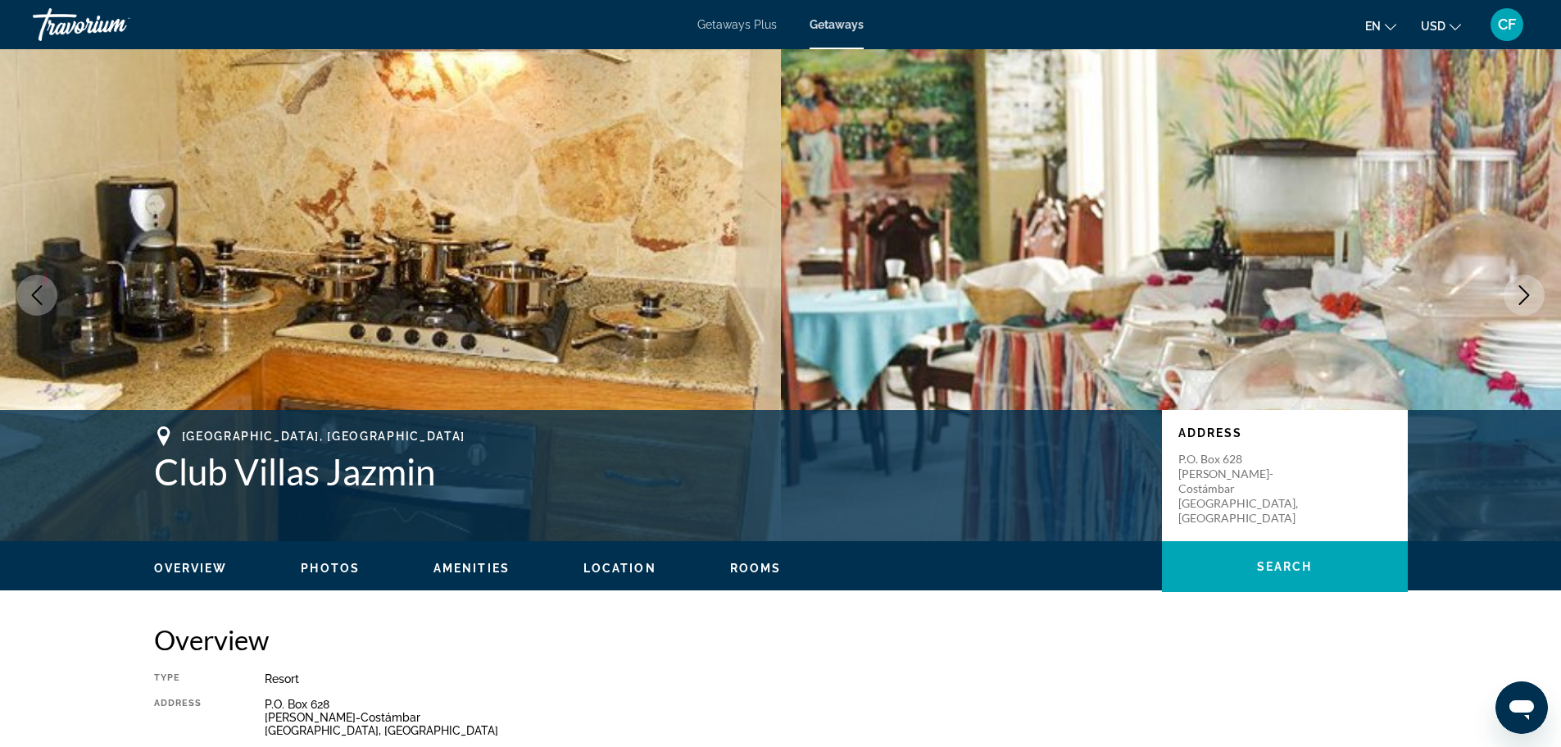
click at [1521, 300] on icon "Next image" at bounding box center [1525, 295] width 20 height 20
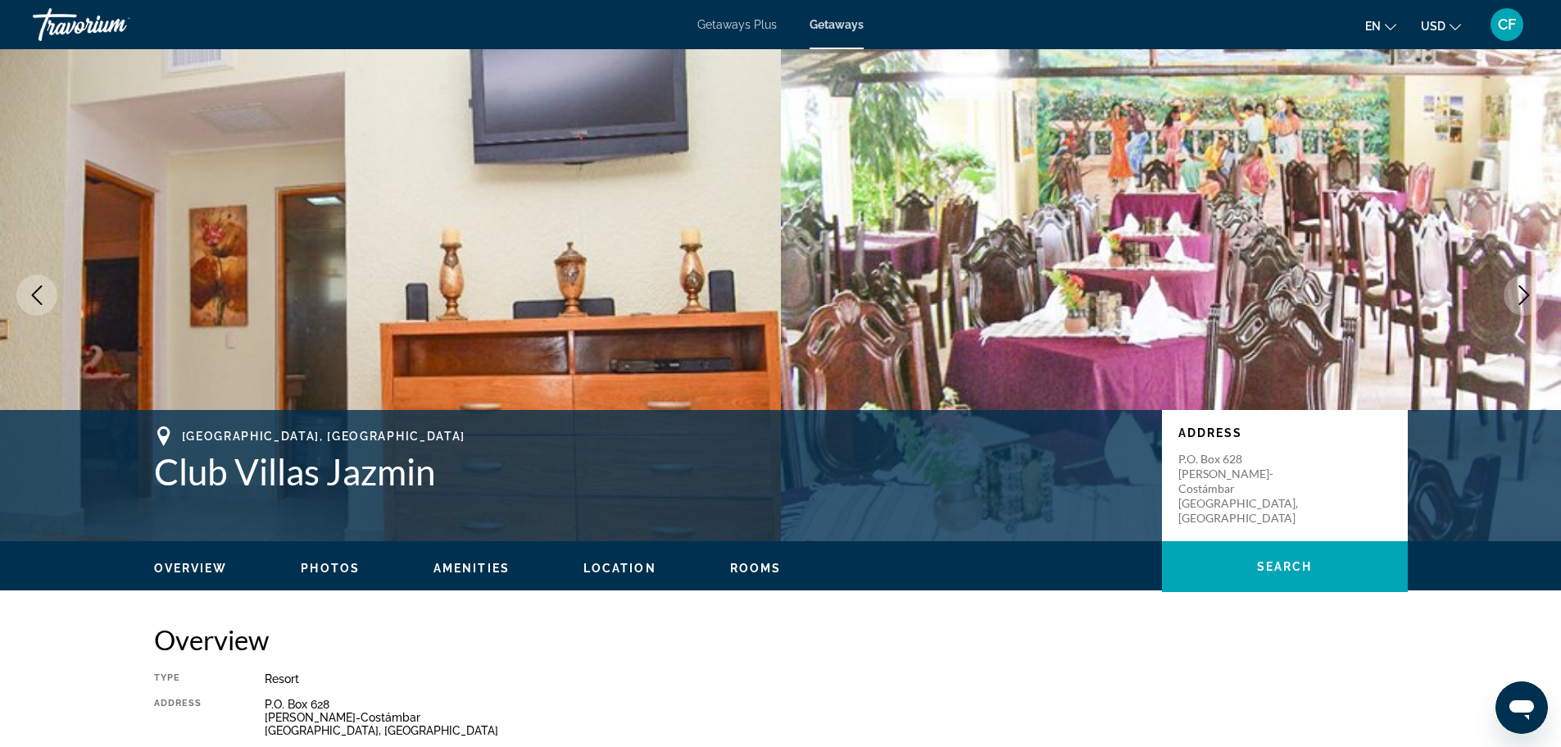
click at [1521, 300] on icon "Next image" at bounding box center [1525, 295] width 20 height 20
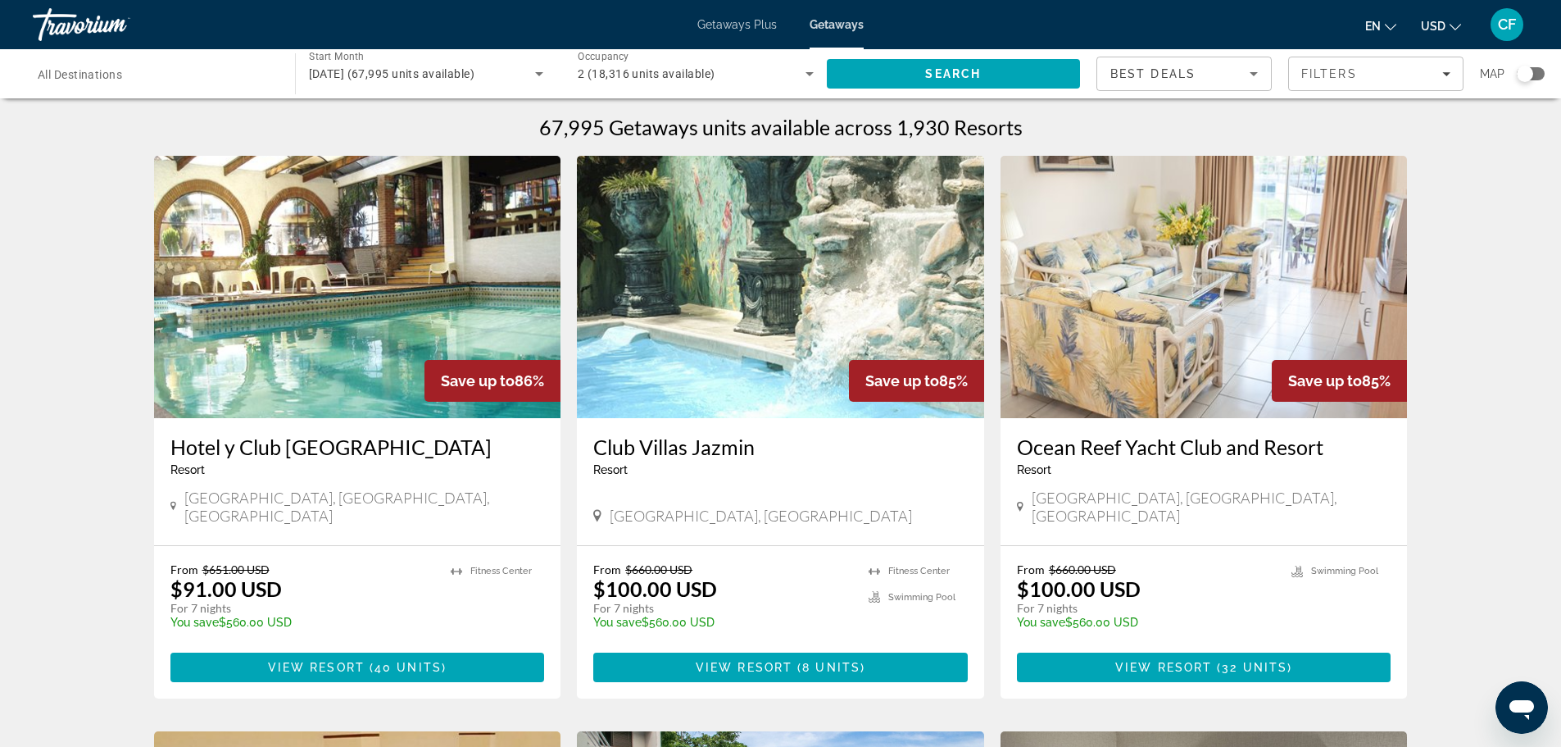
click at [89, 21] on div "Travorium" at bounding box center [115, 24] width 164 height 43
